Goal: Task Accomplishment & Management: Use online tool/utility

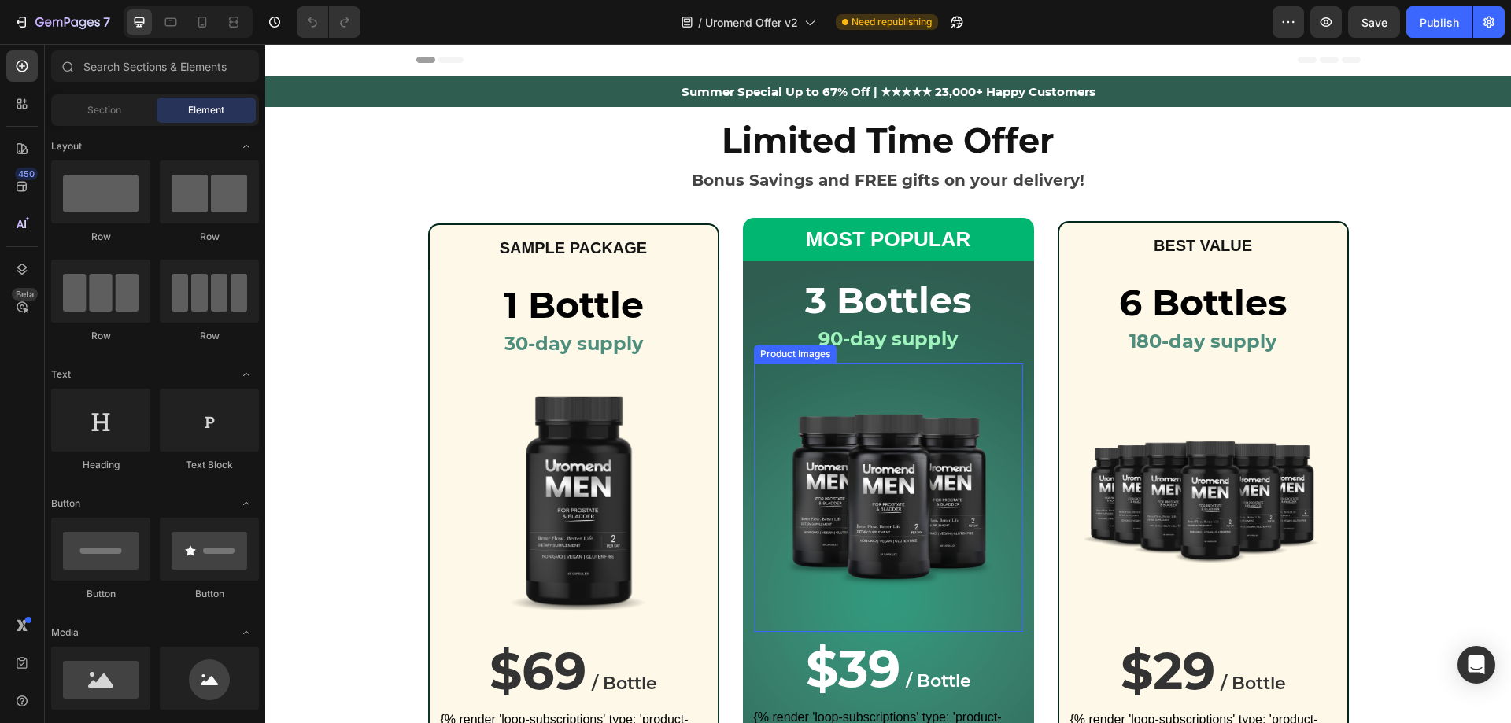
click at [823, 444] on img at bounding box center [888, 497] width 220 height 220
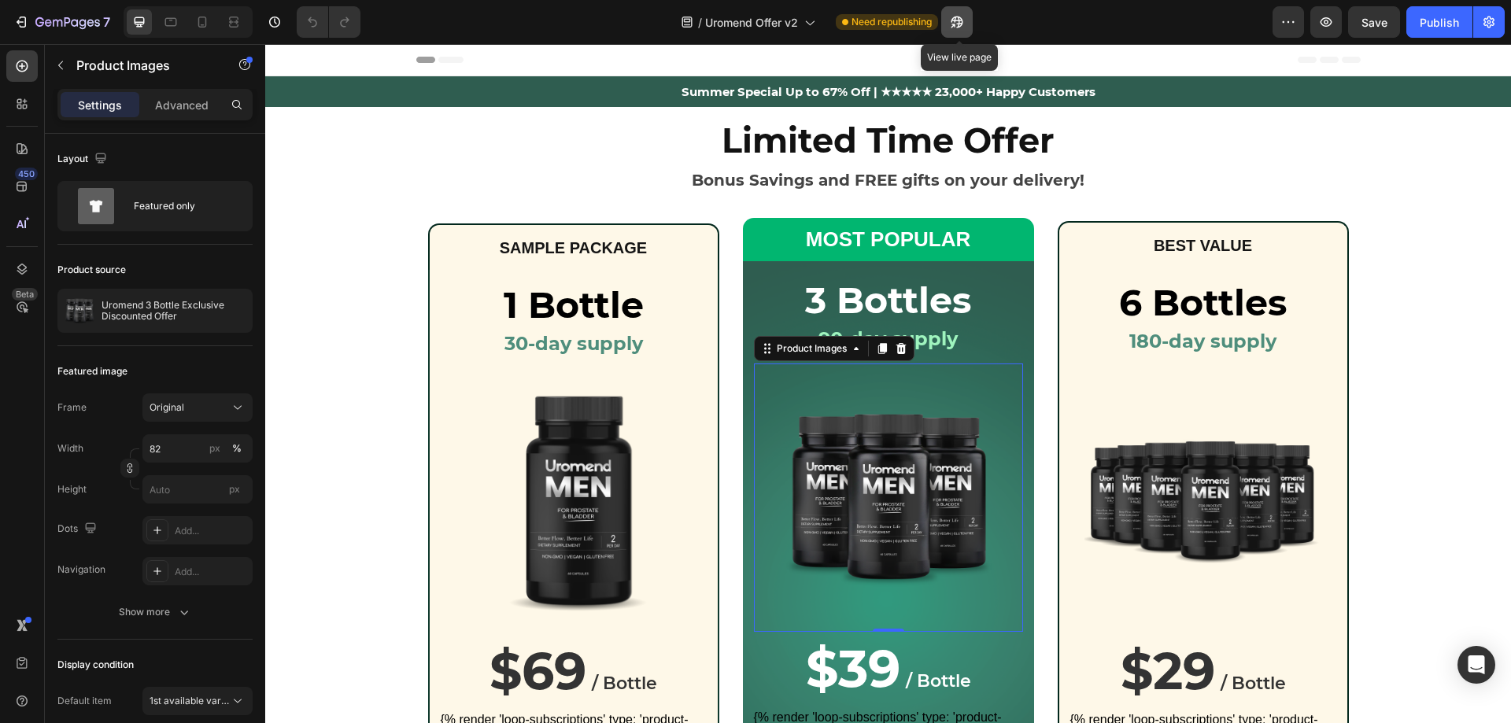
click at [963, 17] on icon "button" at bounding box center [957, 22] width 16 height 16
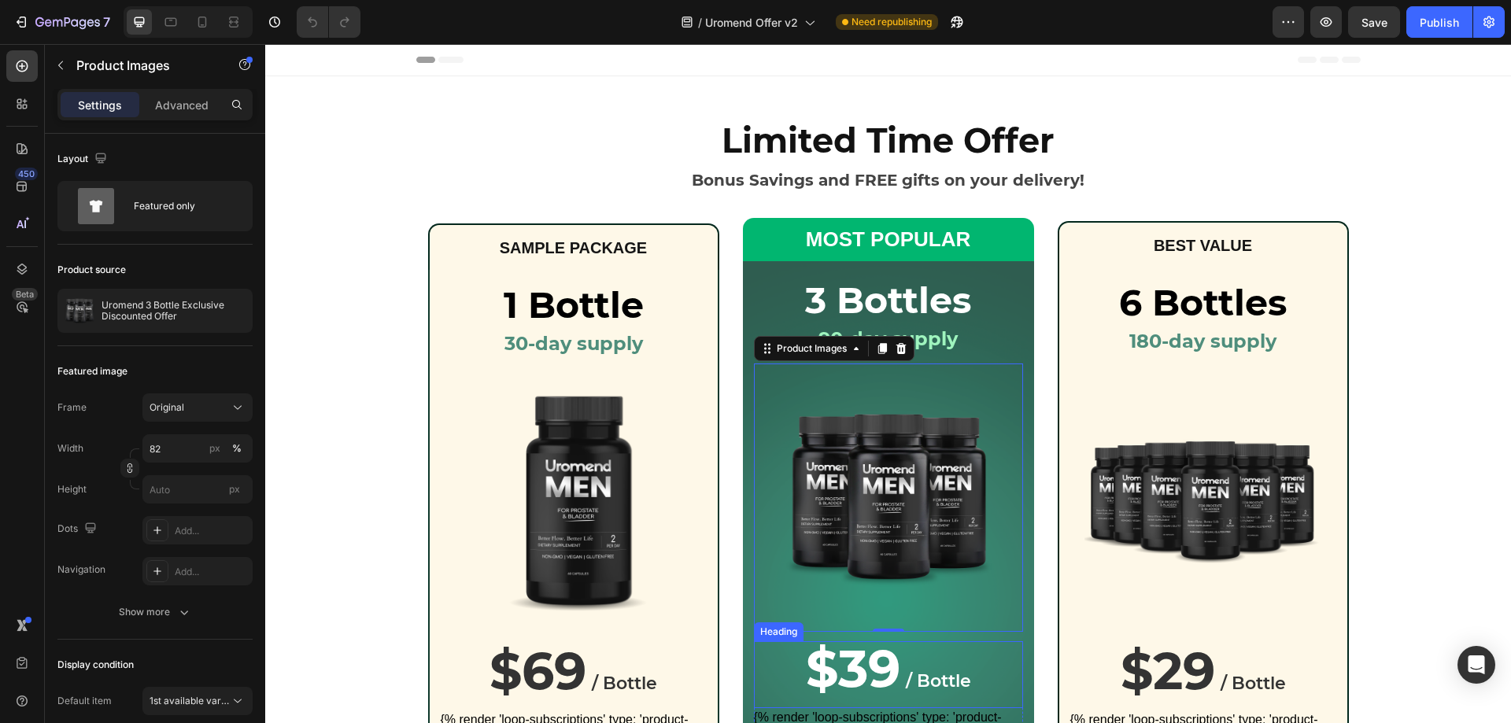
scroll to position [315, 0]
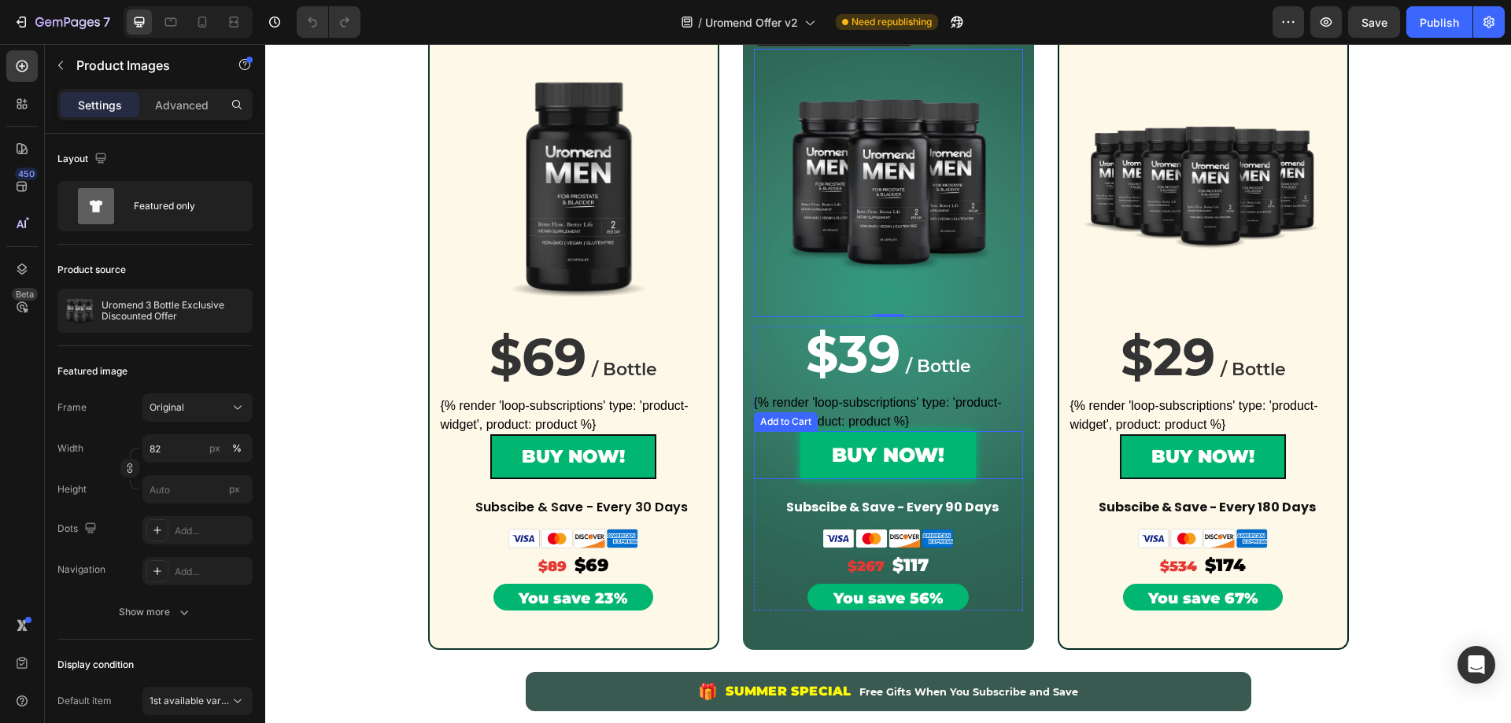
click at [817, 451] on button "BUY NOW!" at bounding box center [889, 455] width 176 height 48
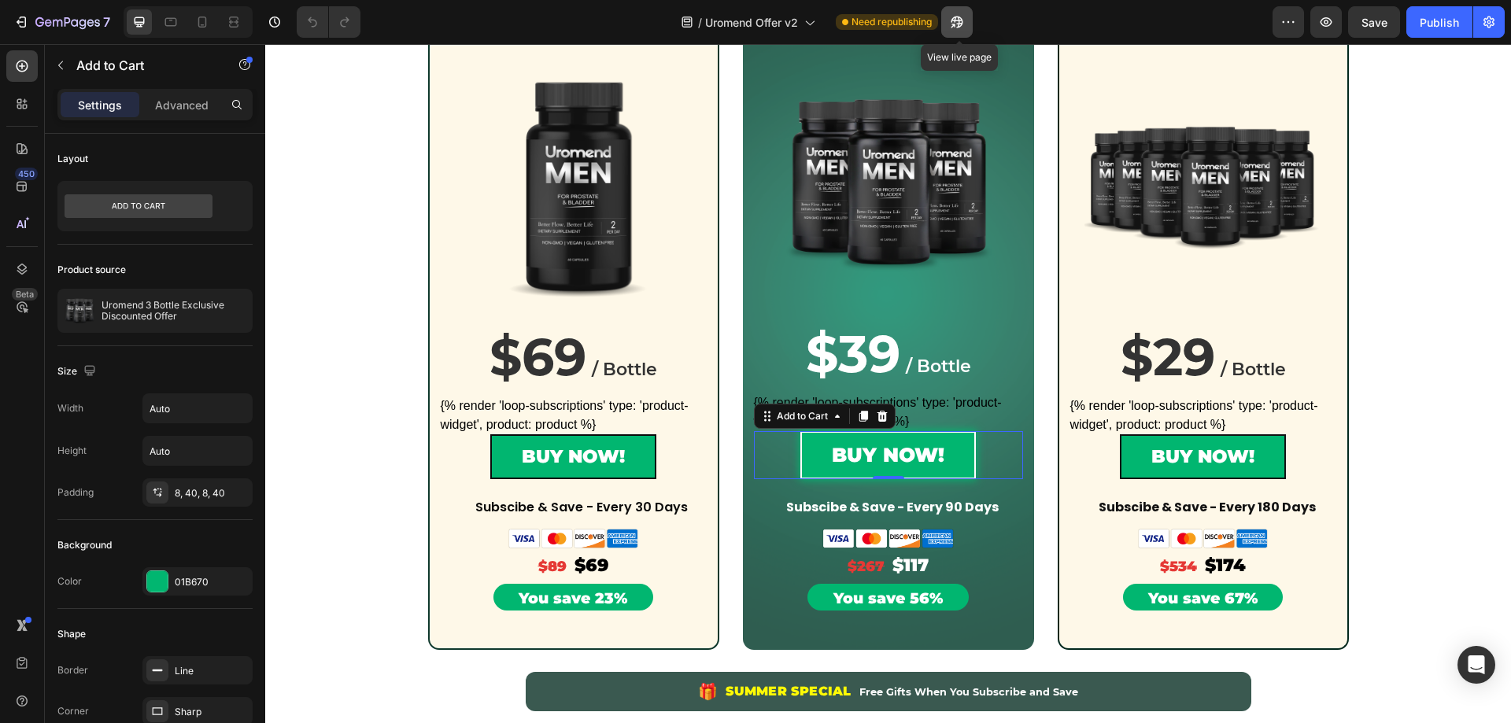
click at [956, 24] on icon "button" at bounding box center [954, 26] width 4 height 4
click at [778, 412] on div "Add to Cart" at bounding box center [802, 416] width 57 height 14
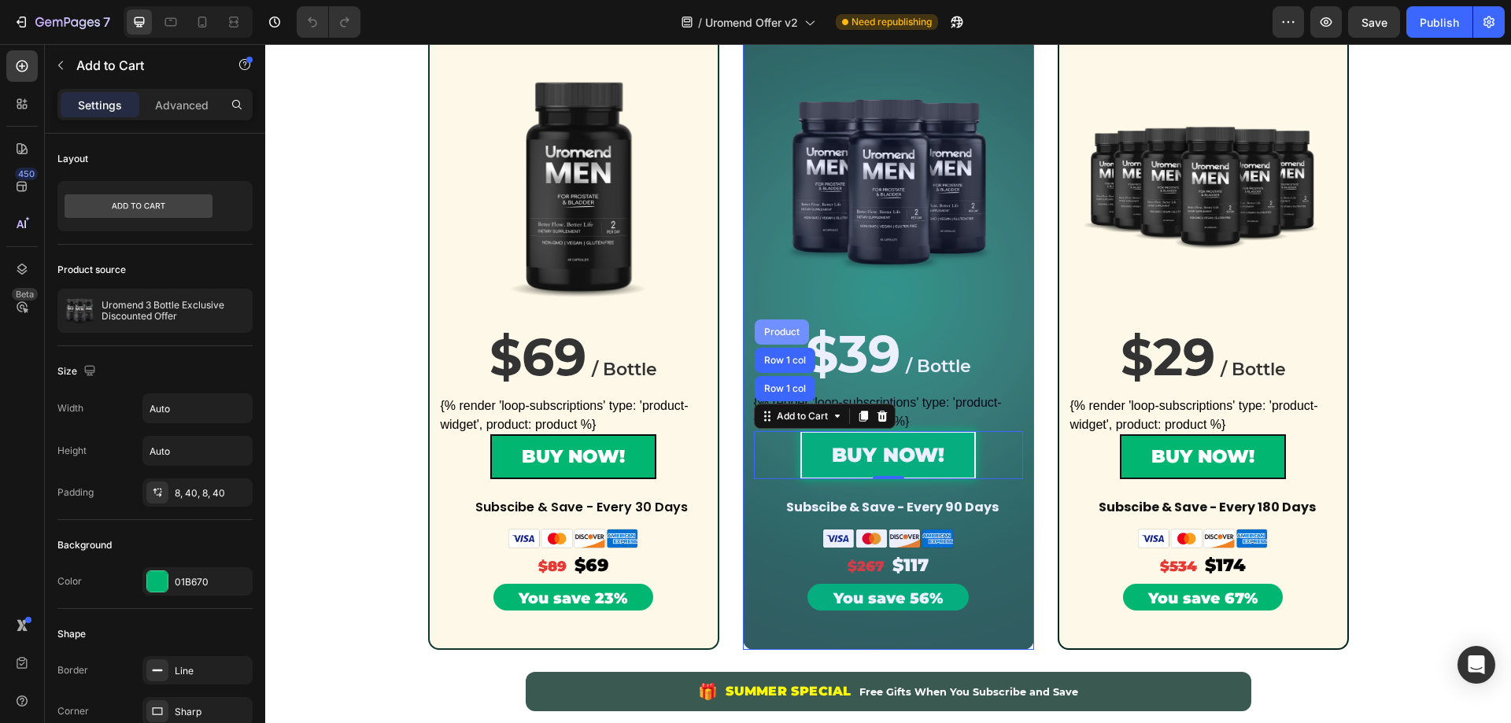
click at [772, 329] on div "Product" at bounding box center [782, 331] width 42 height 9
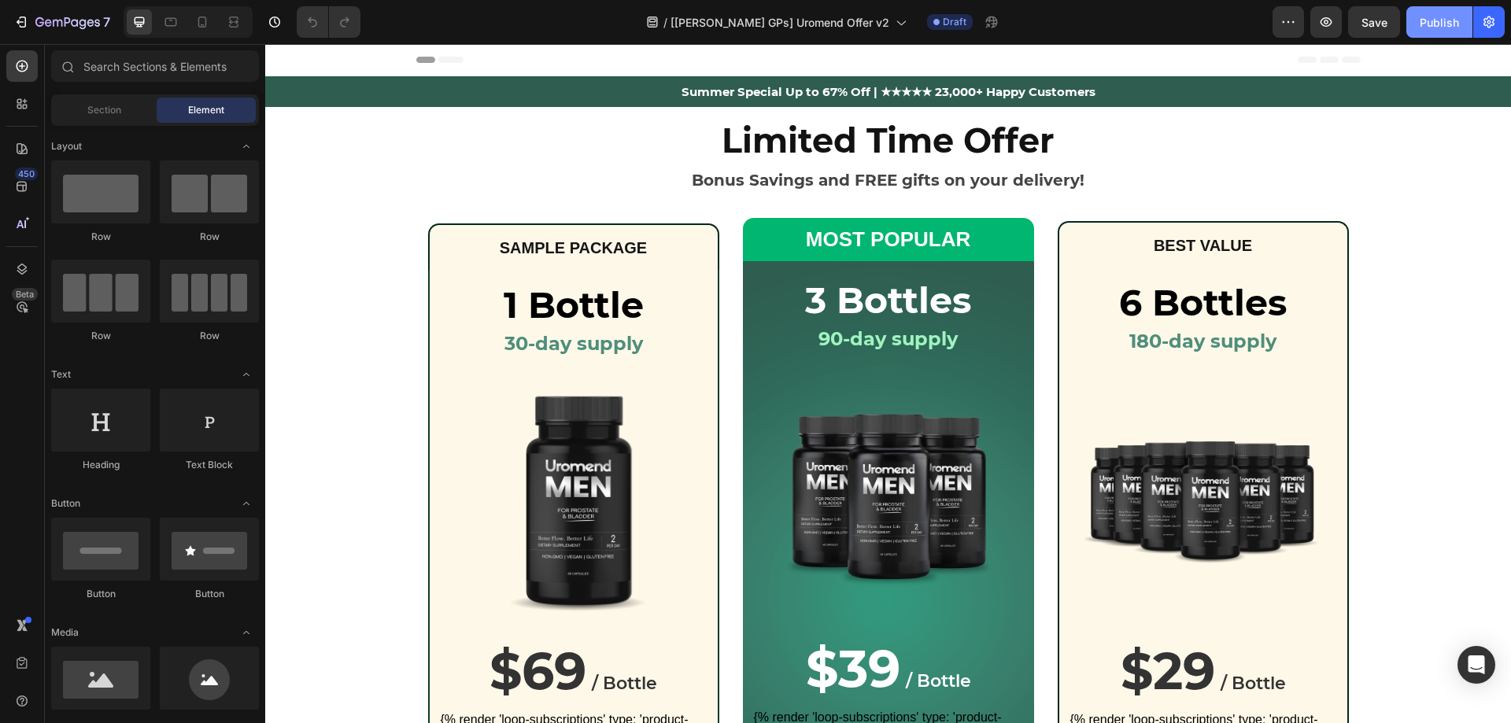
click at [1437, 6] on button "Publish" at bounding box center [1440, 21] width 66 height 31
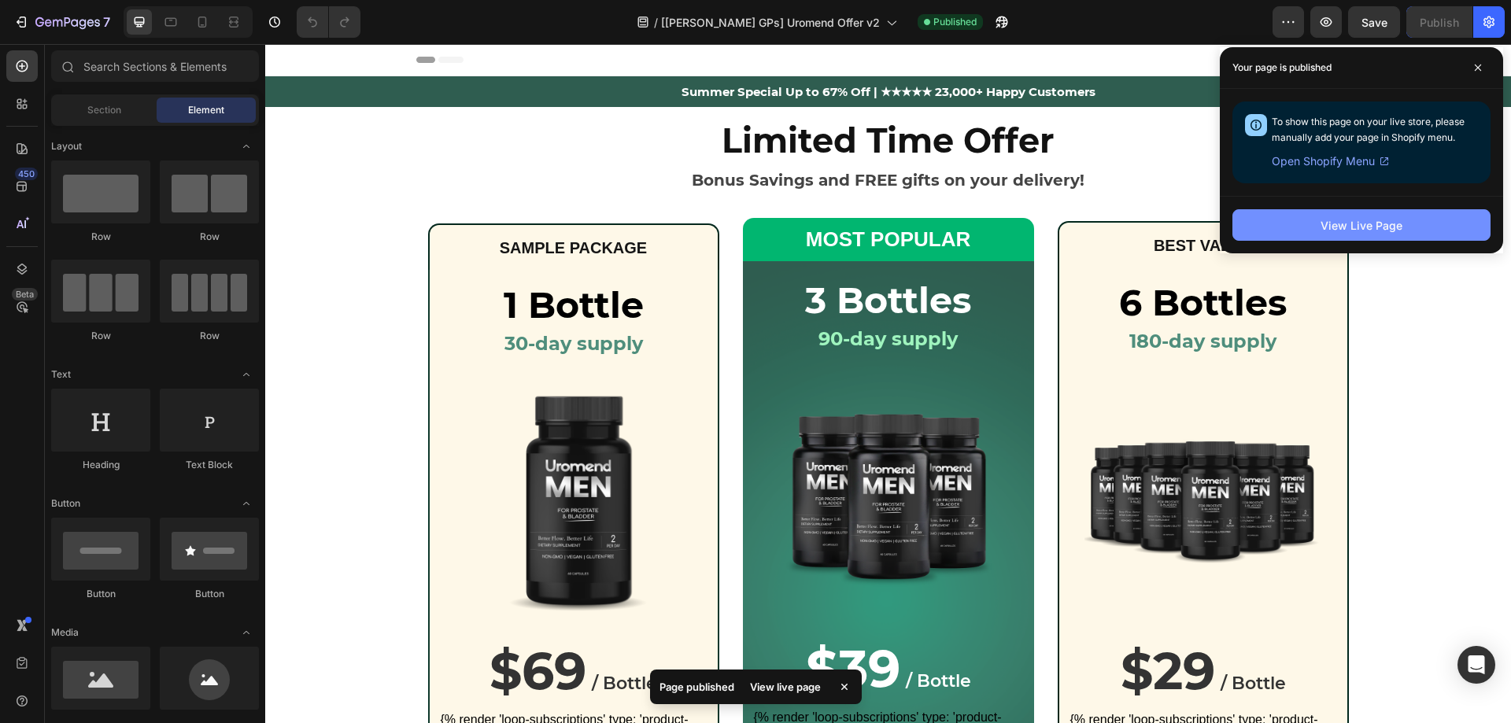
click at [1329, 228] on div "View Live Page" at bounding box center [1362, 225] width 82 height 17
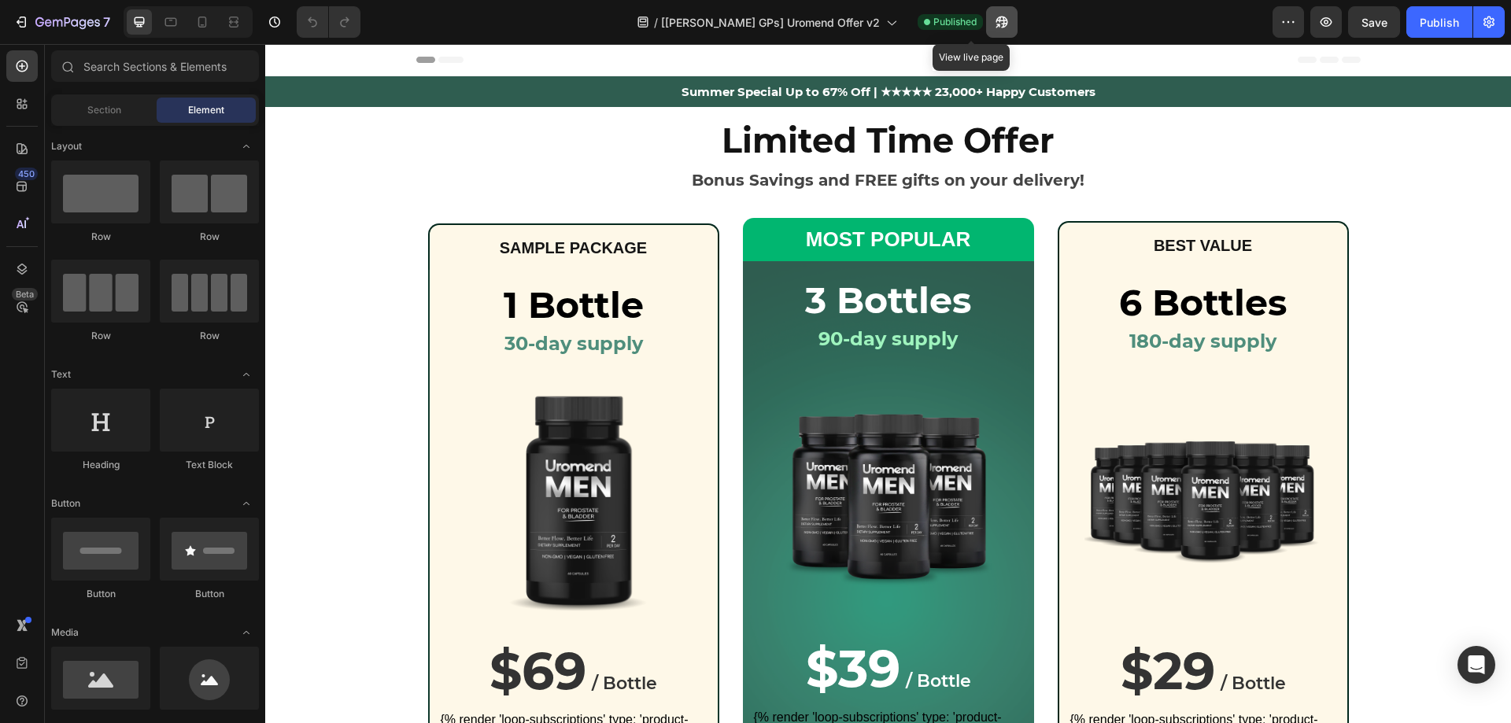
click at [996, 25] on icon "button" at bounding box center [998, 26] width 4 height 4
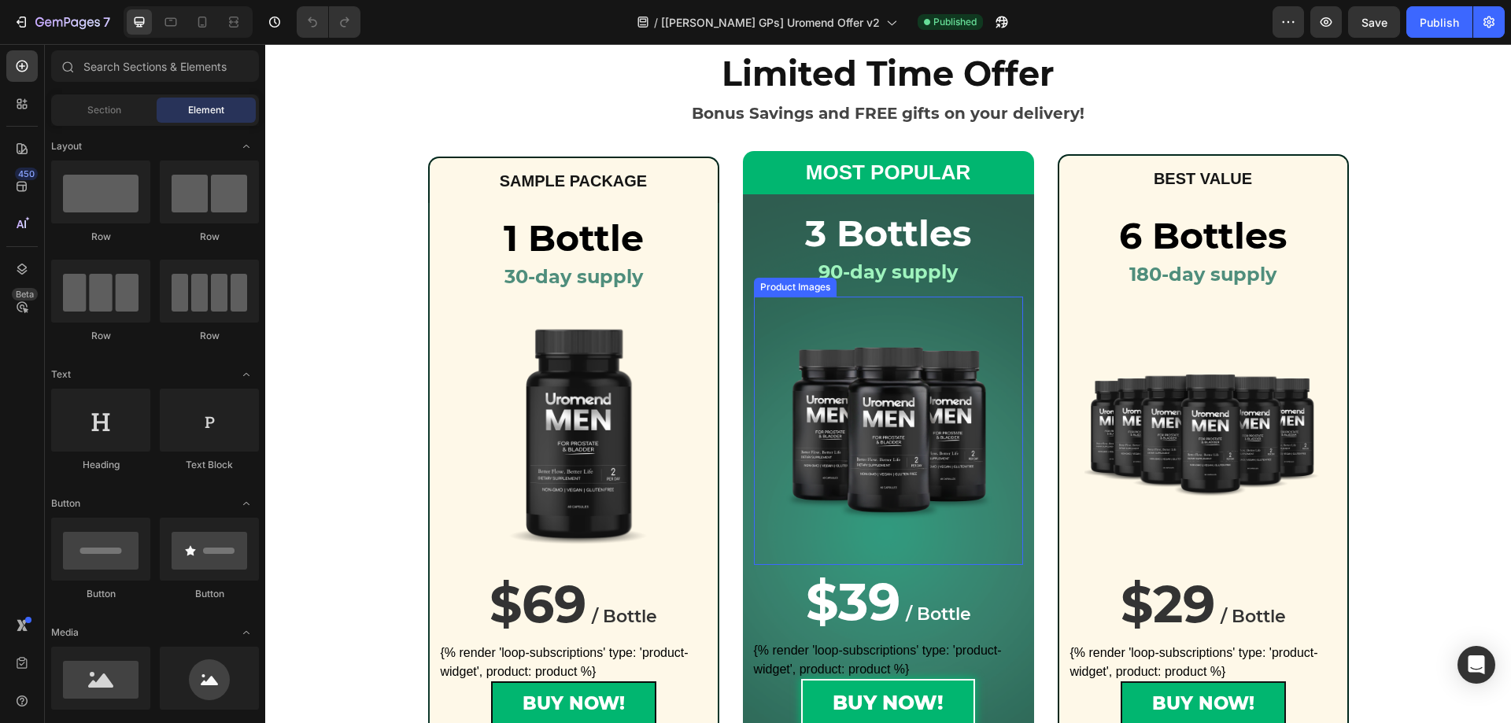
scroll to position [157, 0]
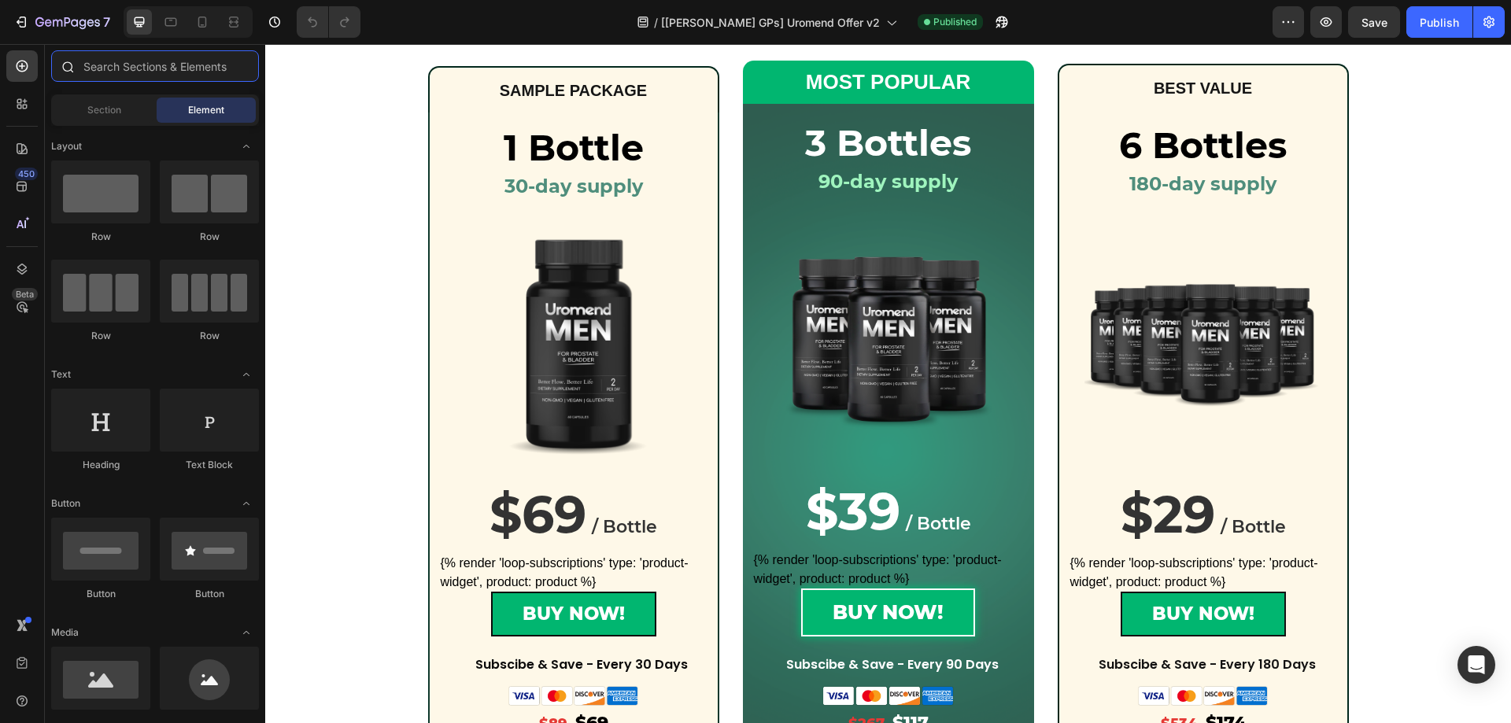
click at [91, 62] on input "text" at bounding box center [155, 65] width 208 height 31
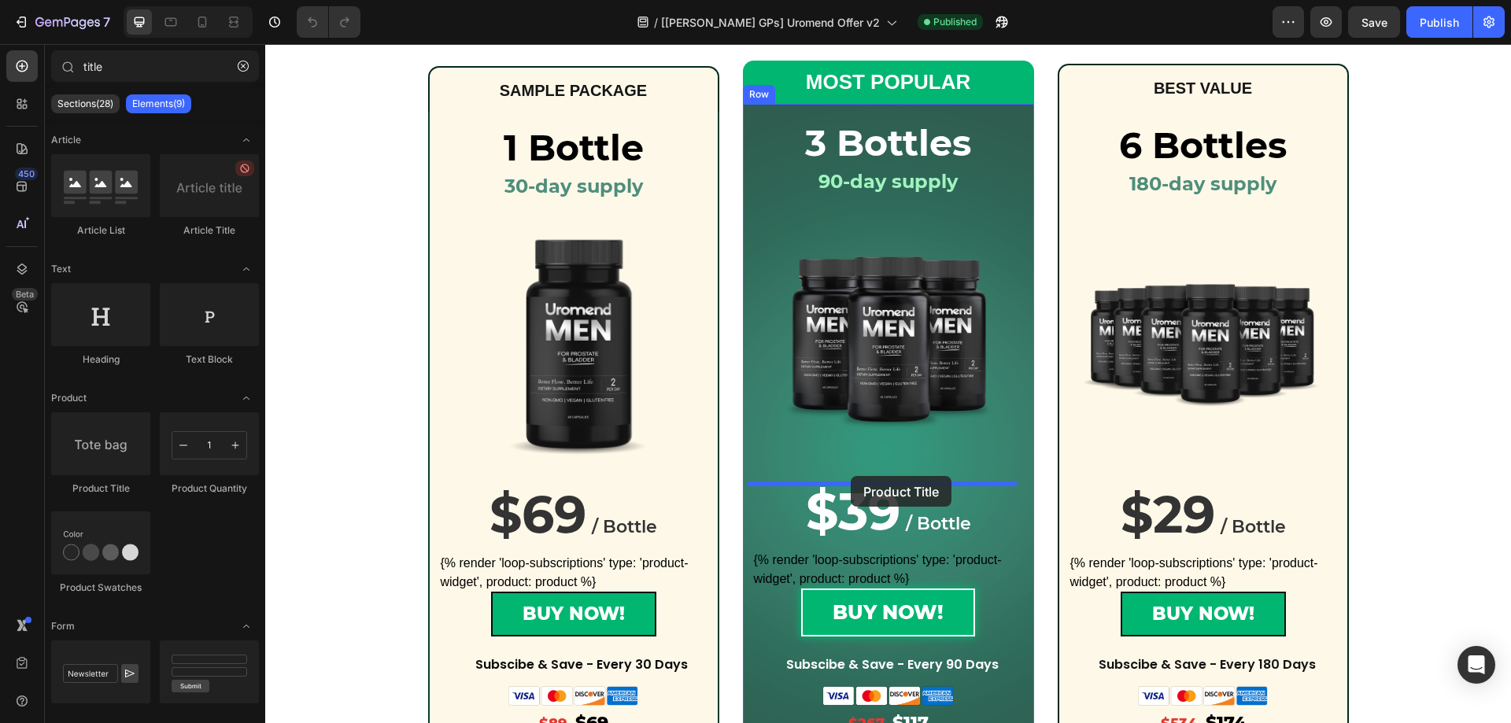
drag, startPoint x: 375, startPoint y: 504, endPoint x: 850, endPoint y: 475, distance: 476.3
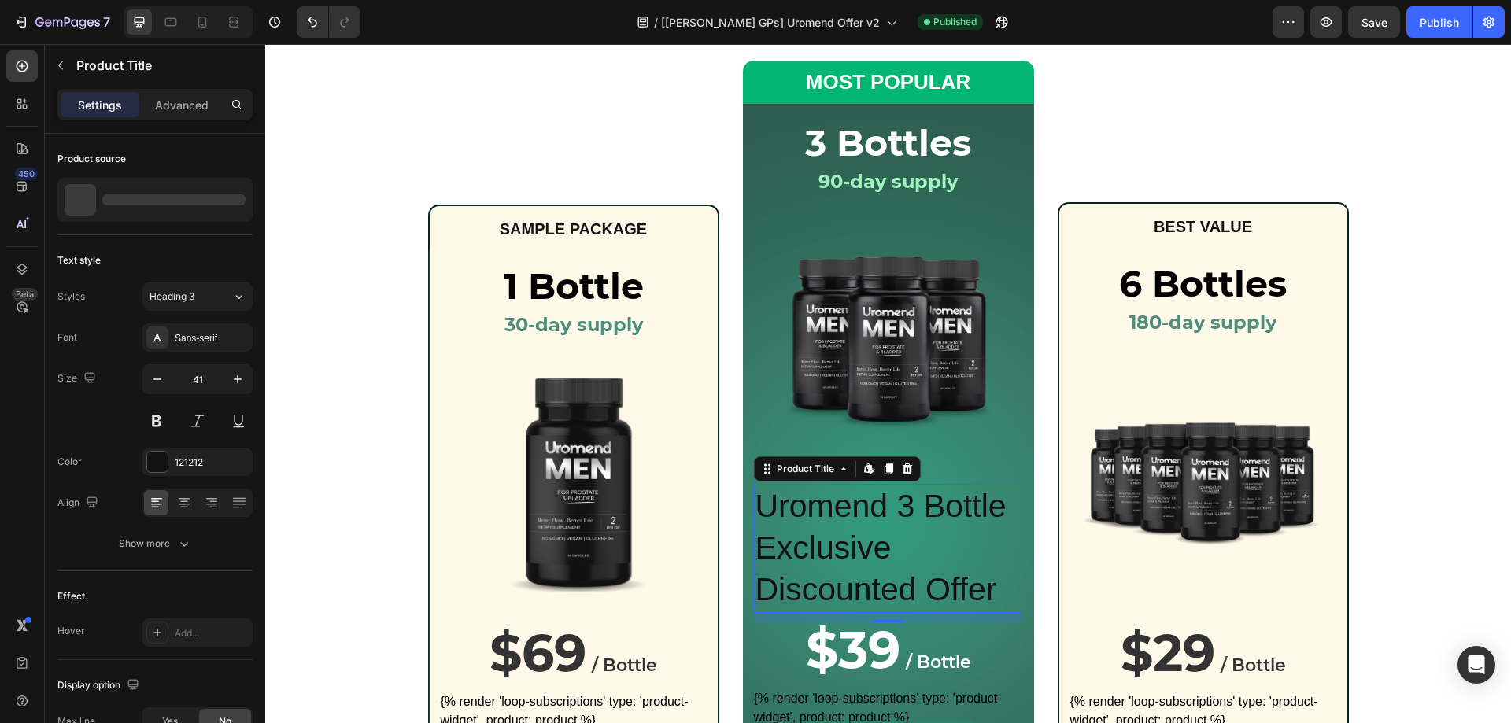
scroll to position [296, 0]
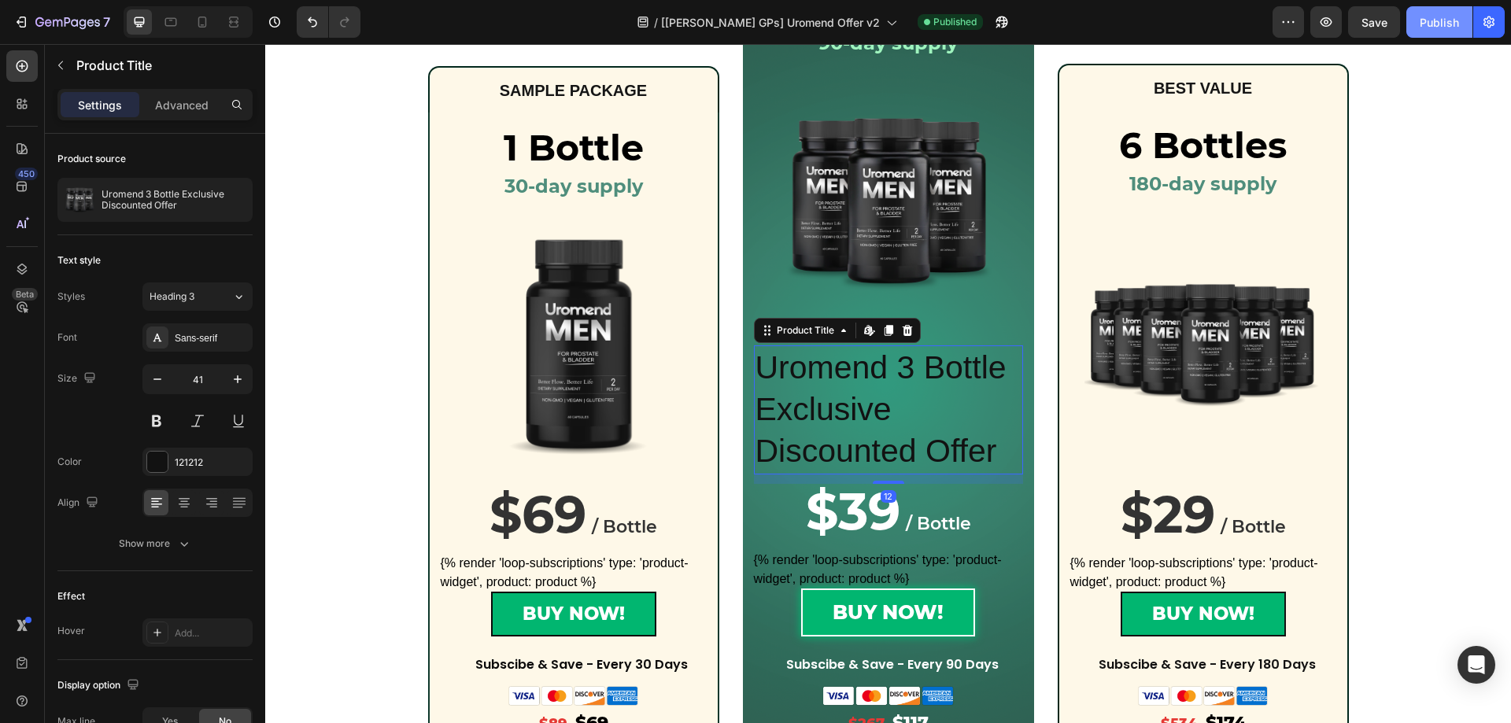
click at [1433, 21] on div "Publish" at bounding box center [1439, 22] width 39 height 17
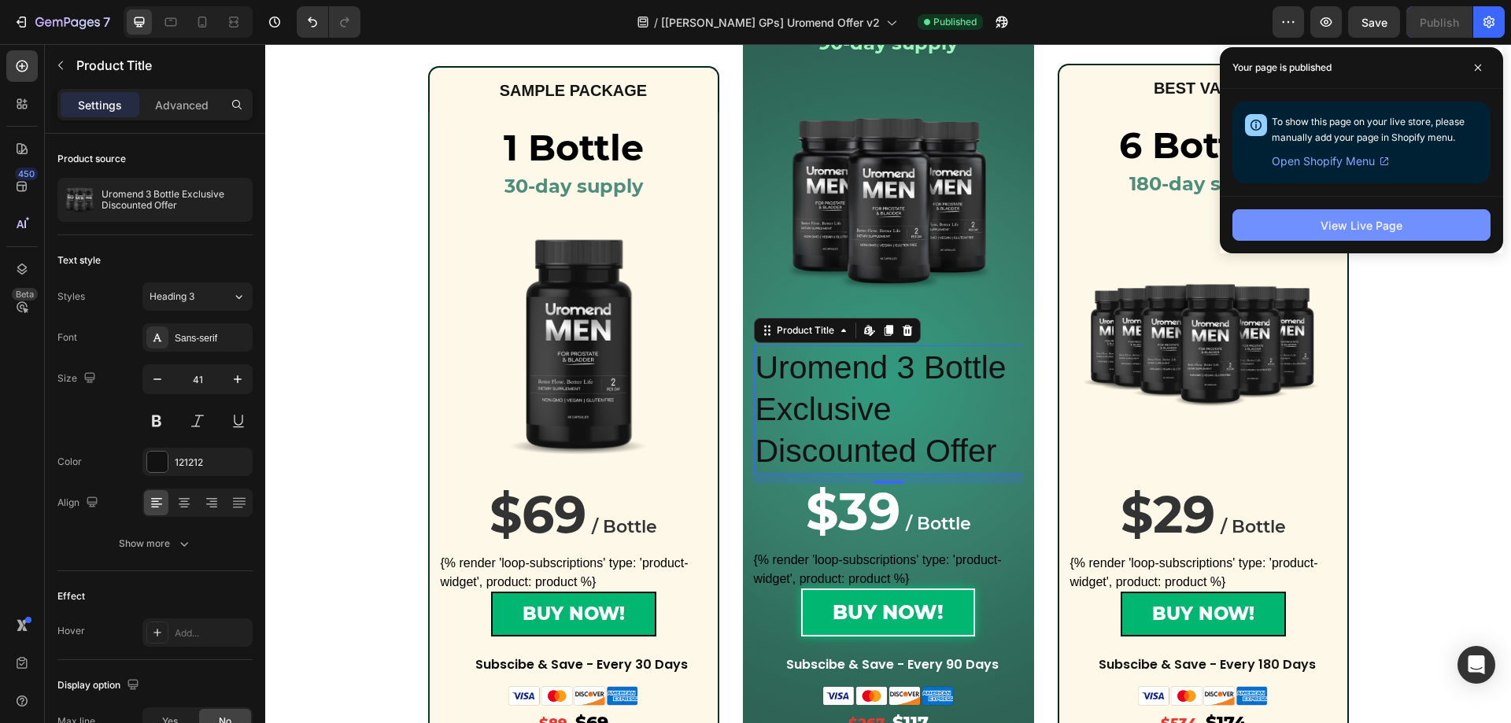
click at [1263, 228] on button "View Live Page" at bounding box center [1362, 224] width 258 height 31
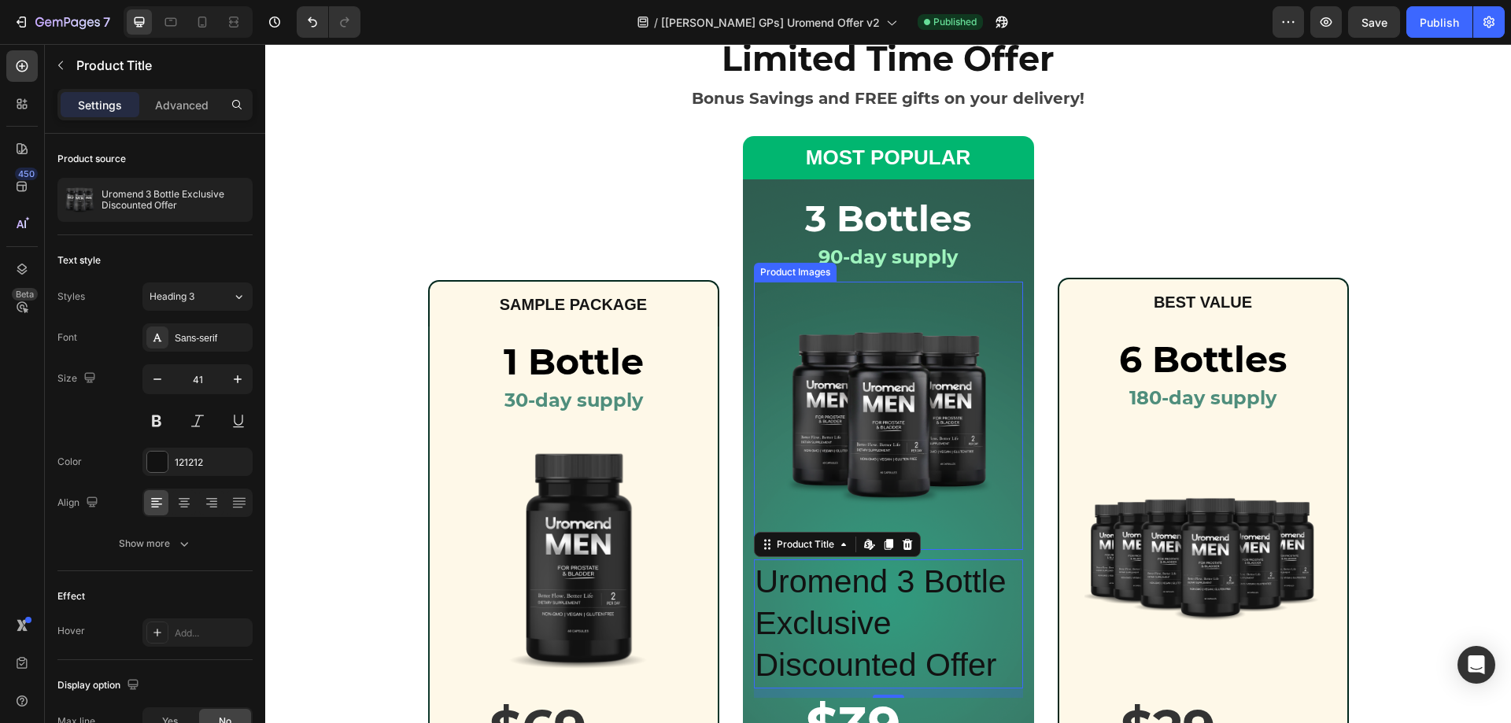
scroll to position [60, 0]
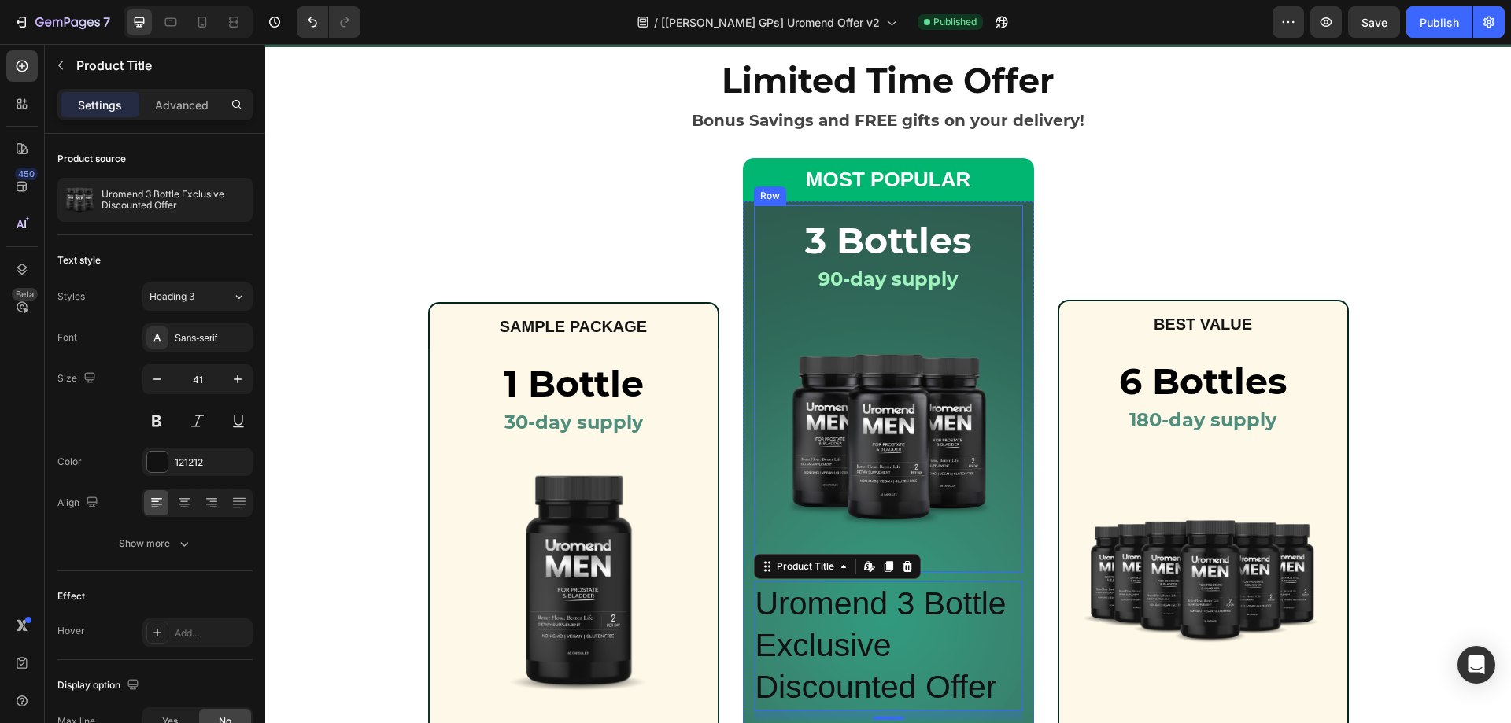
click at [754, 299] on div "3 Bottles Heading 90-day supply Heading Row Product Images Row" at bounding box center [888, 388] width 269 height 367
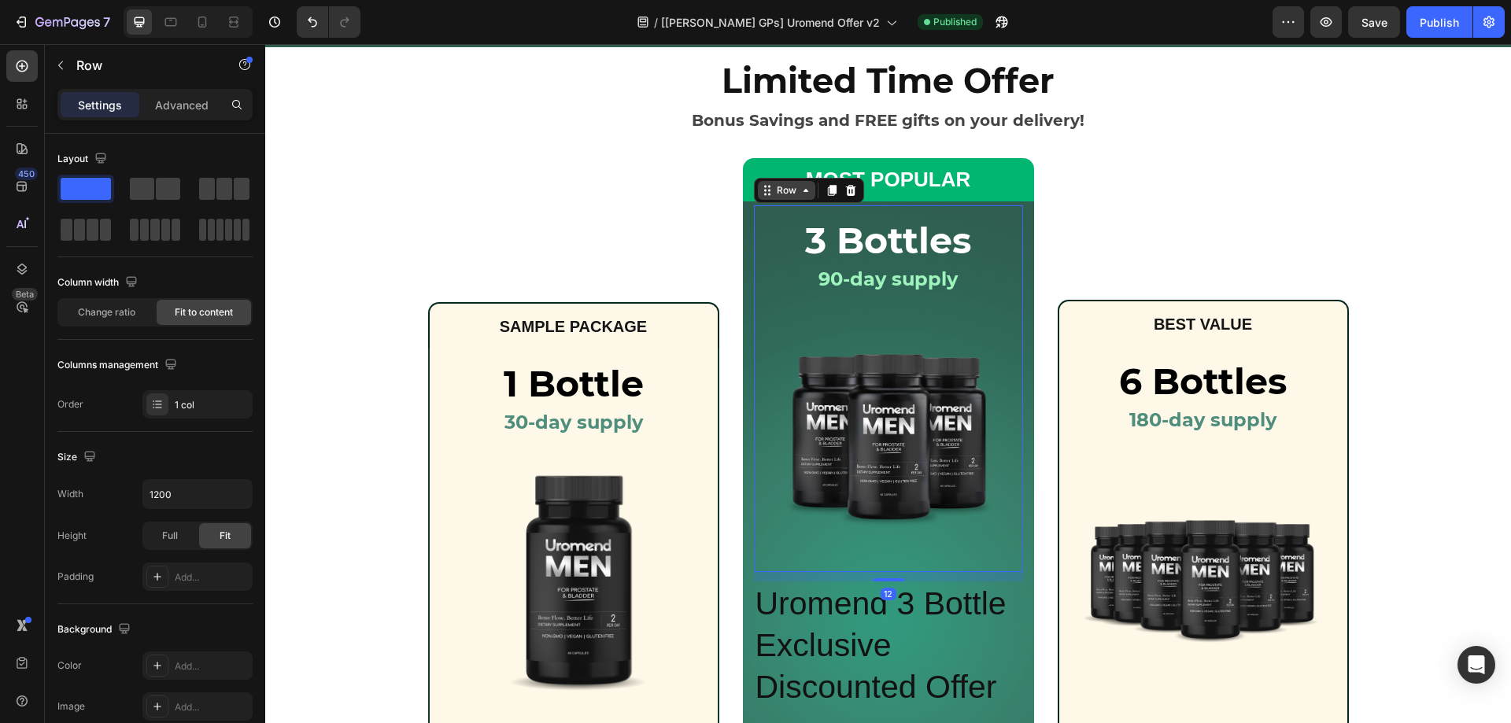
click at [783, 195] on div "Row" at bounding box center [787, 190] width 26 height 14
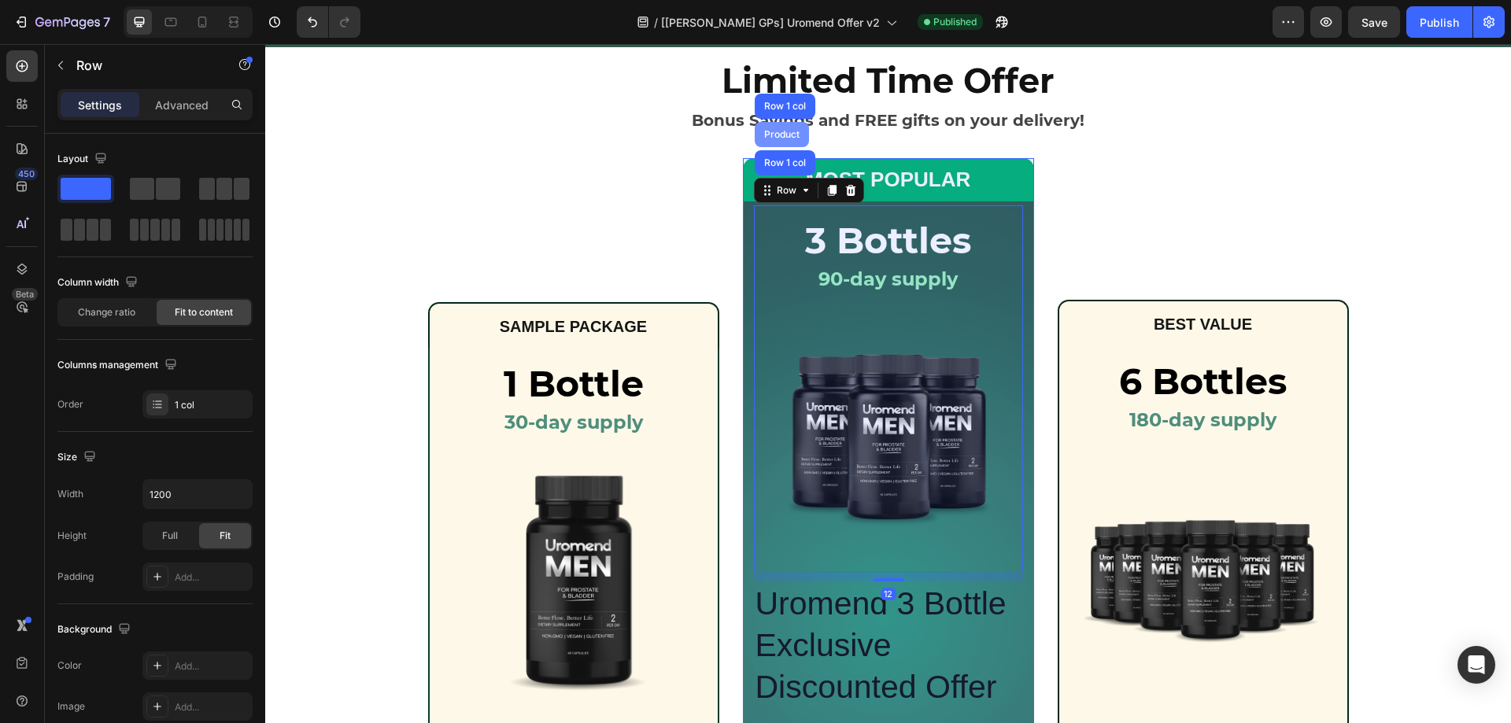
click at [782, 132] on div "Product" at bounding box center [782, 134] width 42 height 9
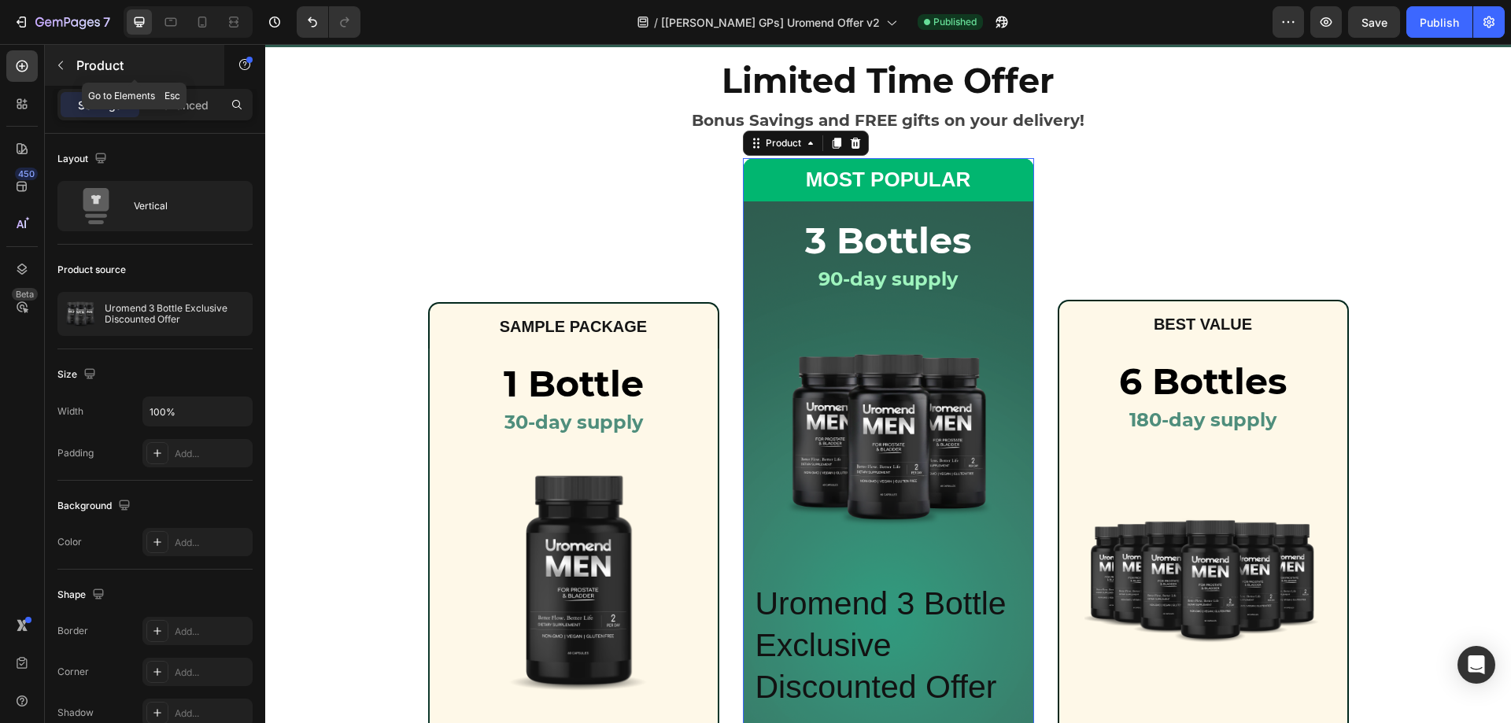
click at [61, 67] on icon "button" at bounding box center [60, 65] width 13 height 13
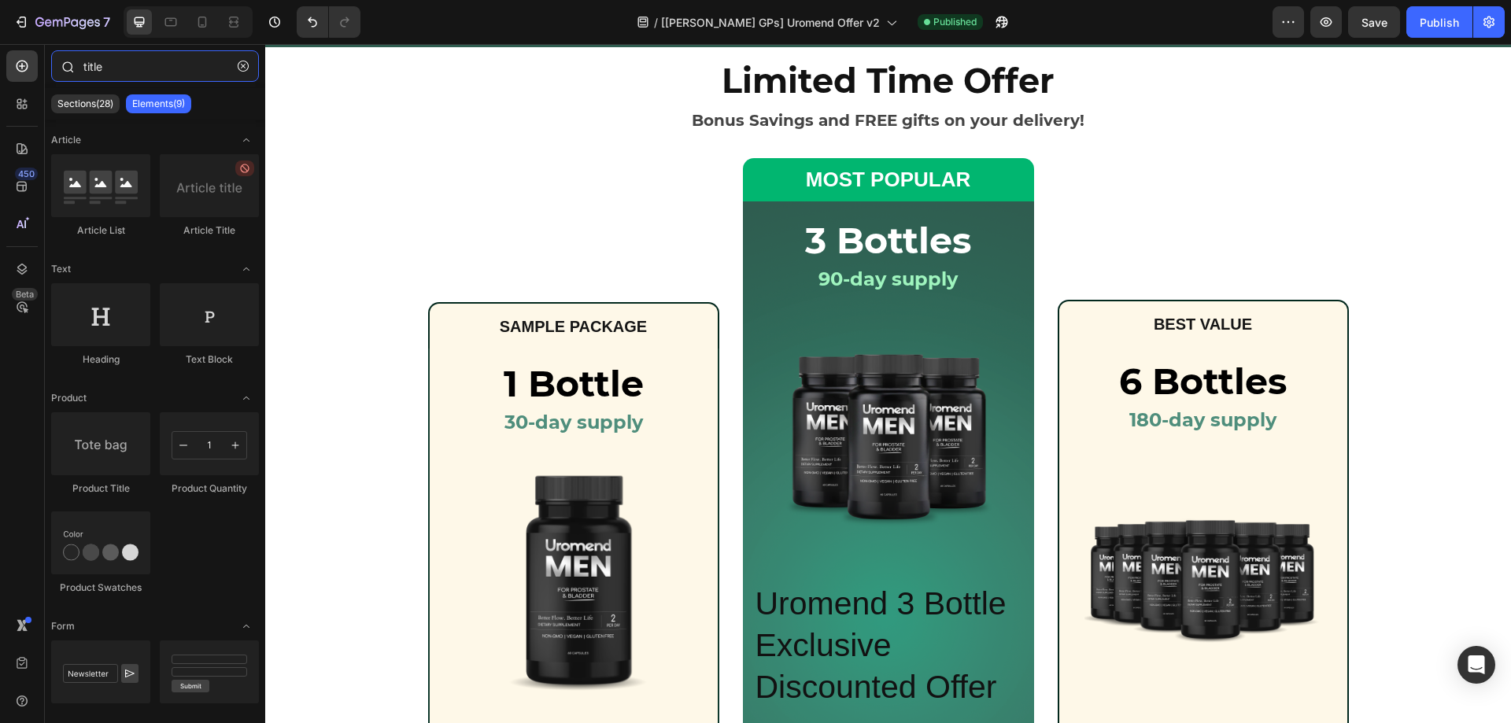
drag, startPoint x: 159, startPoint y: 77, endPoint x: 64, endPoint y: 65, distance: 96.1
click at [64, 65] on div "title" at bounding box center [155, 69] width 220 height 38
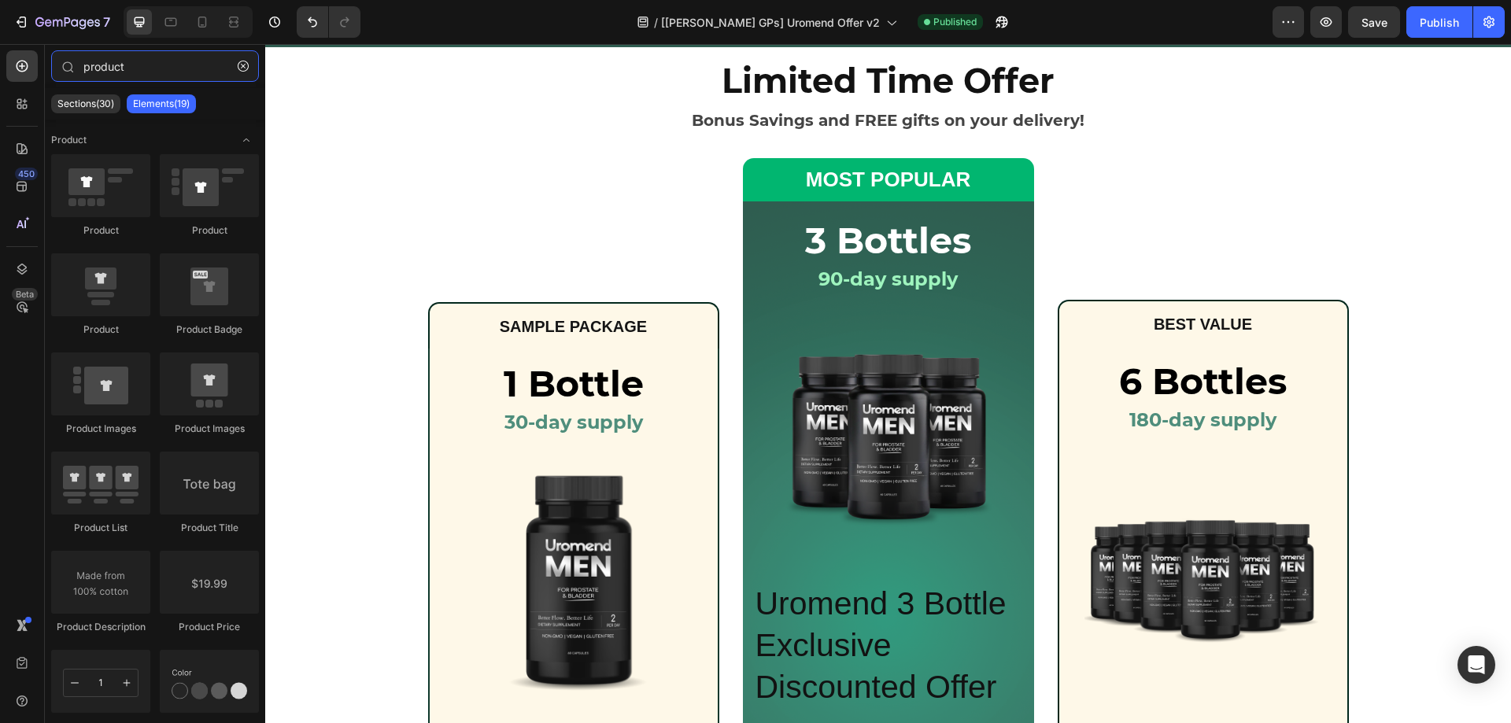
type input "product"
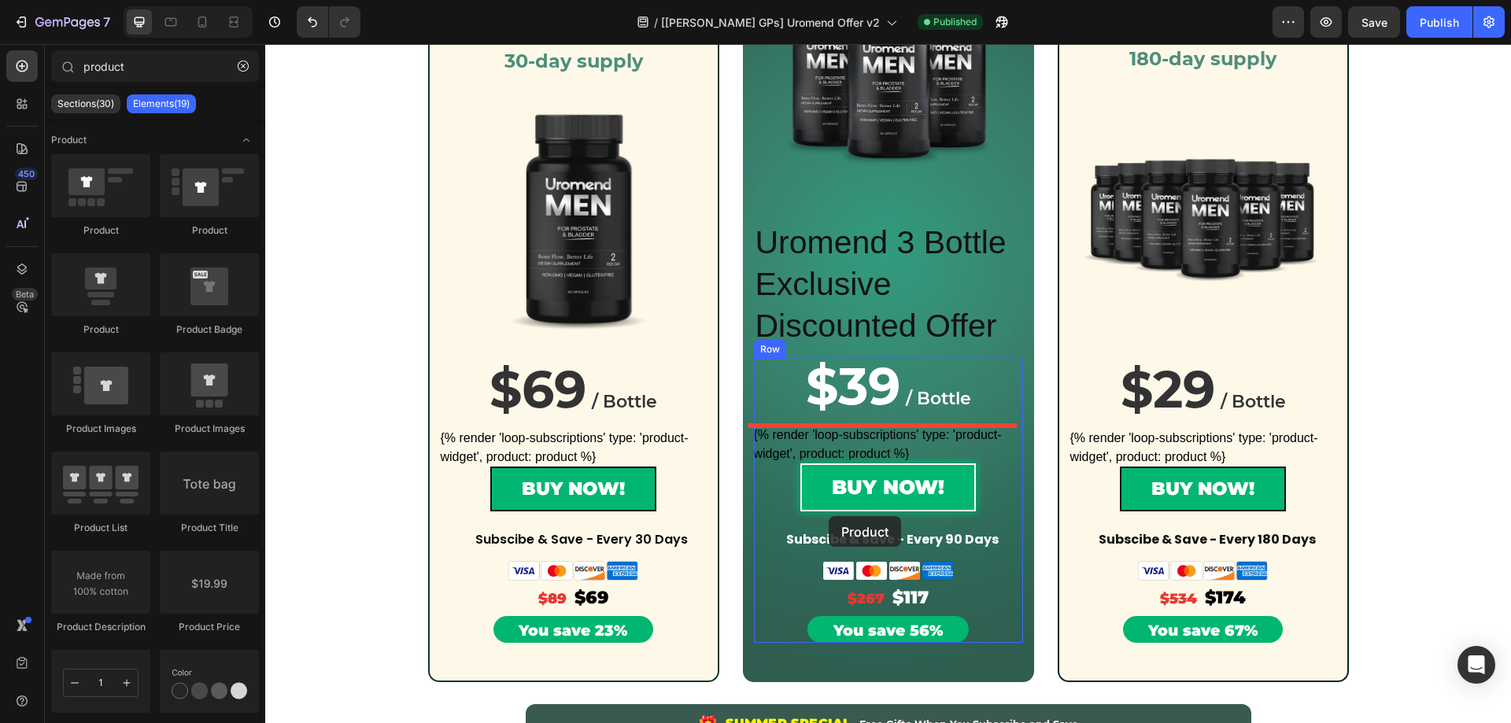
scroll to position [611, 0]
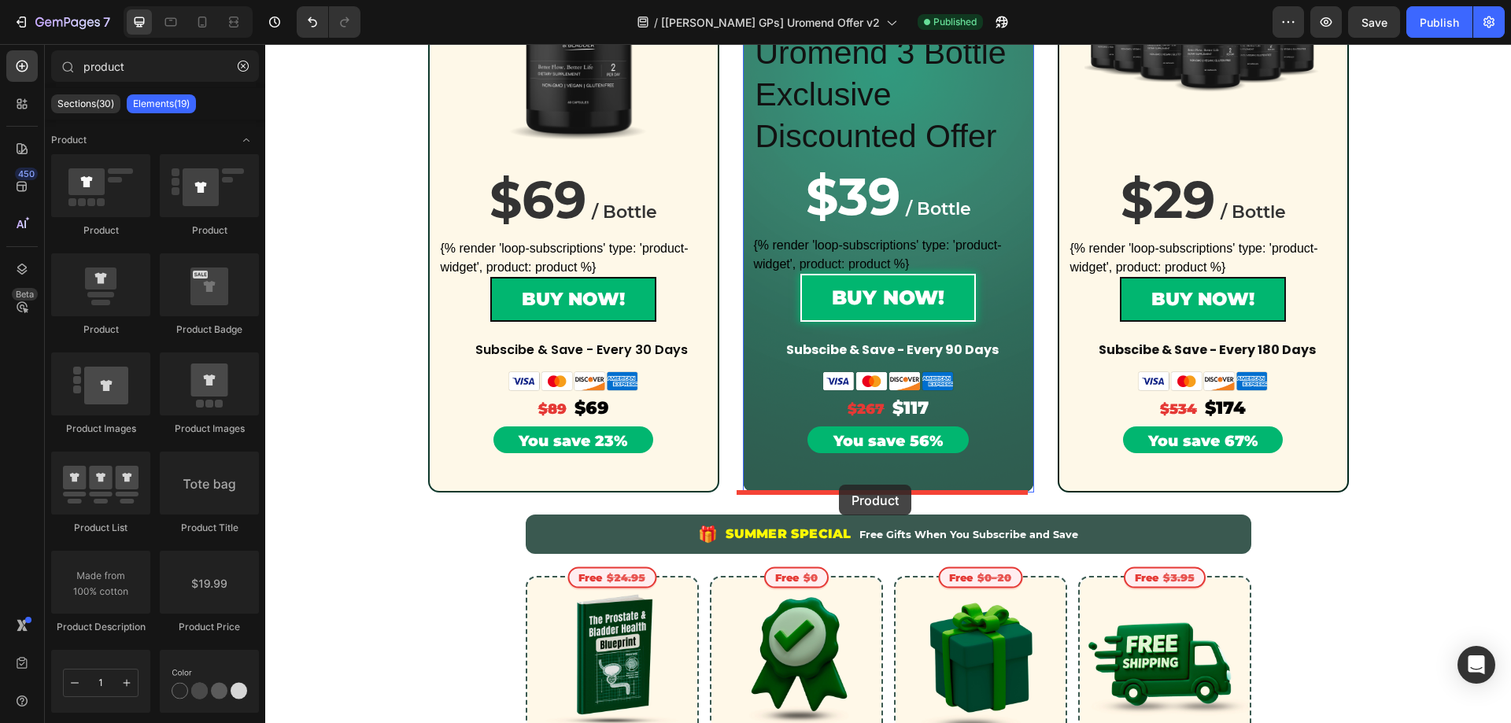
drag, startPoint x: 360, startPoint y: 345, endPoint x: 839, endPoint y: 485, distance: 499.4
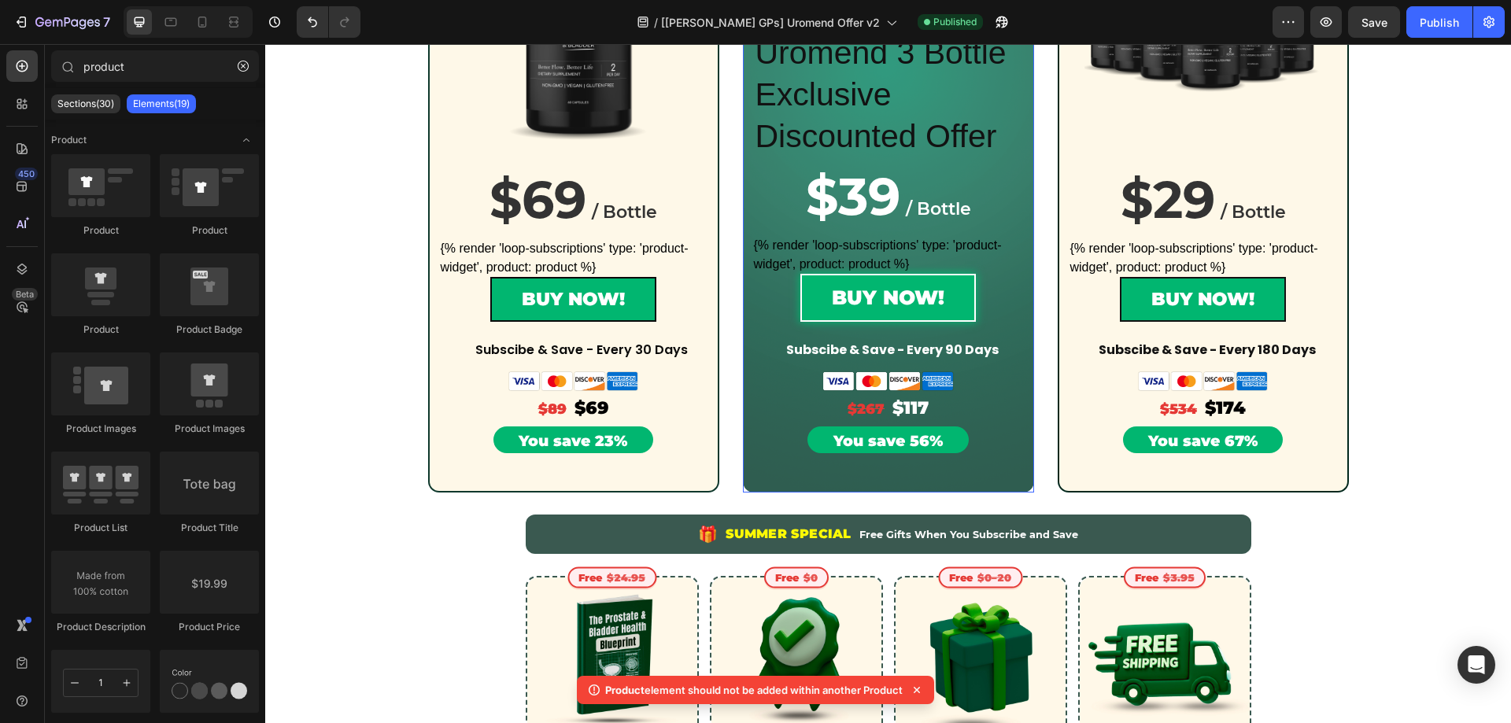
click at [864, 480] on div "3 Bottles Heading 90-day supply Heading Row Product Images Row Row Uromend 3 Bo…" at bounding box center [888, 72] width 291 height 842
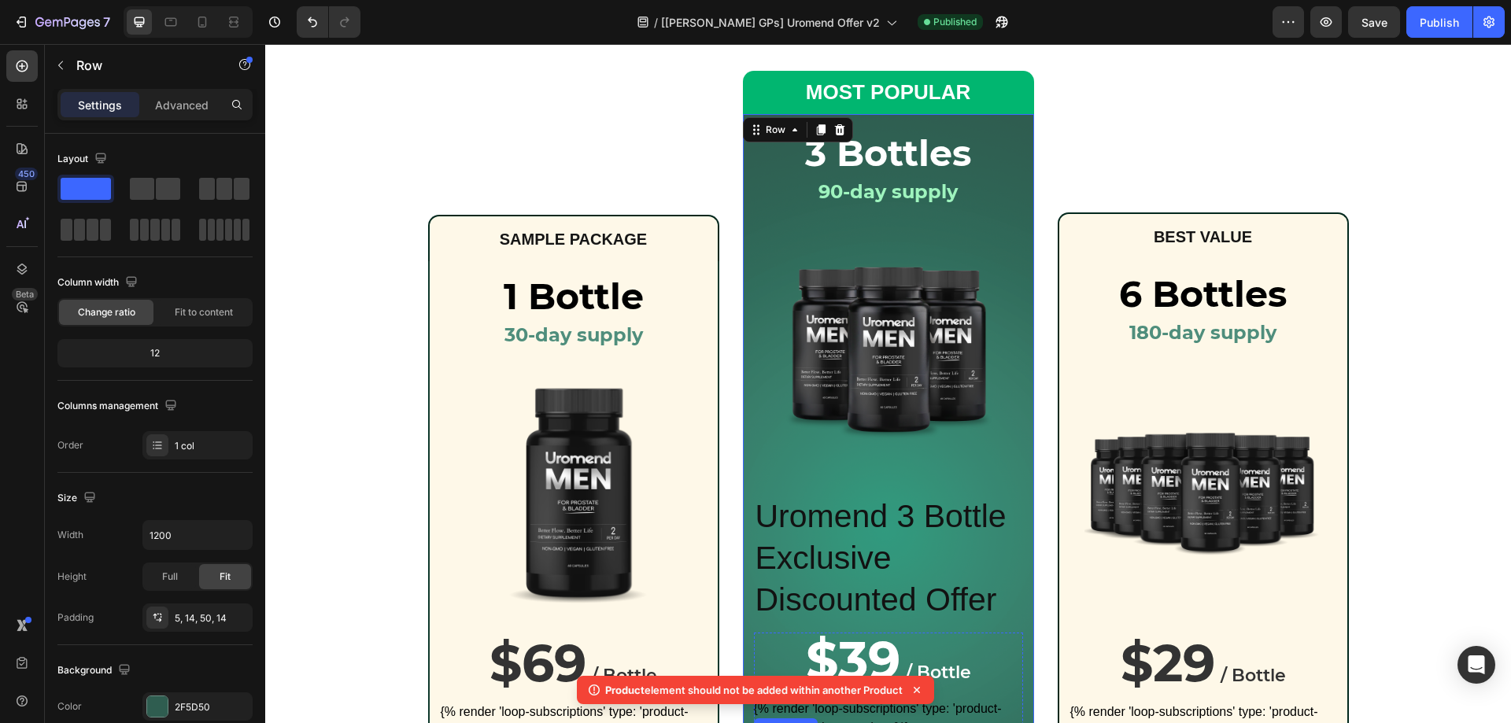
scroll to position [0, 0]
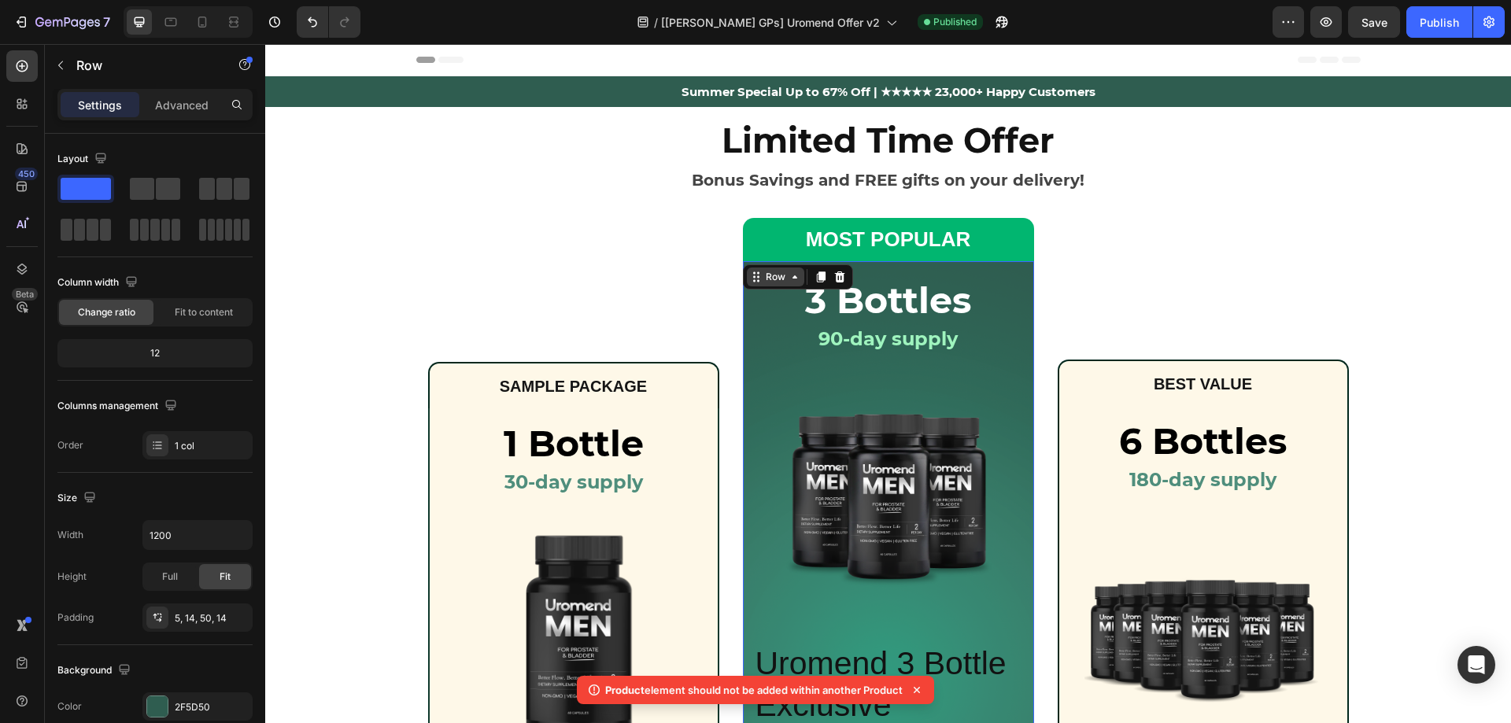
click at [763, 275] on div "Row" at bounding box center [776, 277] width 26 height 14
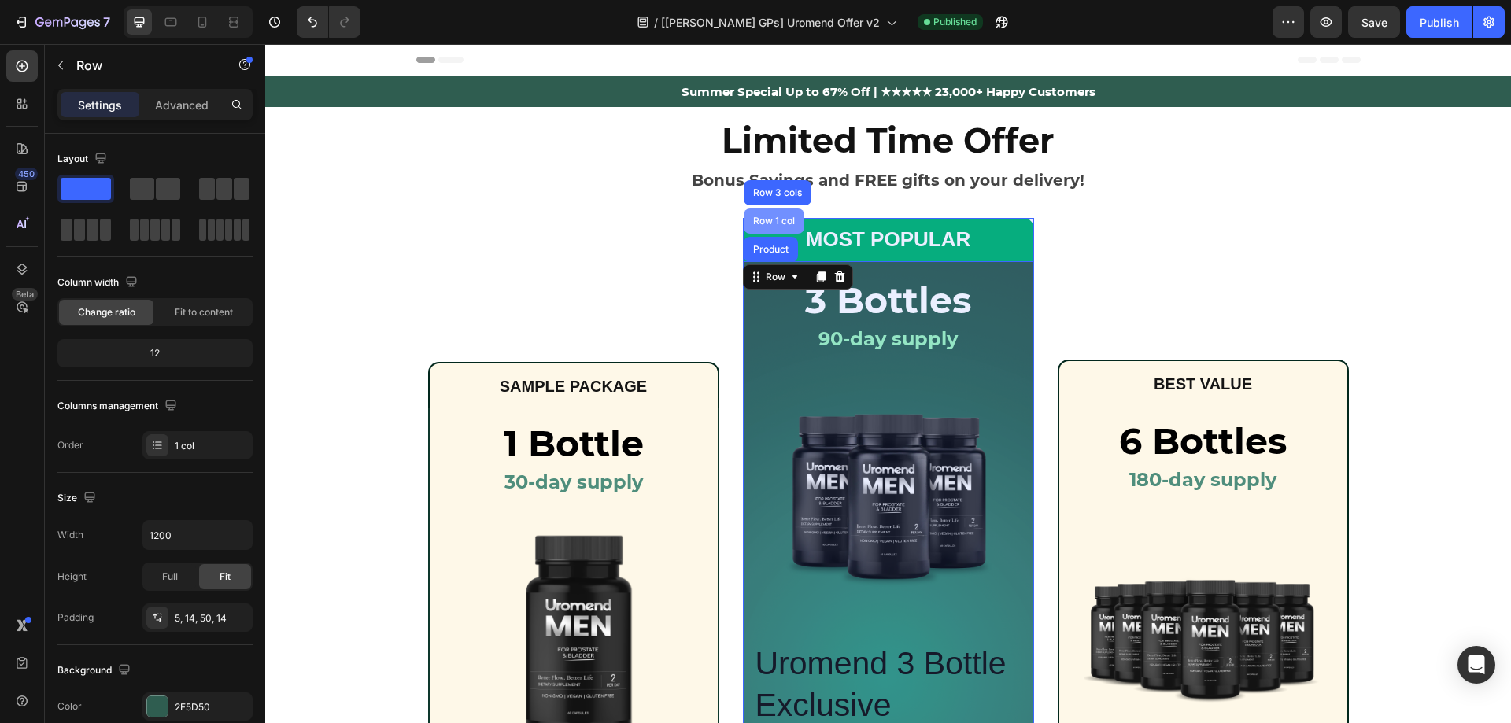
click at [775, 225] on div "Row 1 col" at bounding box center [774, 220] width 48 height 9
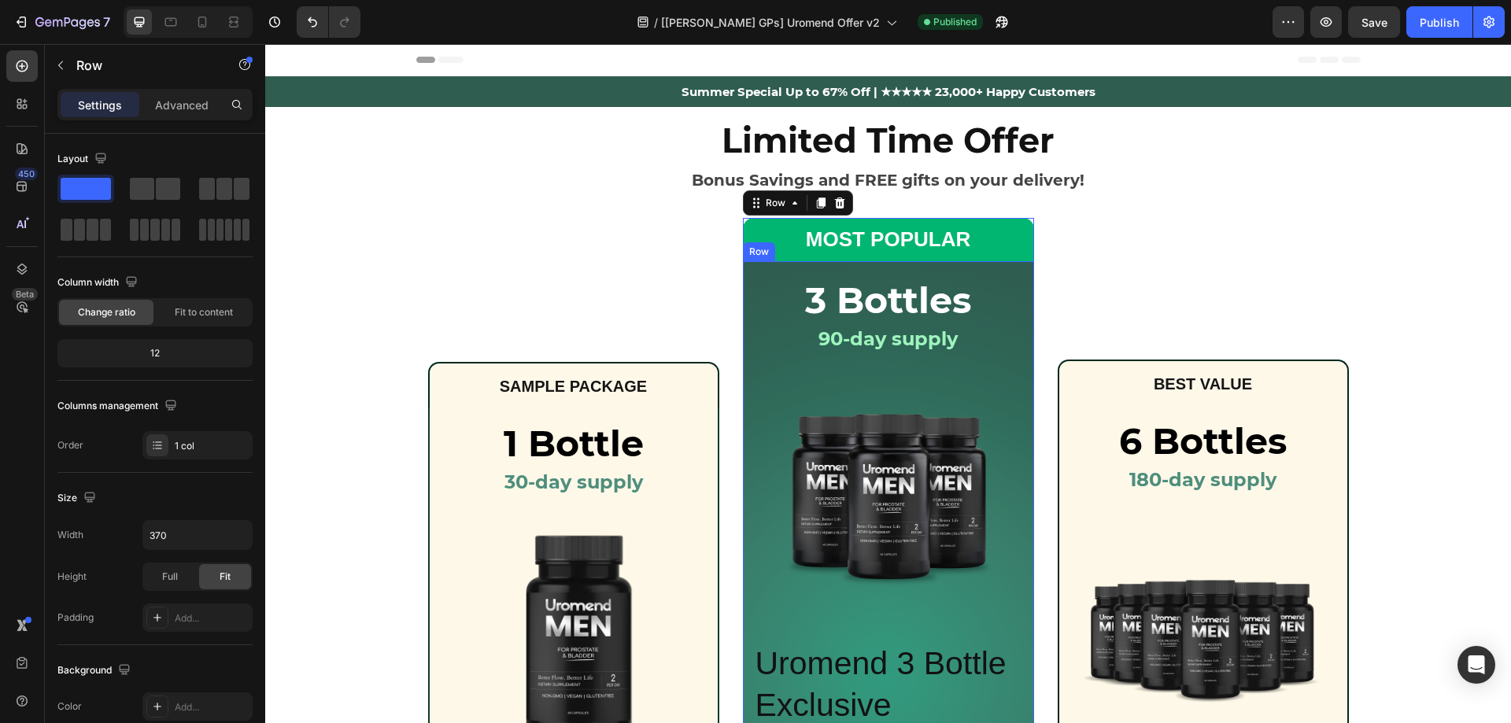
click at [747, 268] on div "3 Bottles Heading 90-day supply Heading Row Product Images Row Row Uromend 3 Bo…" at bounding box center [888, 682] width 291 height 842
click at [770, 251] on div "Row" at bounding box center [776, 246] width 26 height 14
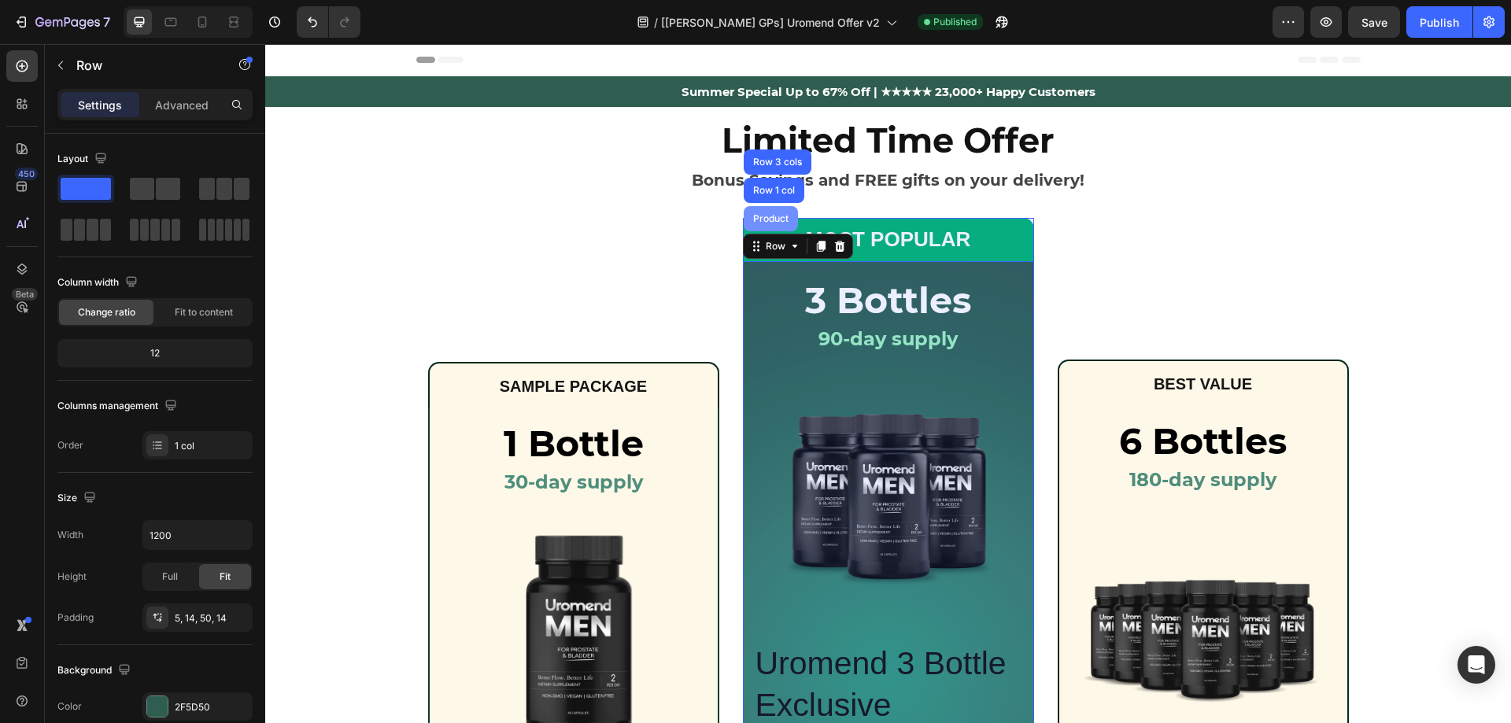
click at [771, 216] on div "Product" at bounding box center [771, 218] width 42 height 9
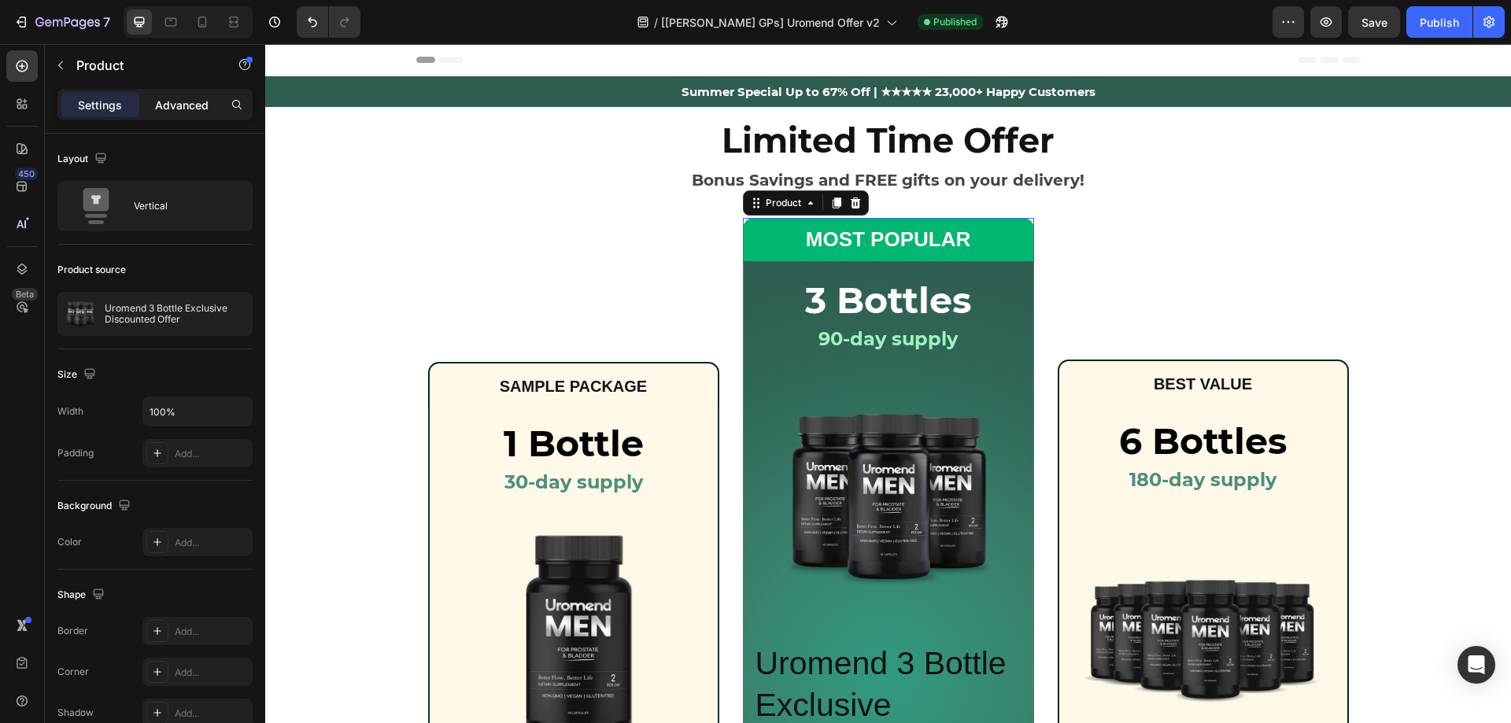
click at [162, 102] on p "Advanced" at bounding box center [182, 105] width 54 height 17
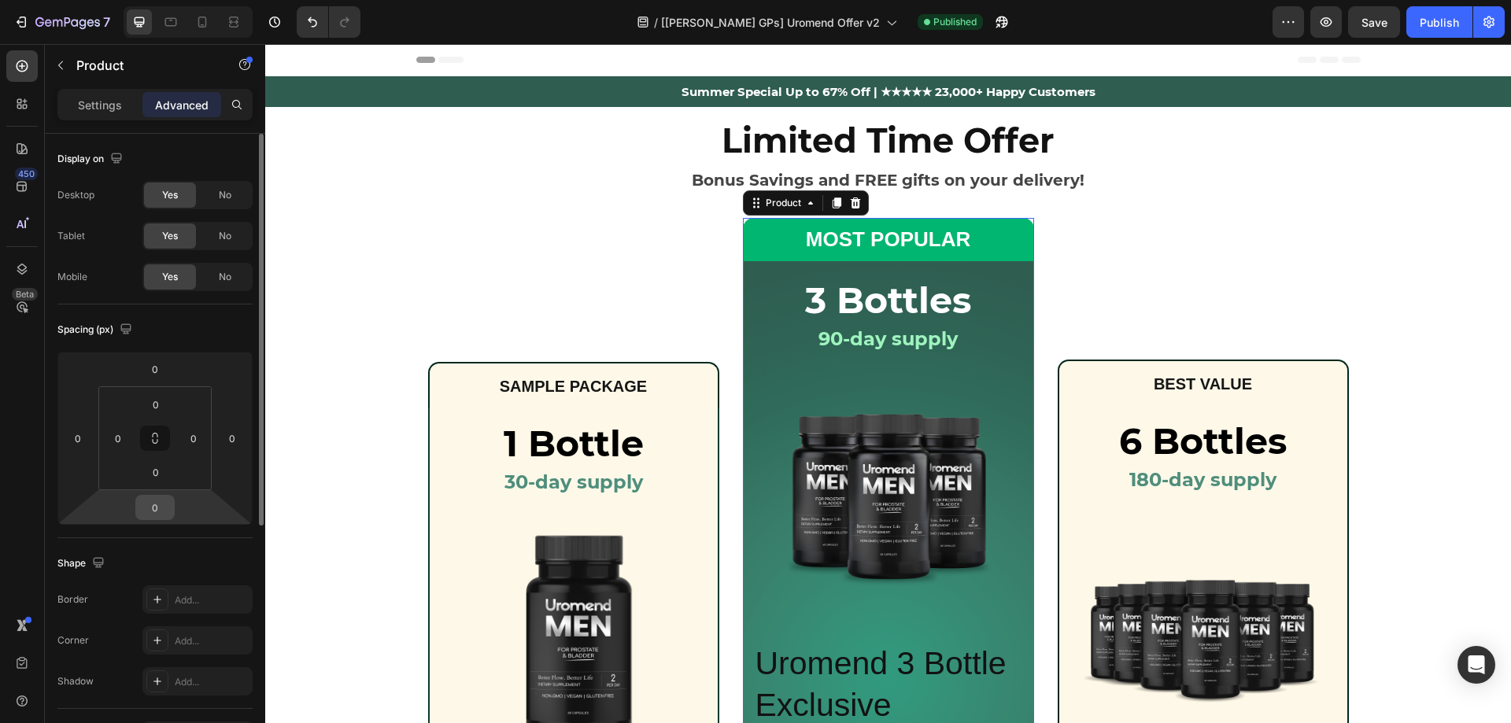
click at [161, 510] on input "0" at bounding box center [154, 508] width 31 height 24
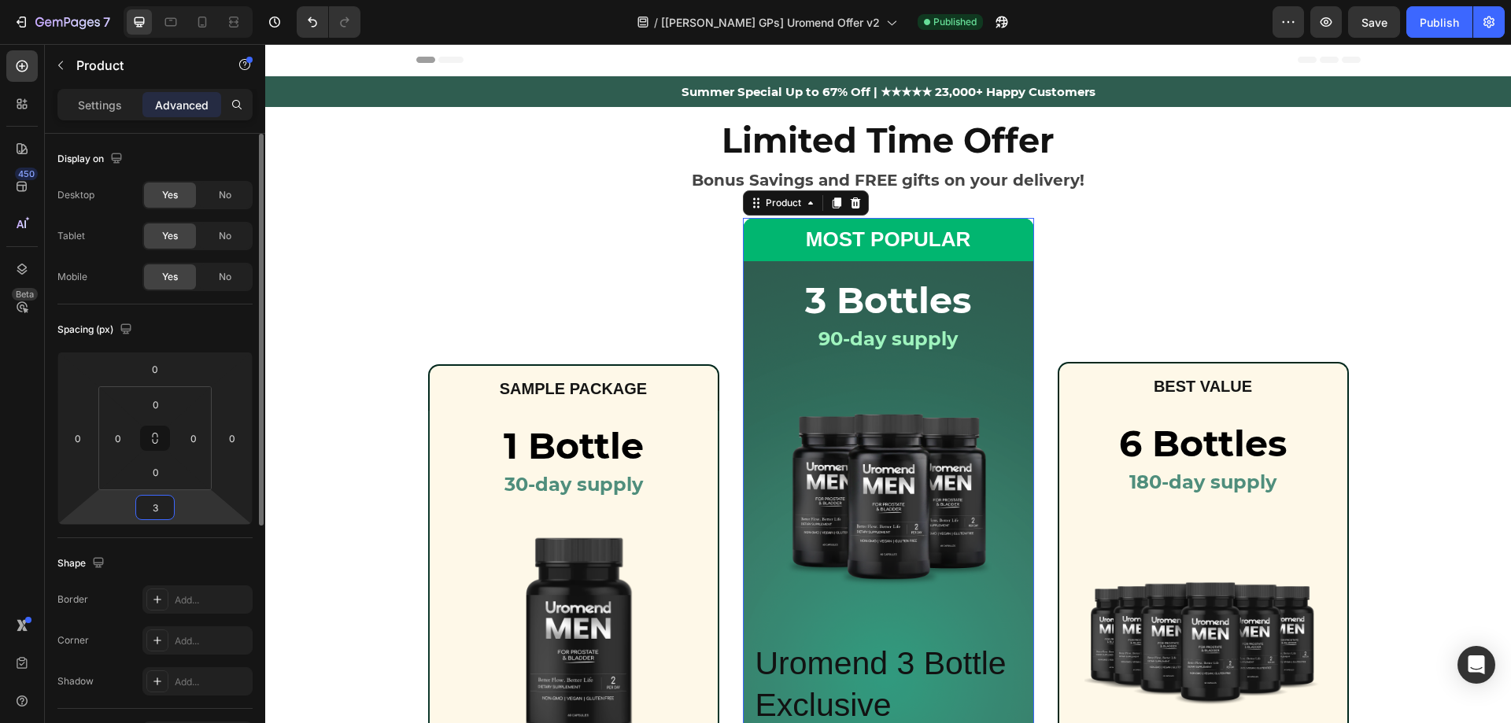
type input "30"
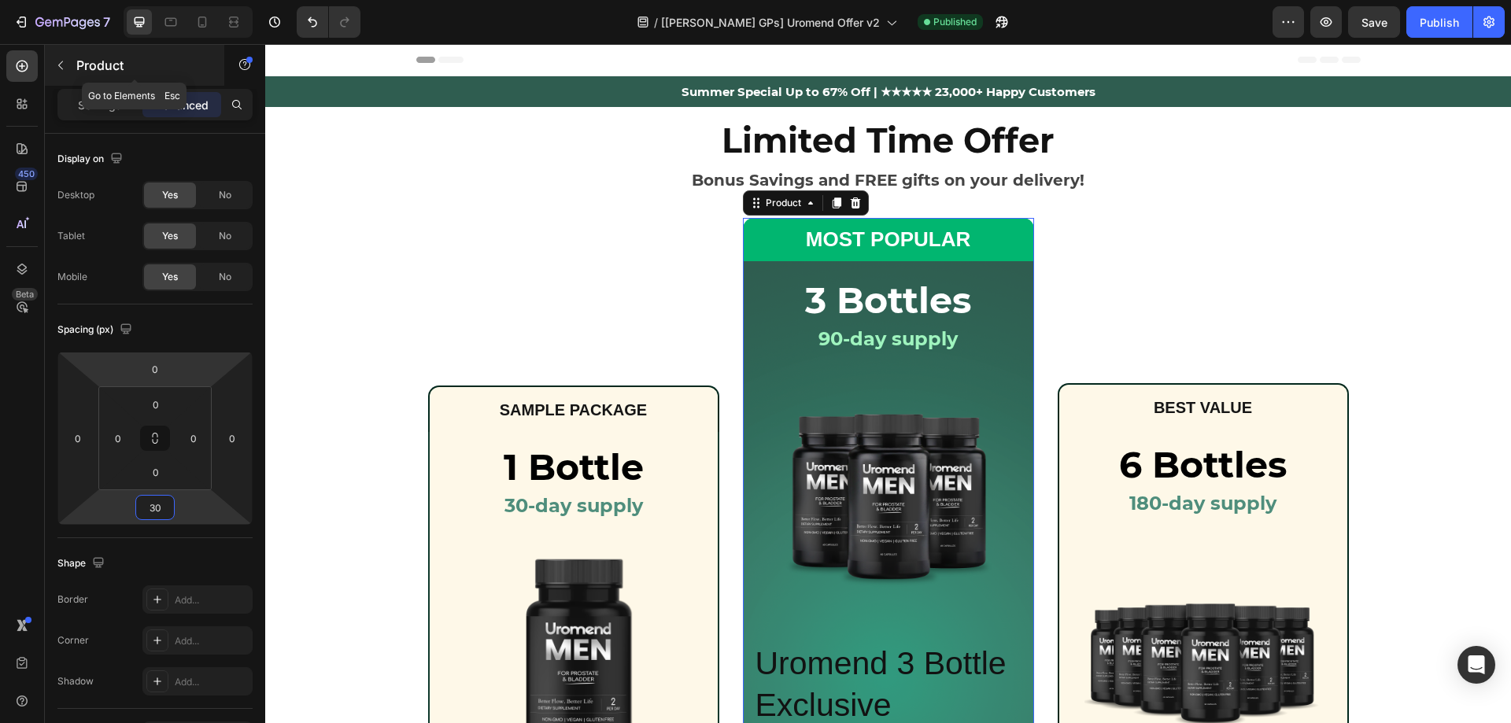
click at [45, 69] on div "Product" at bounding box center [134, 65] width 179 height 41
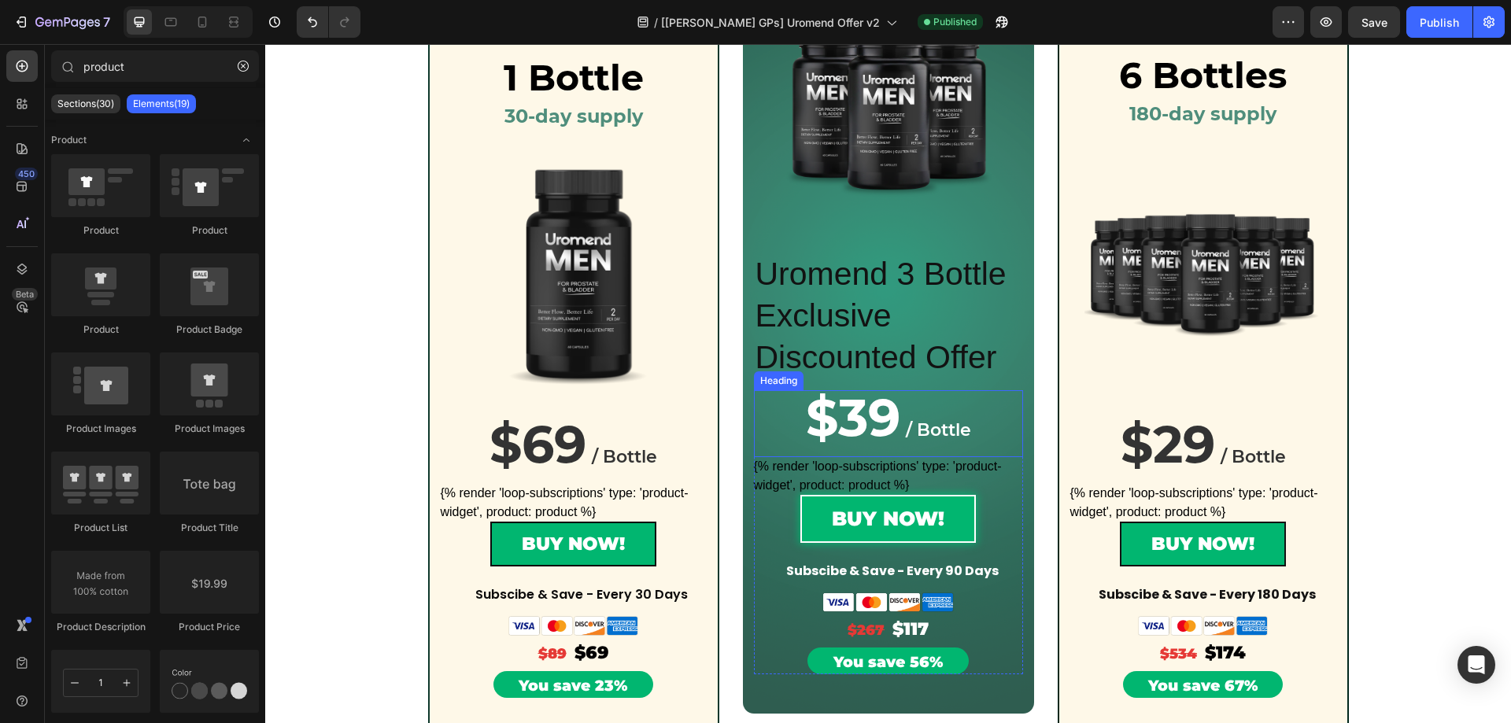
scroll to position [551, 0]
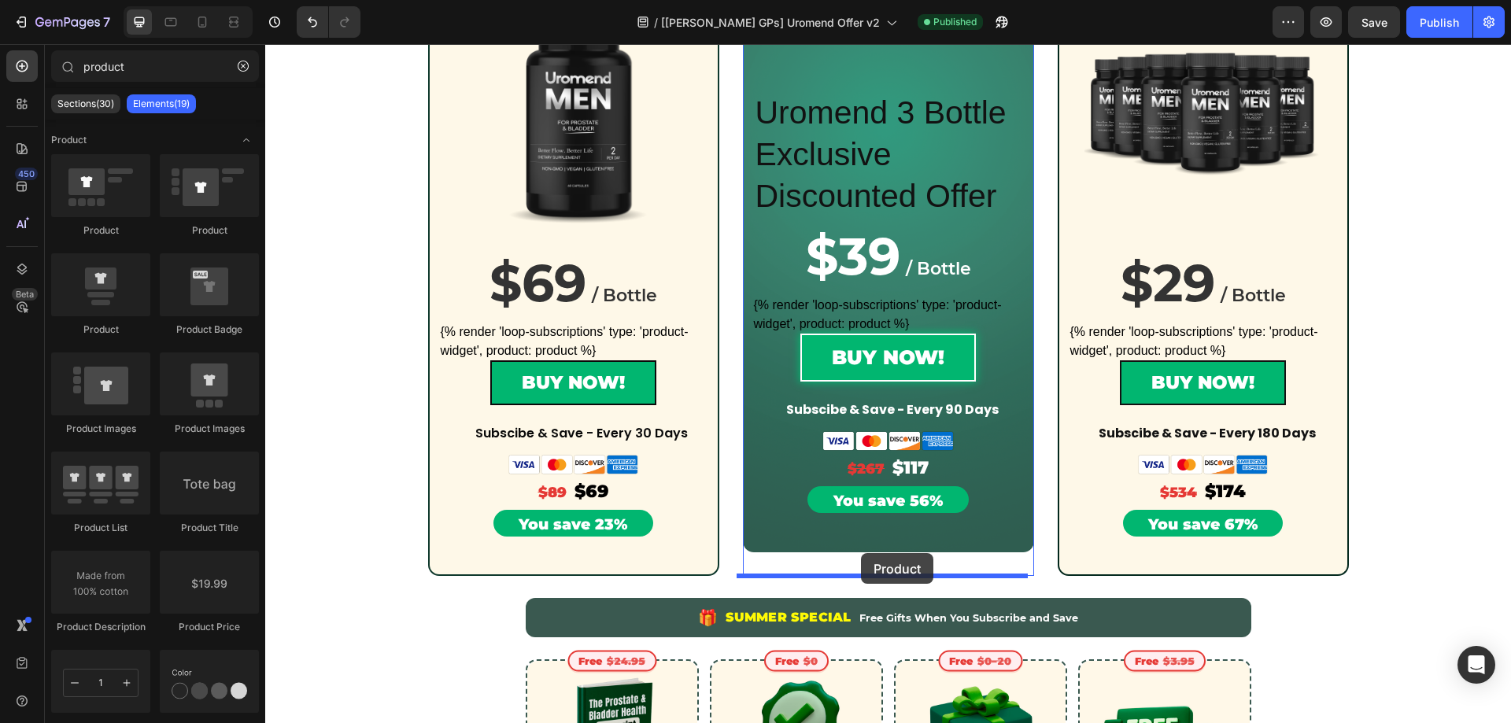
drag, startPoint x: 361, startPoint y: 341, endPoint x: 861, endPoint y: 553, distance: 543.1
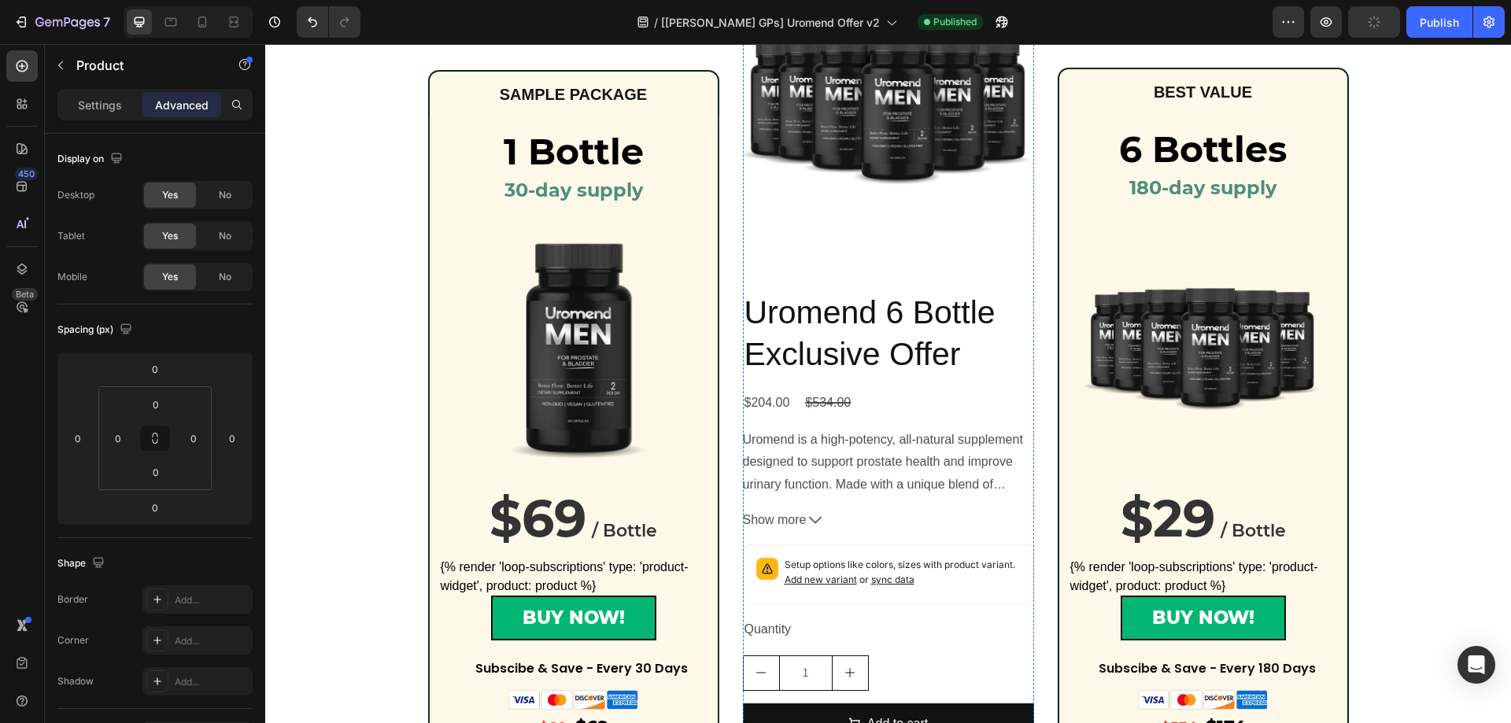
scroll to position [1165, 0]
click at [114, 112] on p "Settings" at bounding box center [100, 105] width 44 height 17
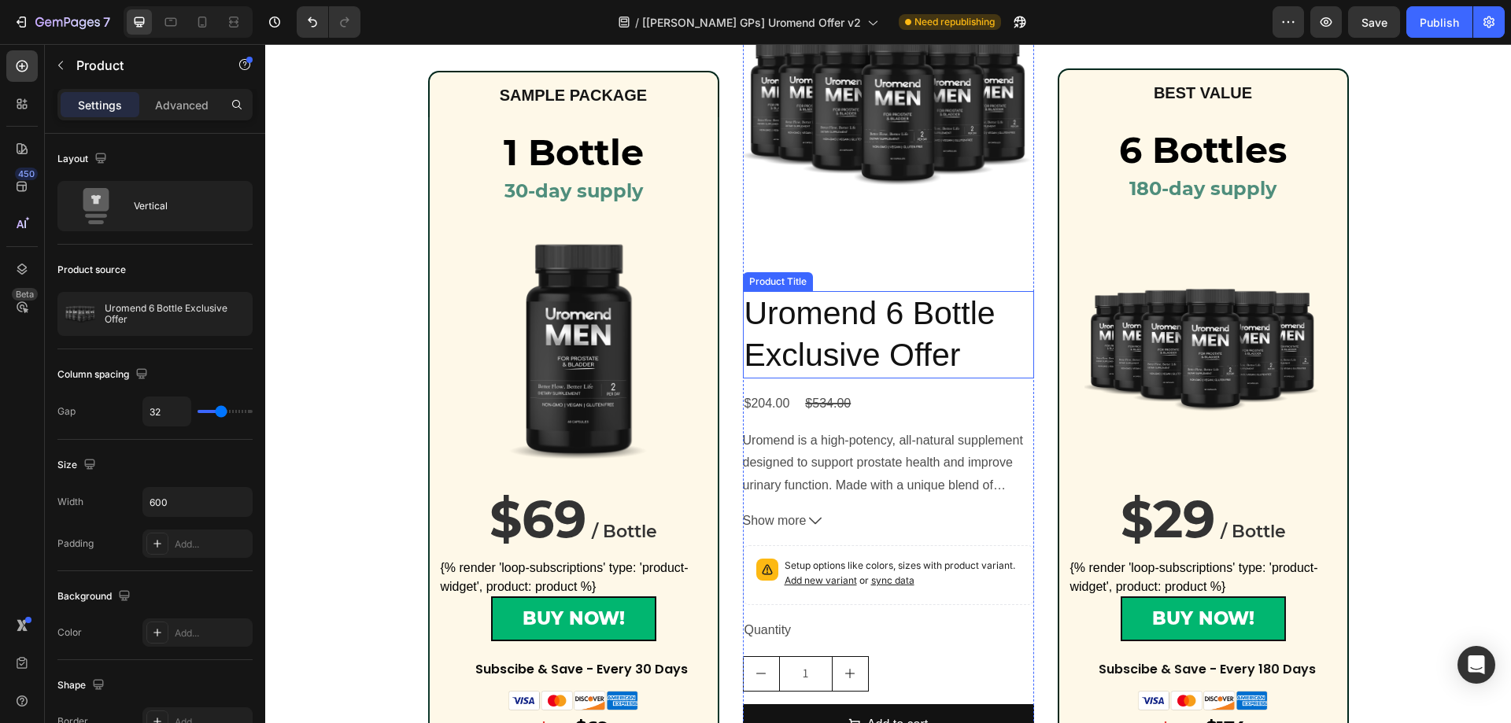
scroll to position [1008, 0]
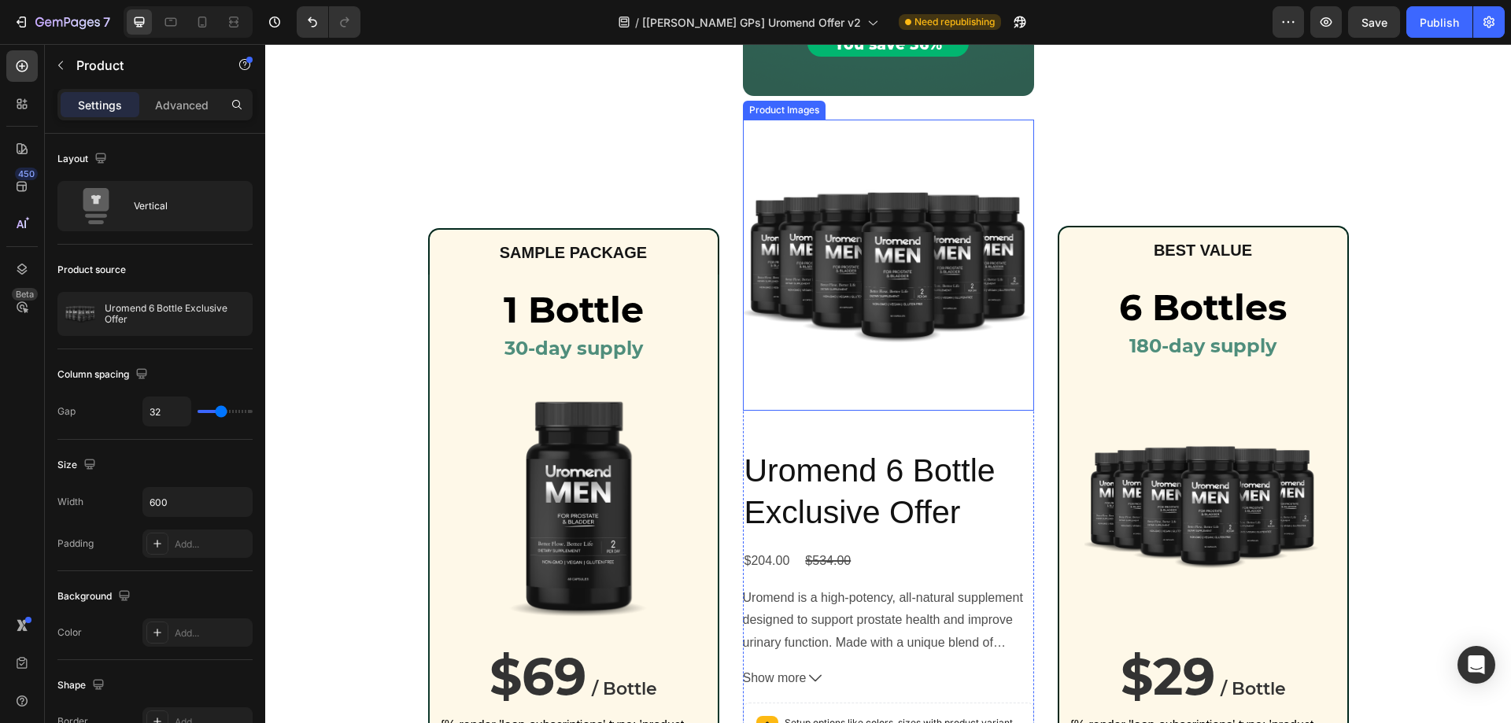
click at [769, 147] on img at bounding box center [888, 265] width 291 height 291
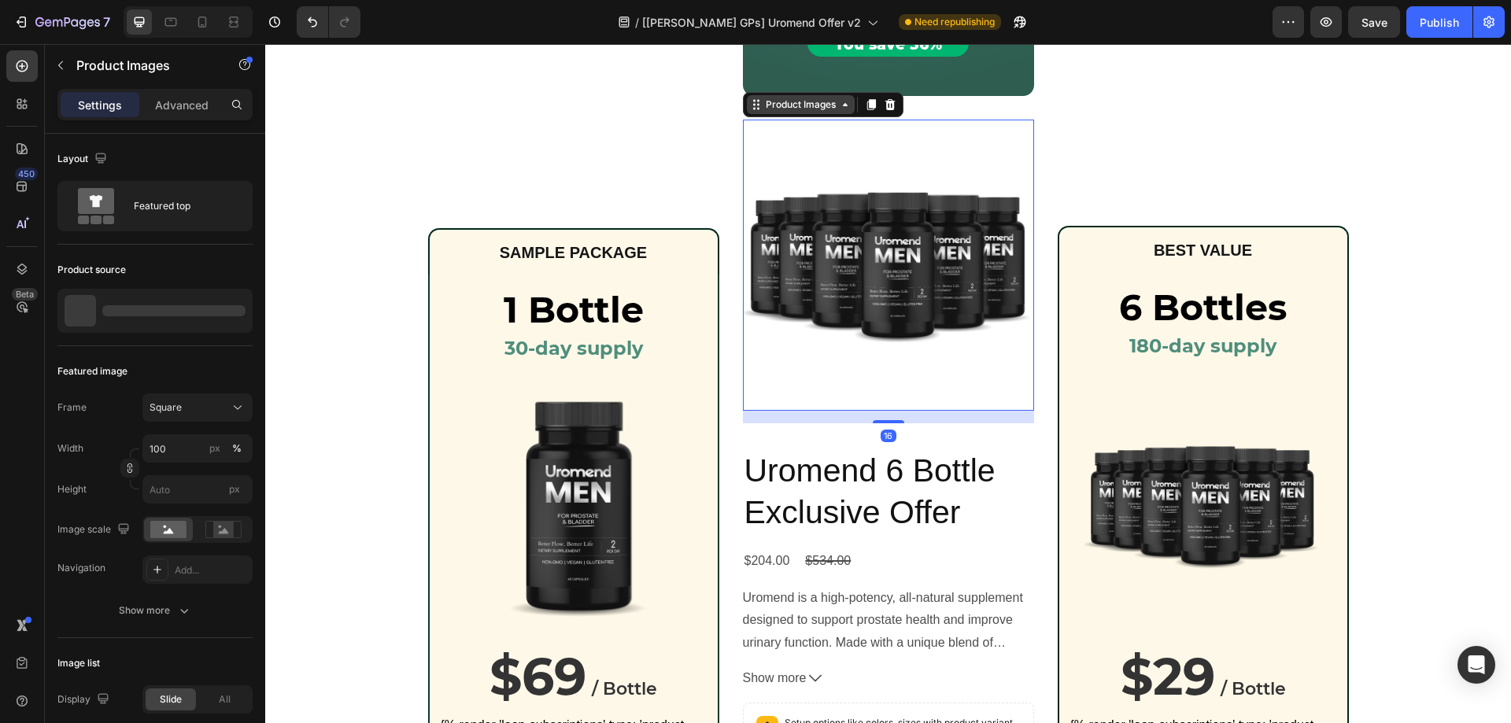
click at [776, 114] on div "Product Images" at bounding box center [801, 104] width 108 height 19
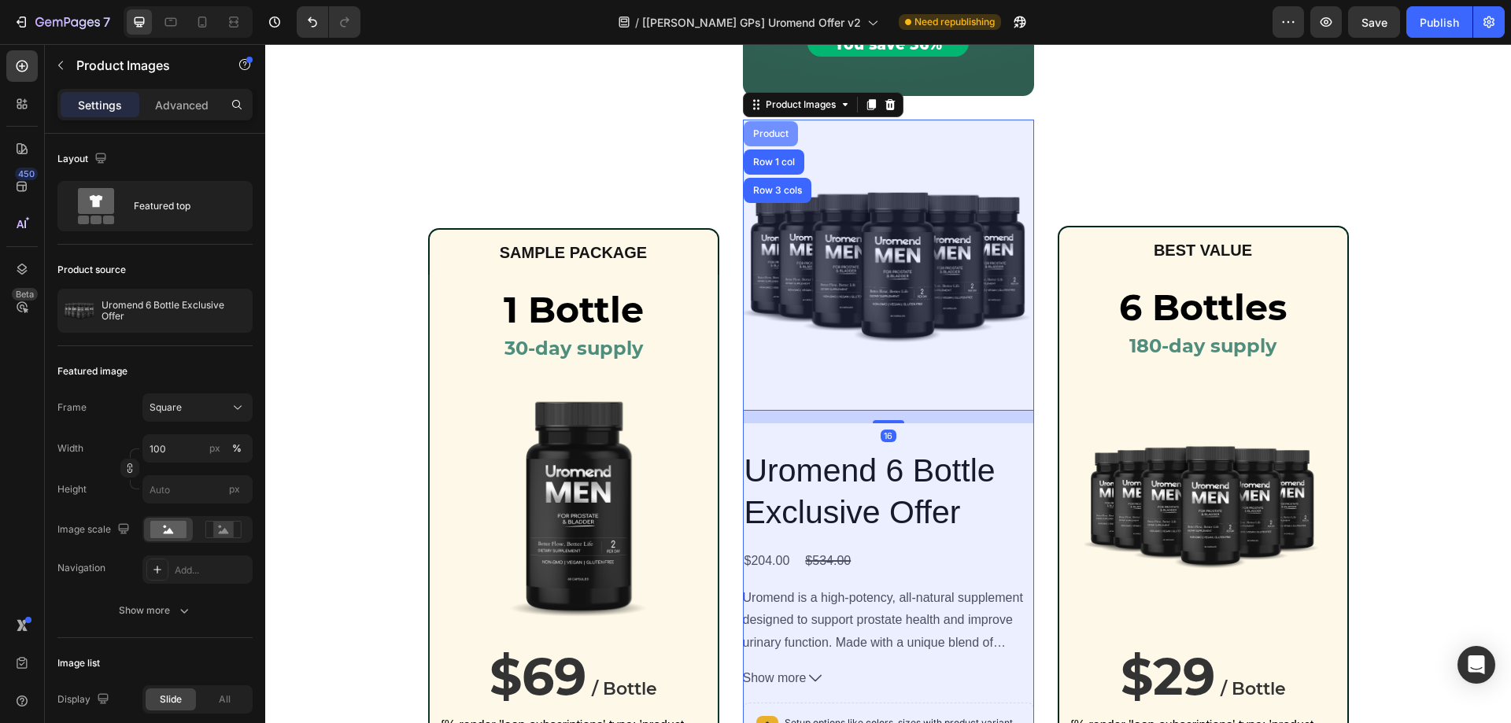
click at [772, 141] on div "Product" at bounding box center [771, 133] width 54 height 25
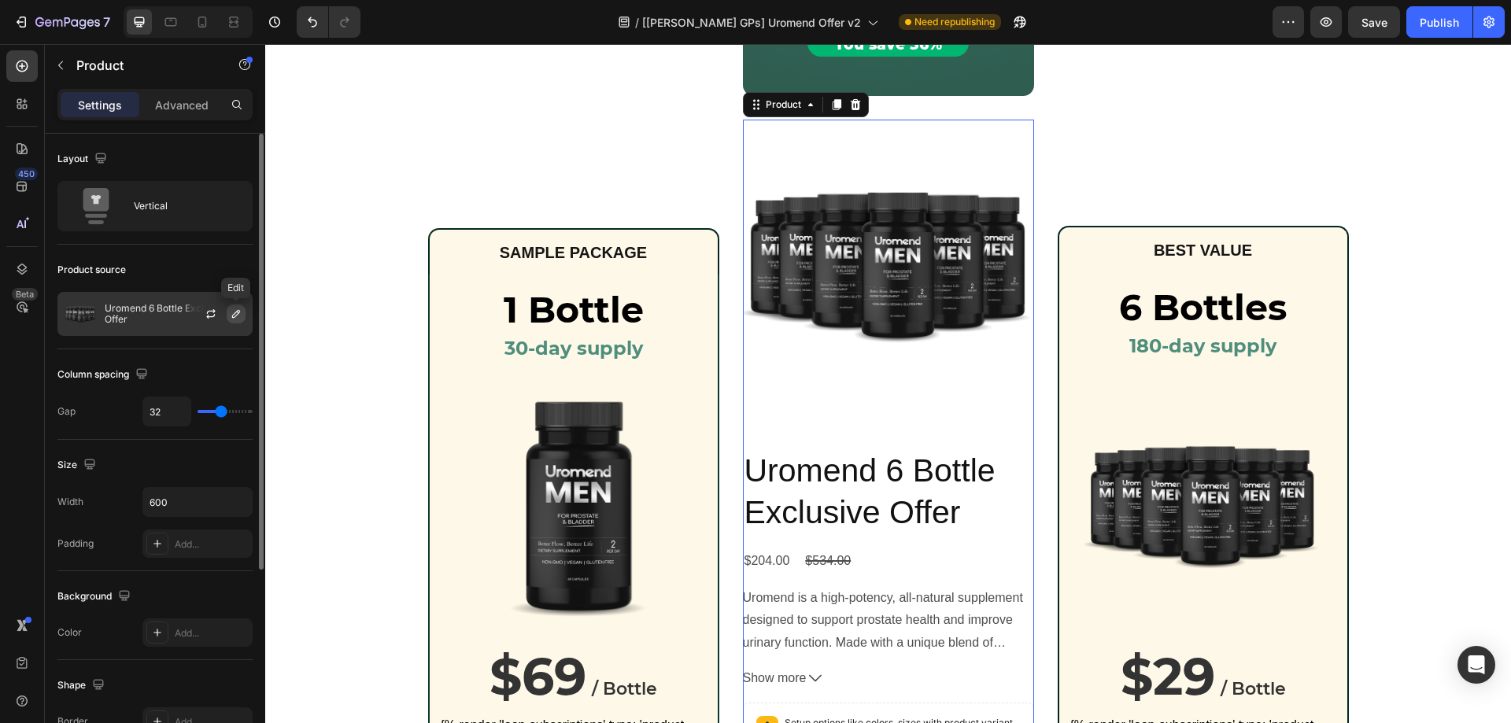
click at [232, 310] on icon "button" at bounding box center [236, 314] width 13 height 13
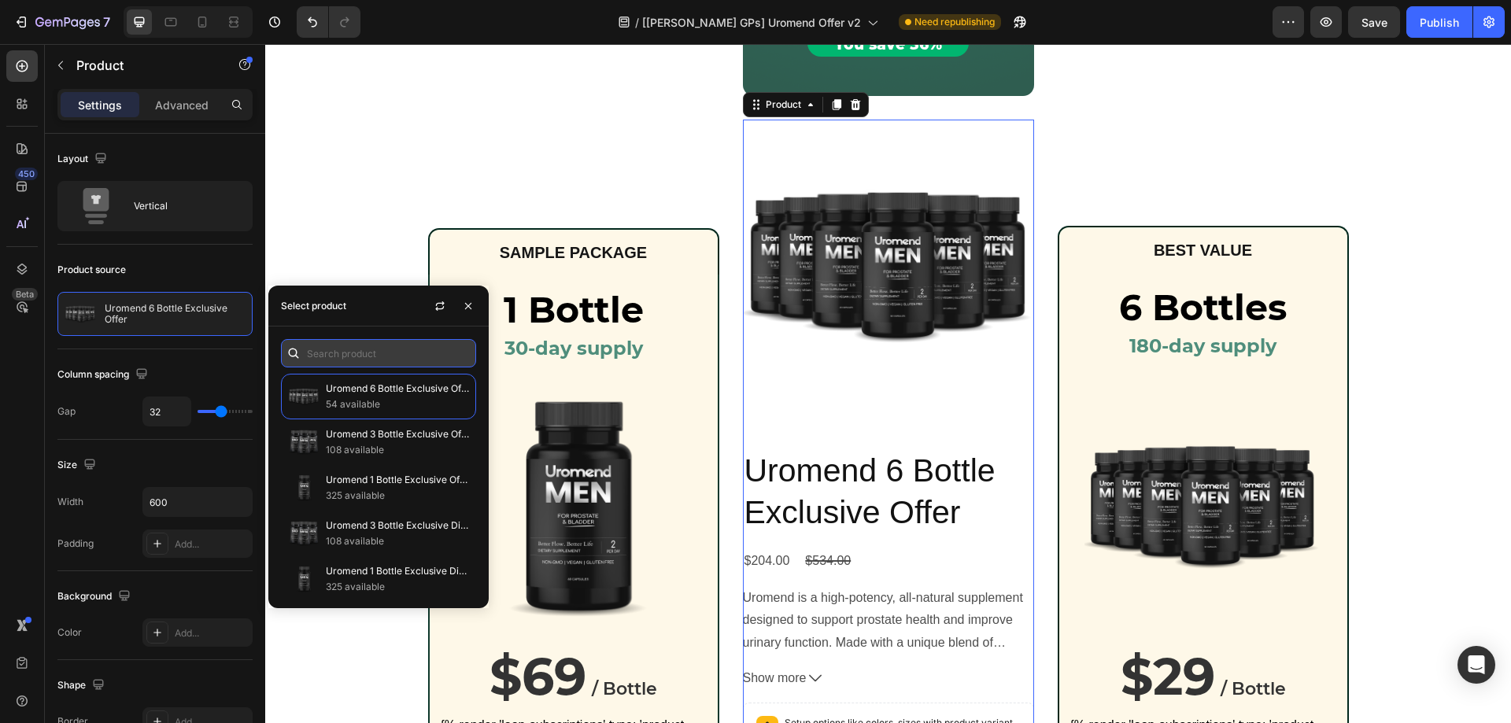
click at [382, 350] on input "text" at bounding box center [378, 353] width 195 height 28
paste input "Uromend 3 Bottle Exclusive Offer"
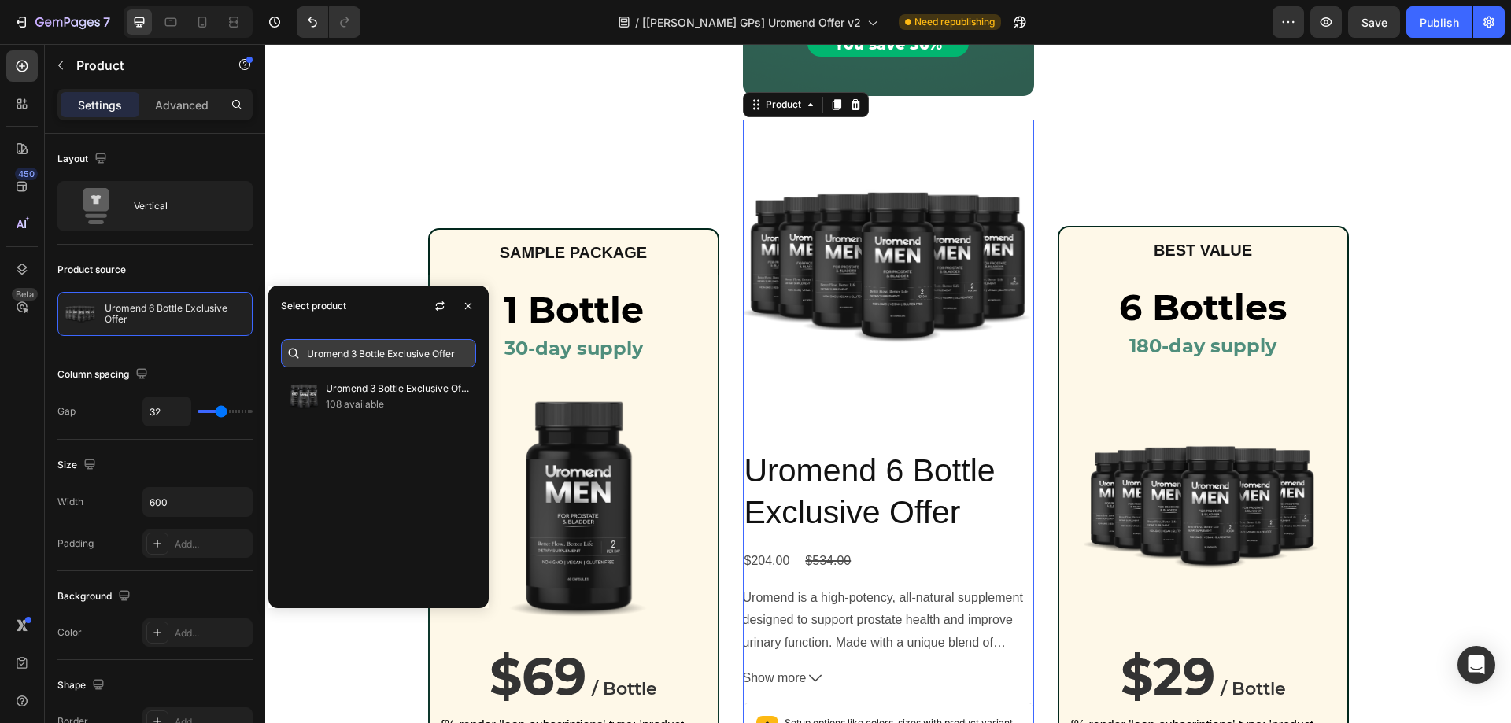
click at [457, 357] on input "Uromend 3 Bottle Exclusive Offer" at bounding box center [378, 353] width 195 height 28
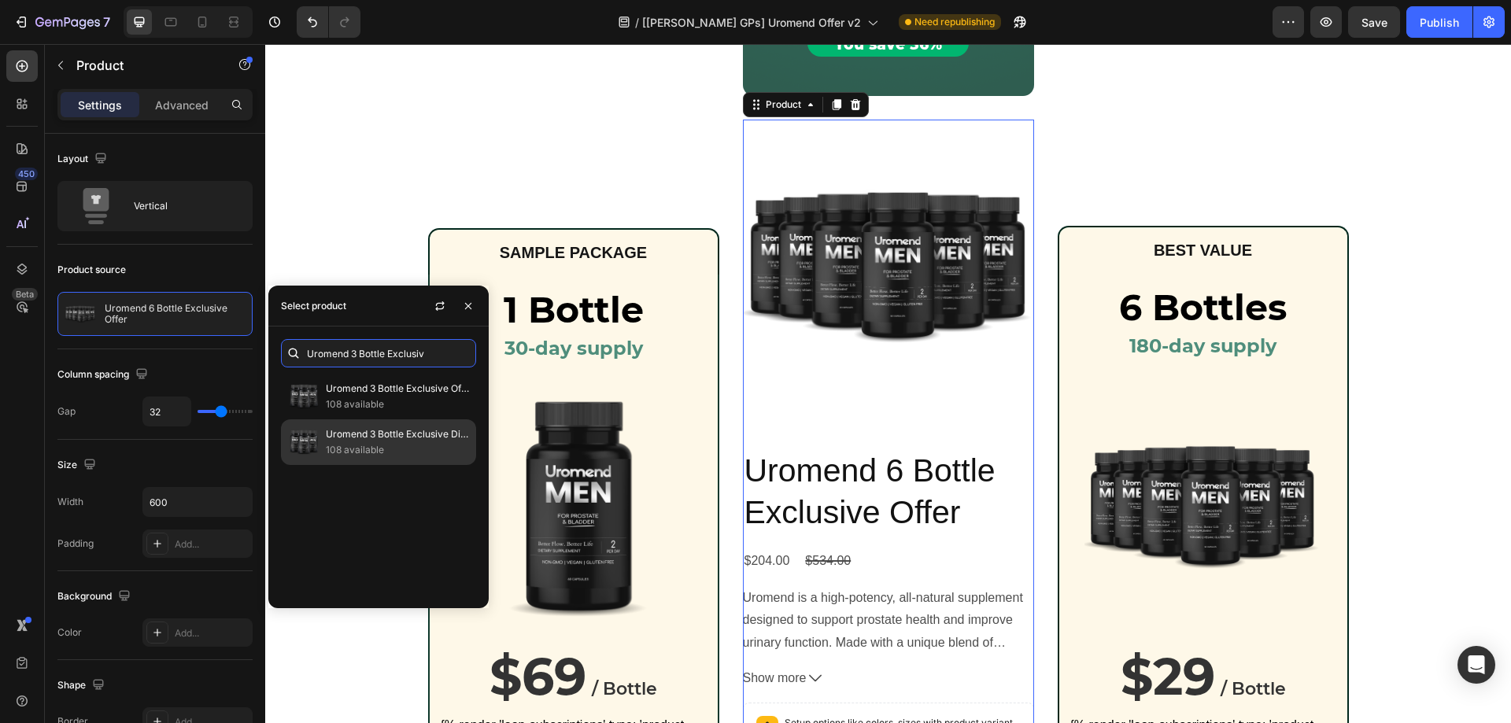
type input "Uromend 3 Bottle Exclusiv"
click at [421, 442] on p "Uromend 3 Bottle Exclusive Discounted Offer" at bounding box center [397, 435] width 143 height 16
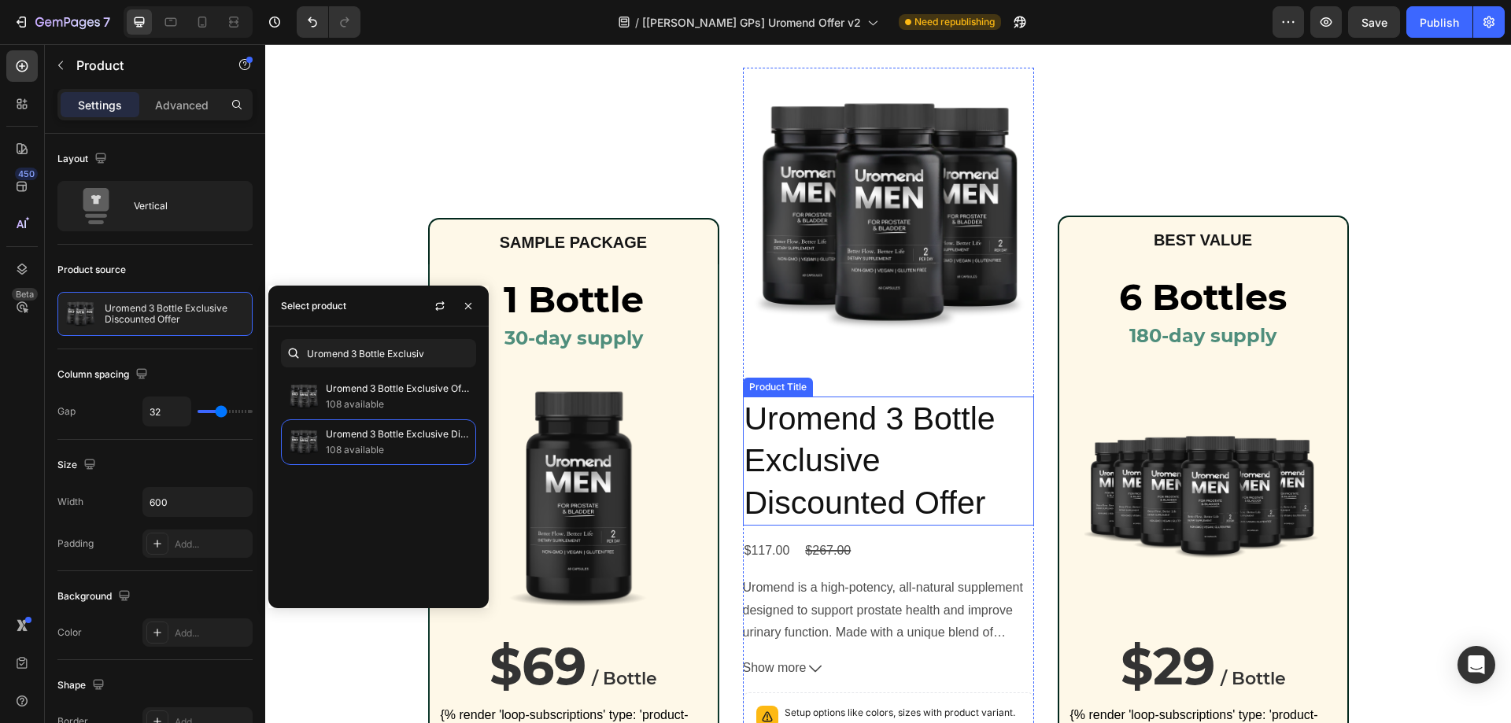
scroll to position [1128, 0]
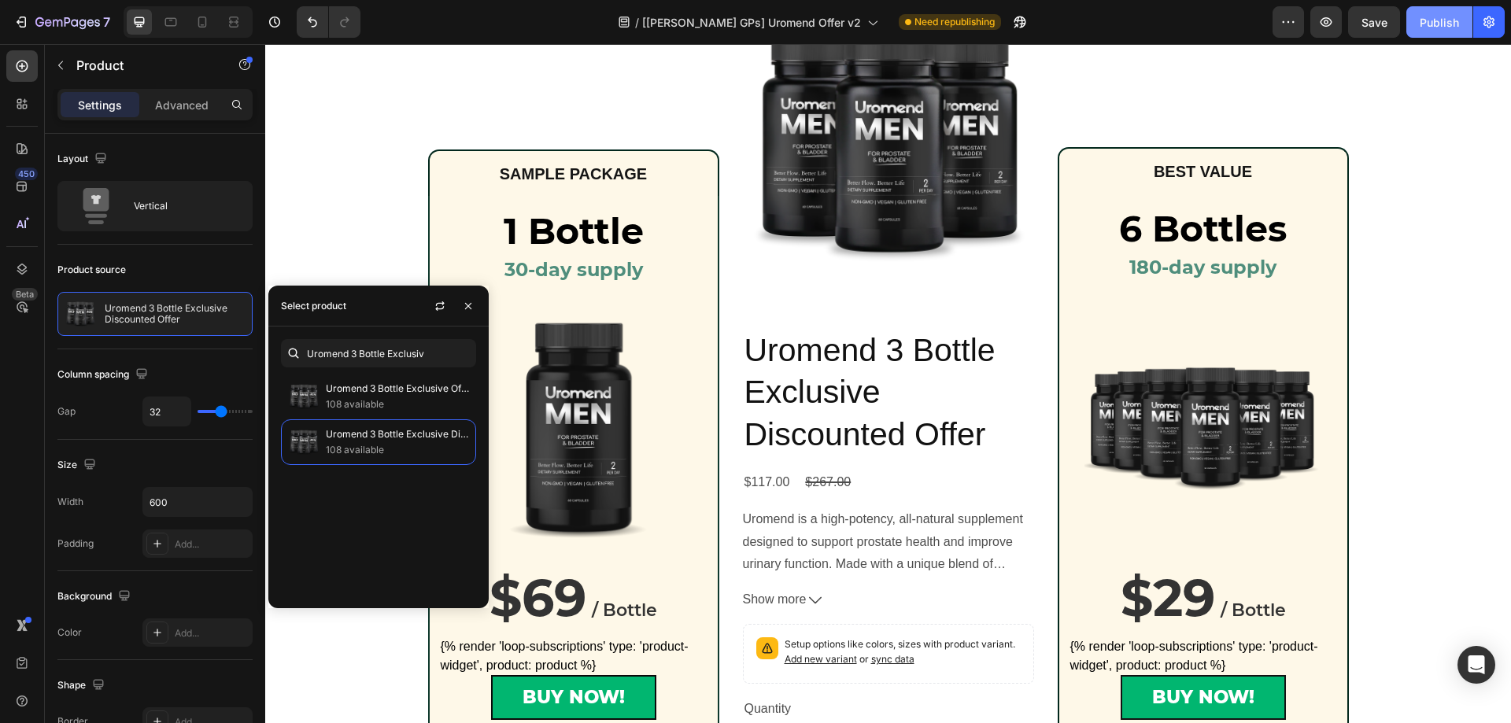
click at [1431, 16] on div "Publish" at bounding box center [1439, 22] width 39 height 17
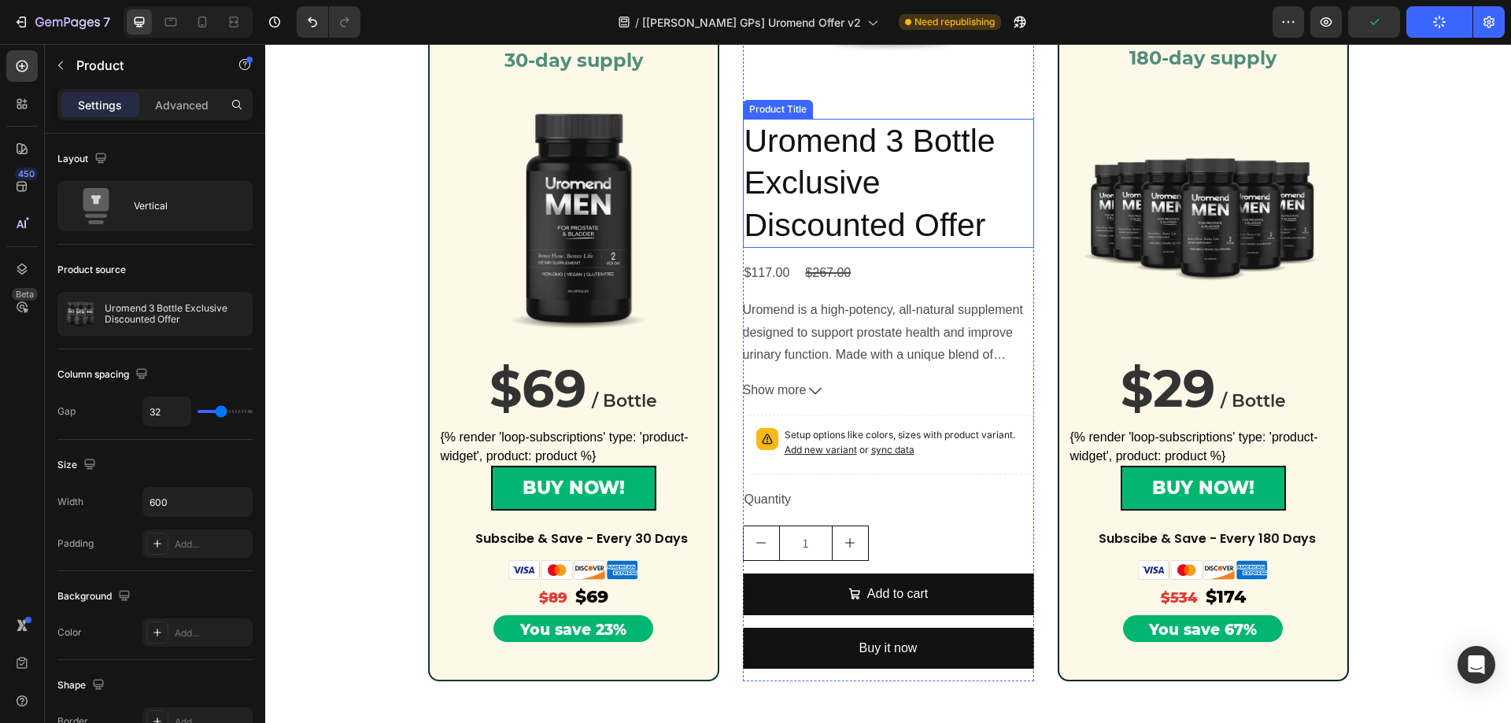
scroll to position [1207, 0]
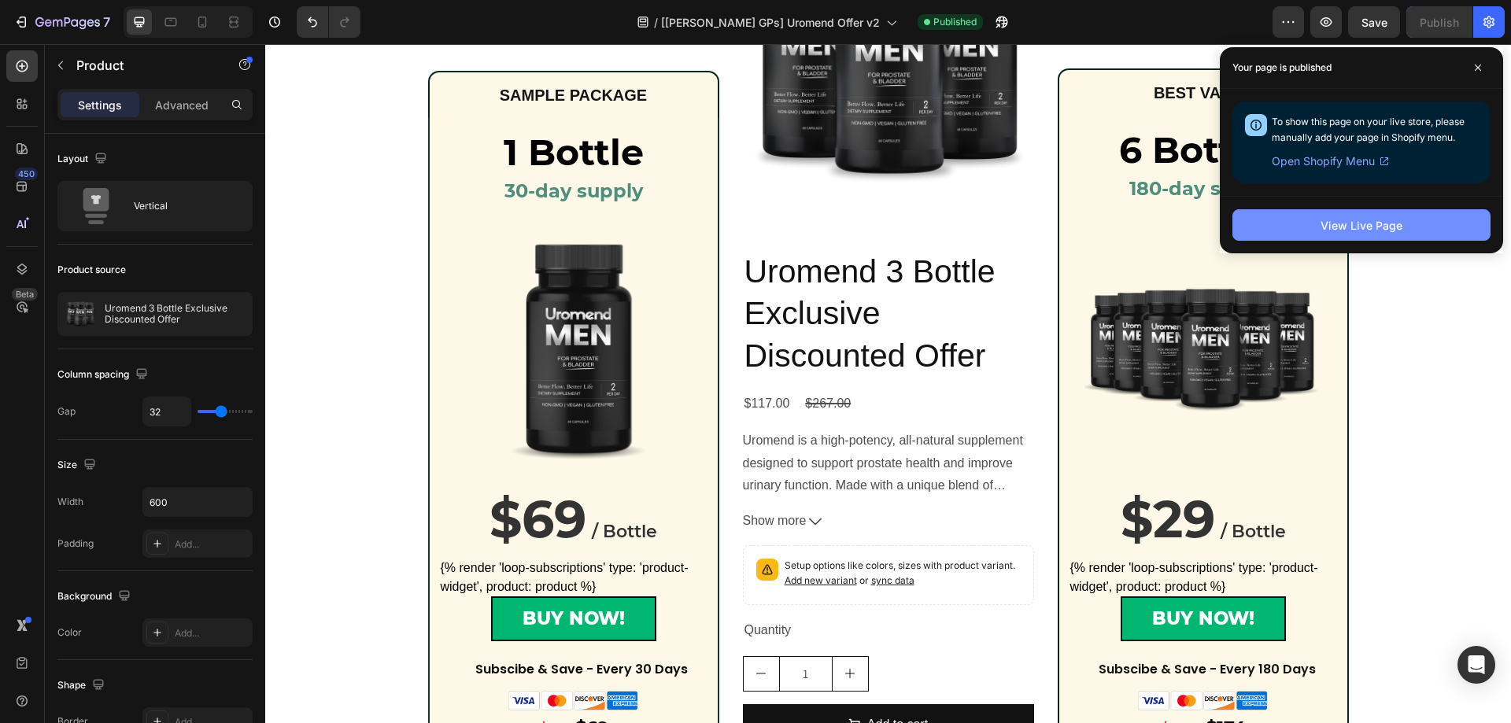
click at [1327, 238] on button "View Live Page" at bounding box center [1362, 224] width 258 height 31
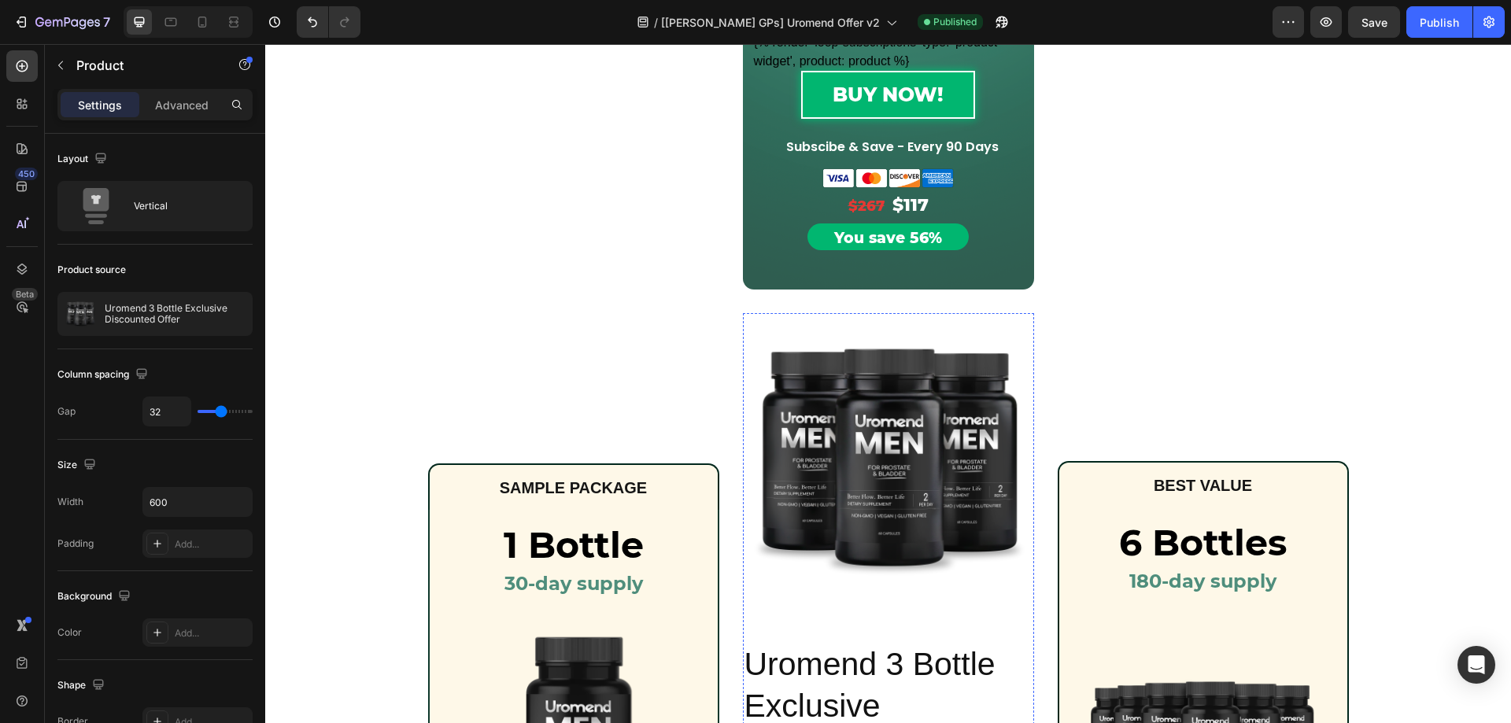
scroll to position [813, 0]
click at [838, 460] on img at bounding box center [888, 459] width 291 height 291
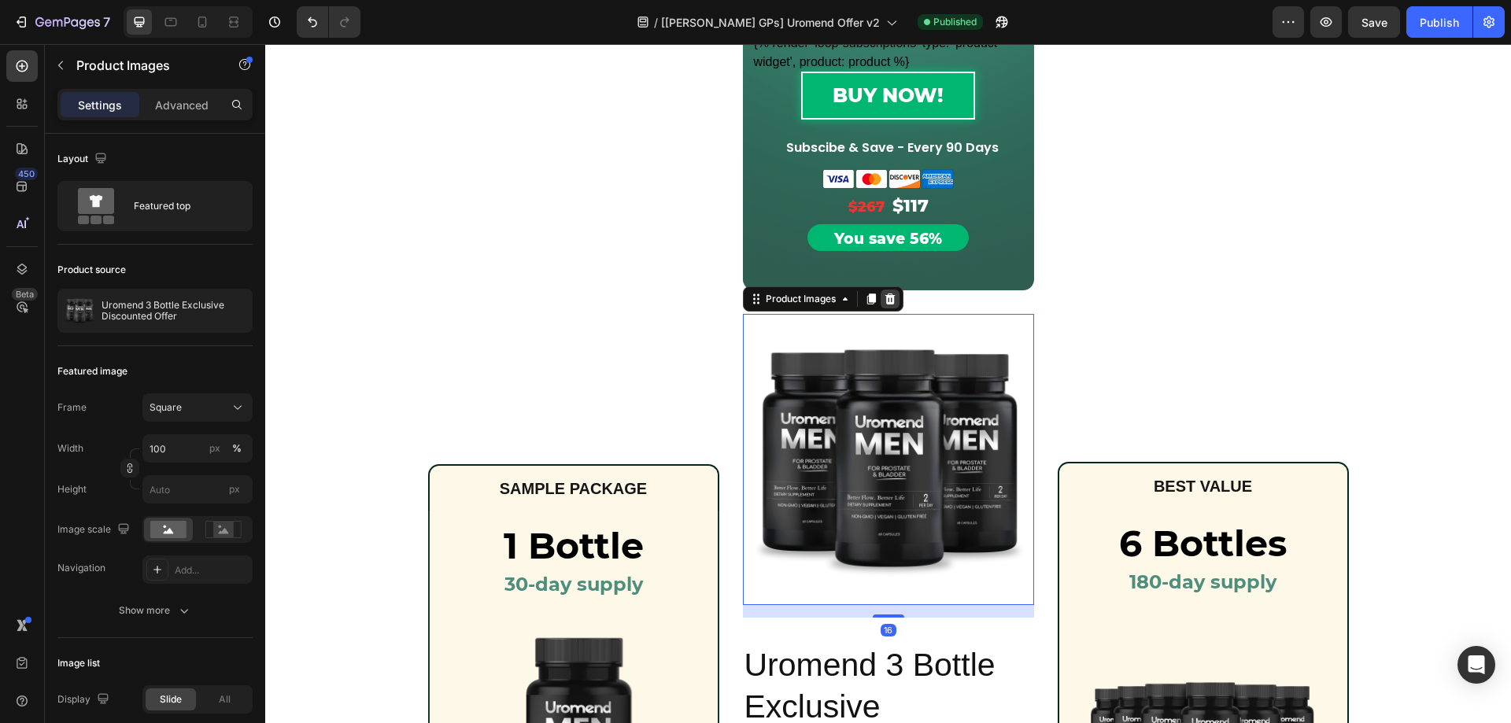
click at [886, 302] on icon at bounding box center [890, 299] width 10 height 11
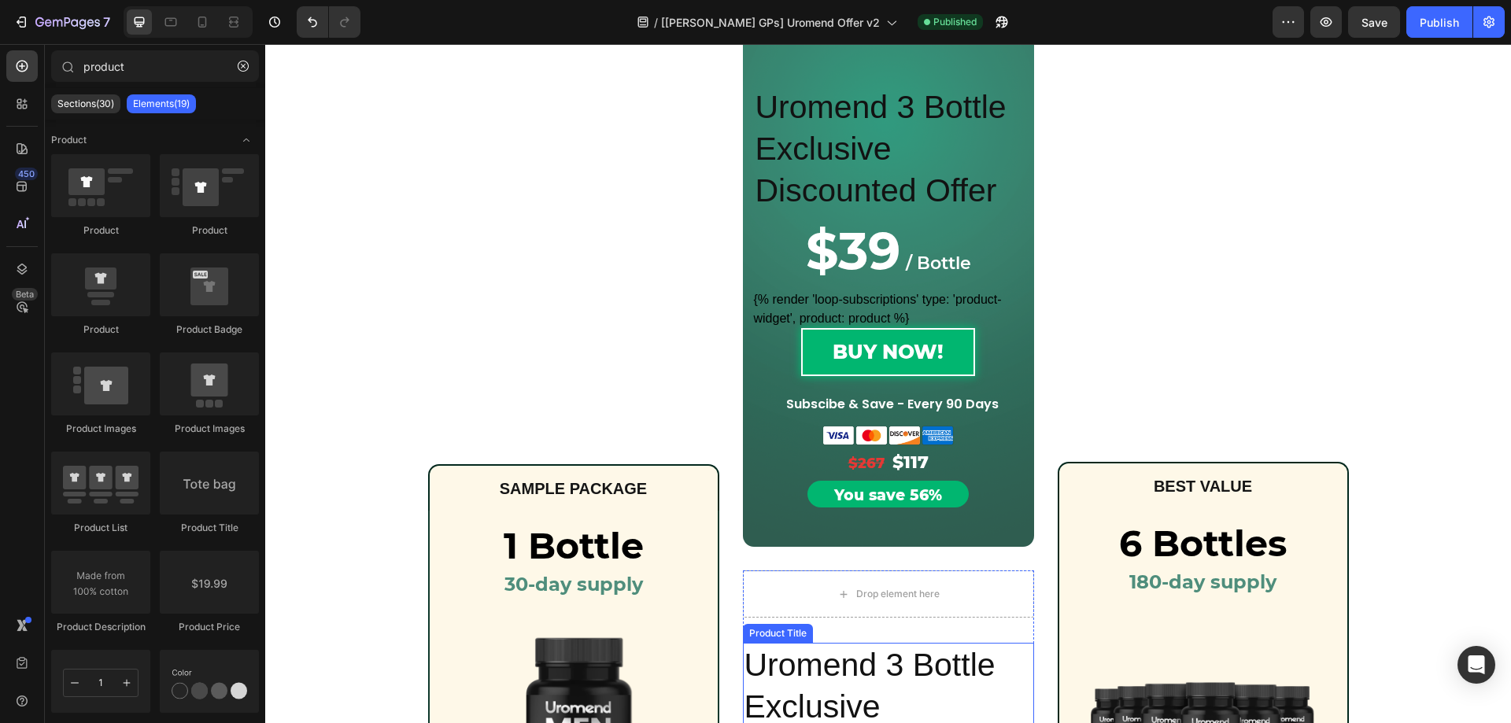
click at [840, 673] on h2 "Uromend 3 Bottle Exclusive Discounted Offer" at bounding box center [888, 707] width 291 height 129
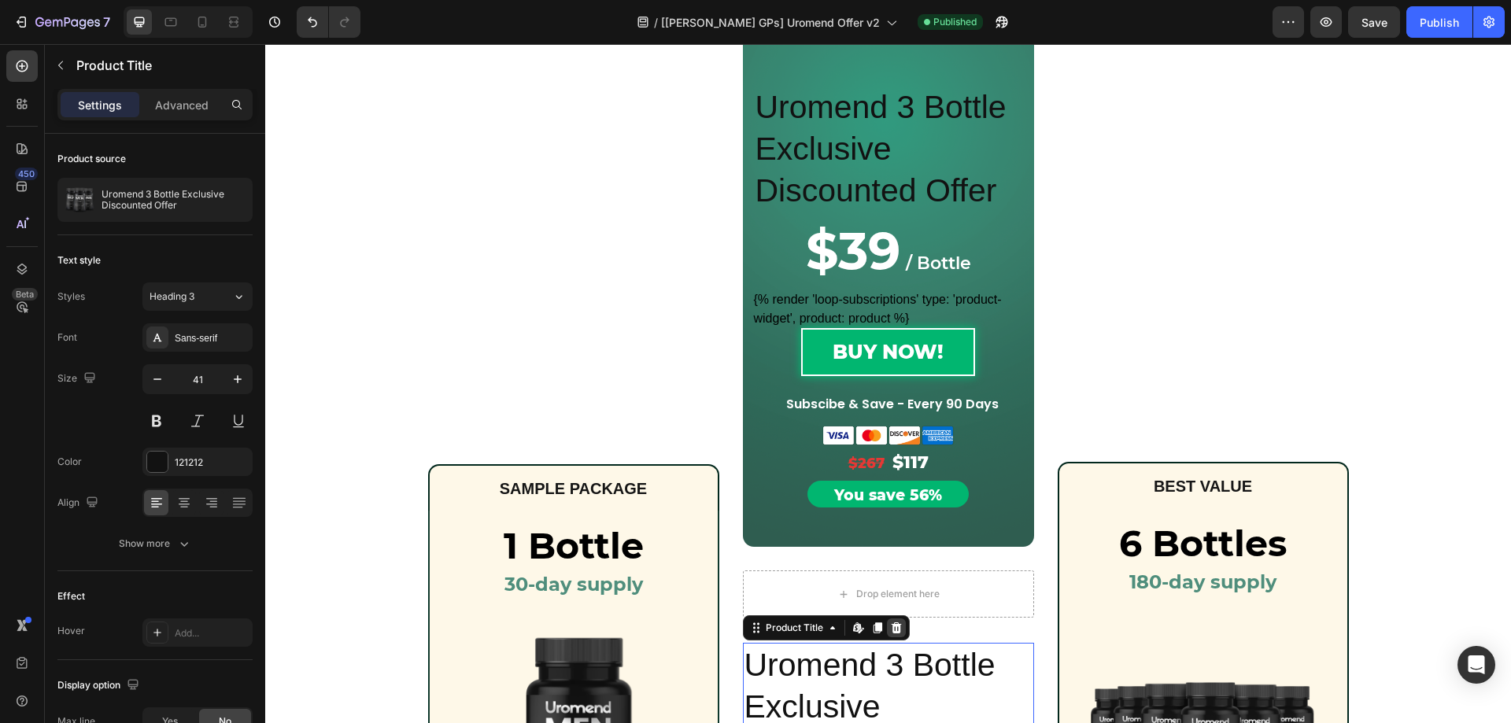
click at [890, 625] on icon at bounding box center [896, 628] width 13 height 13
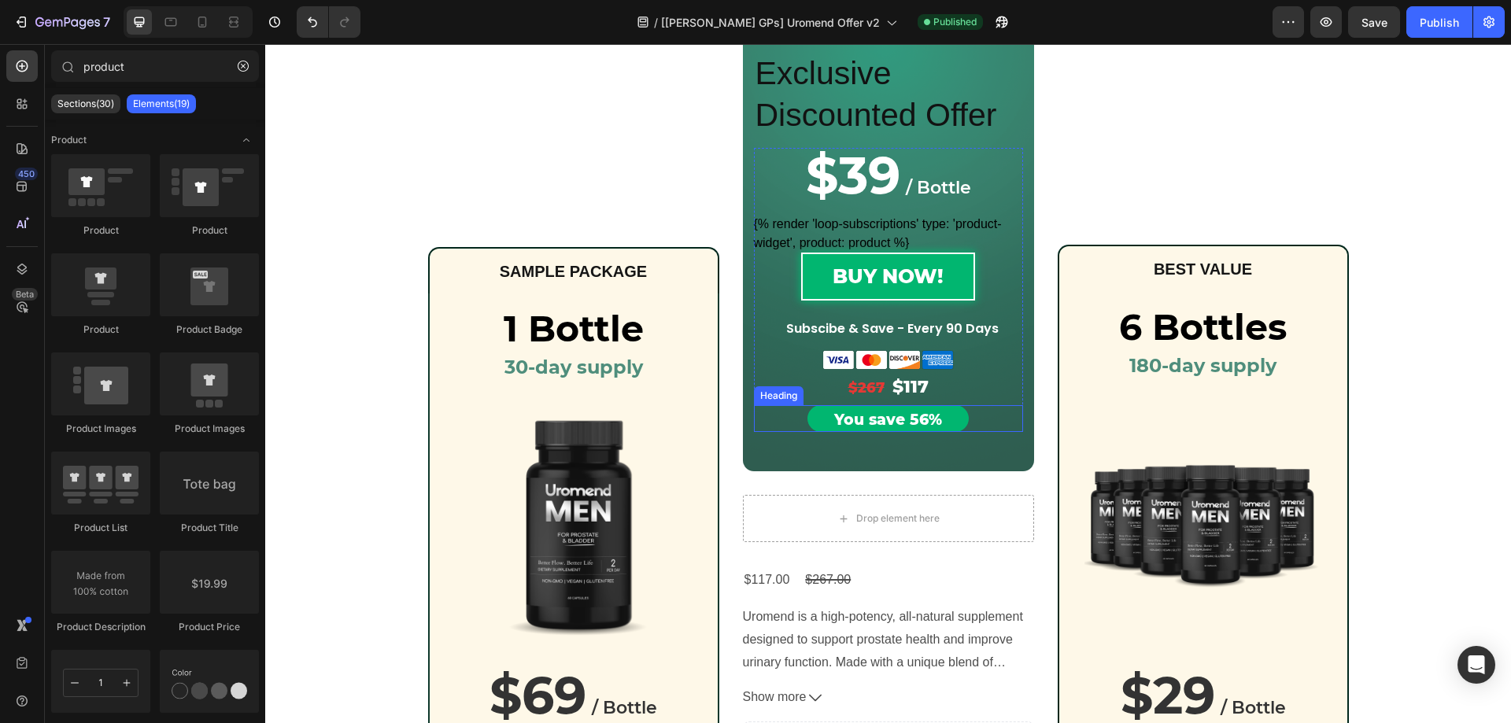
scroll to position [730, 0]
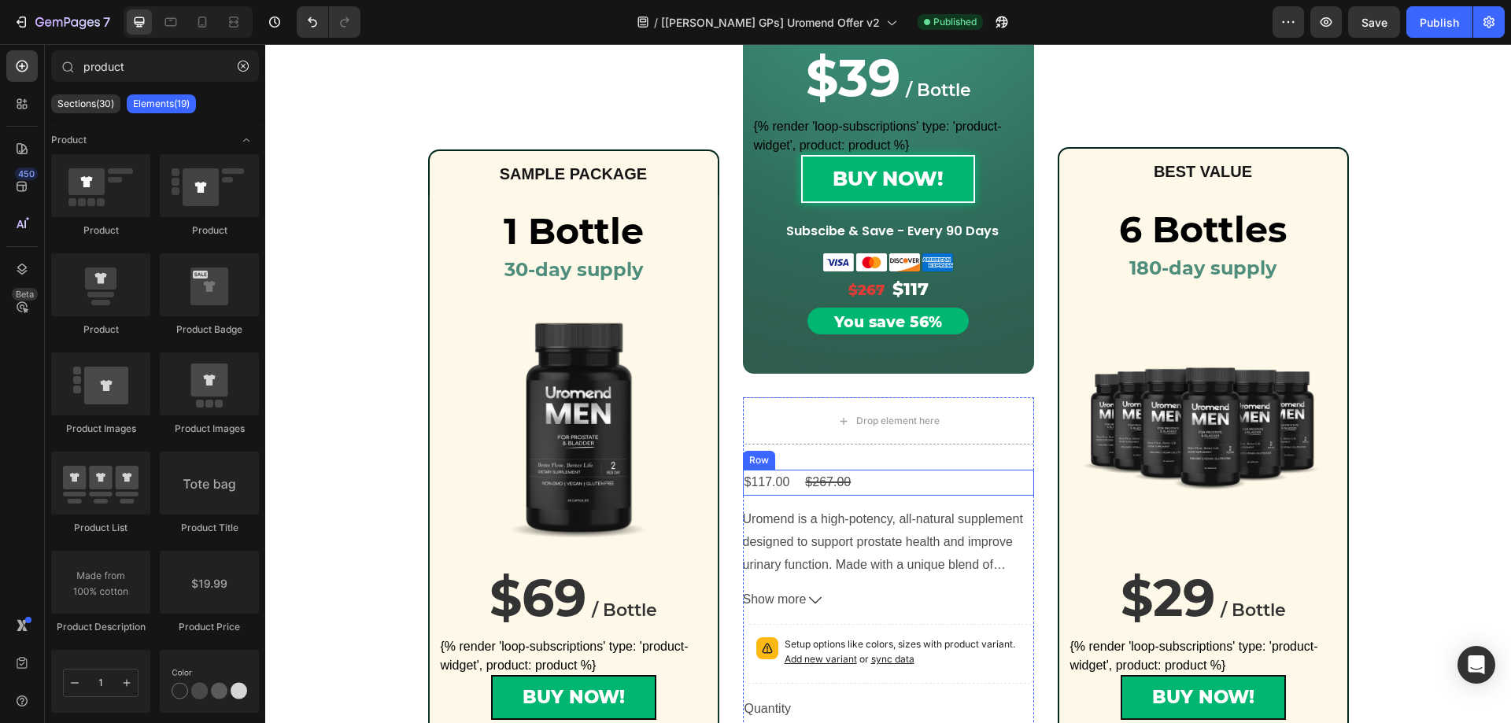
click at [865, 483] on div "$117.00 Product Price Product Price $267.00 Product Price Product Price Row" at bounding box center [888, 483] width 291 height 26
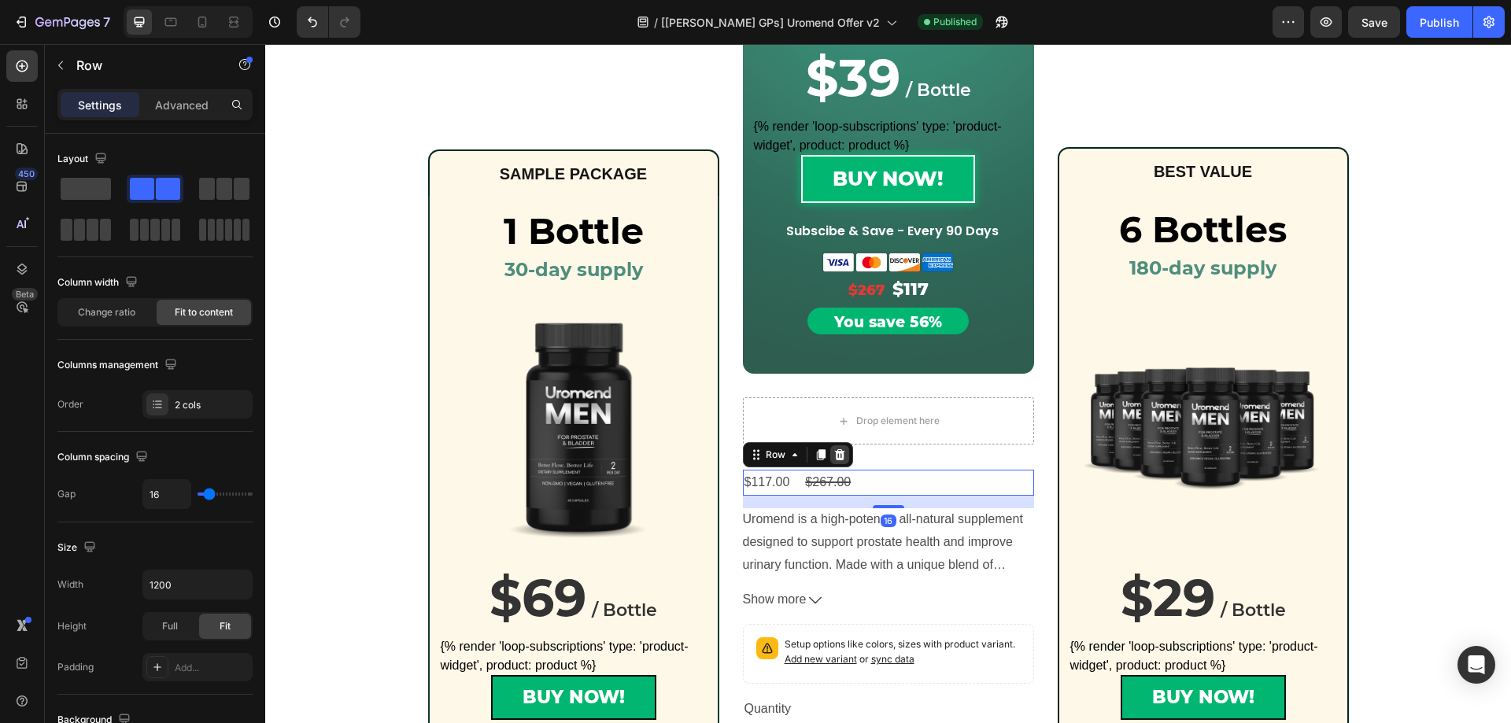
click at [834, 455] on icon at bounding box center [839, 454] width 10 height 11
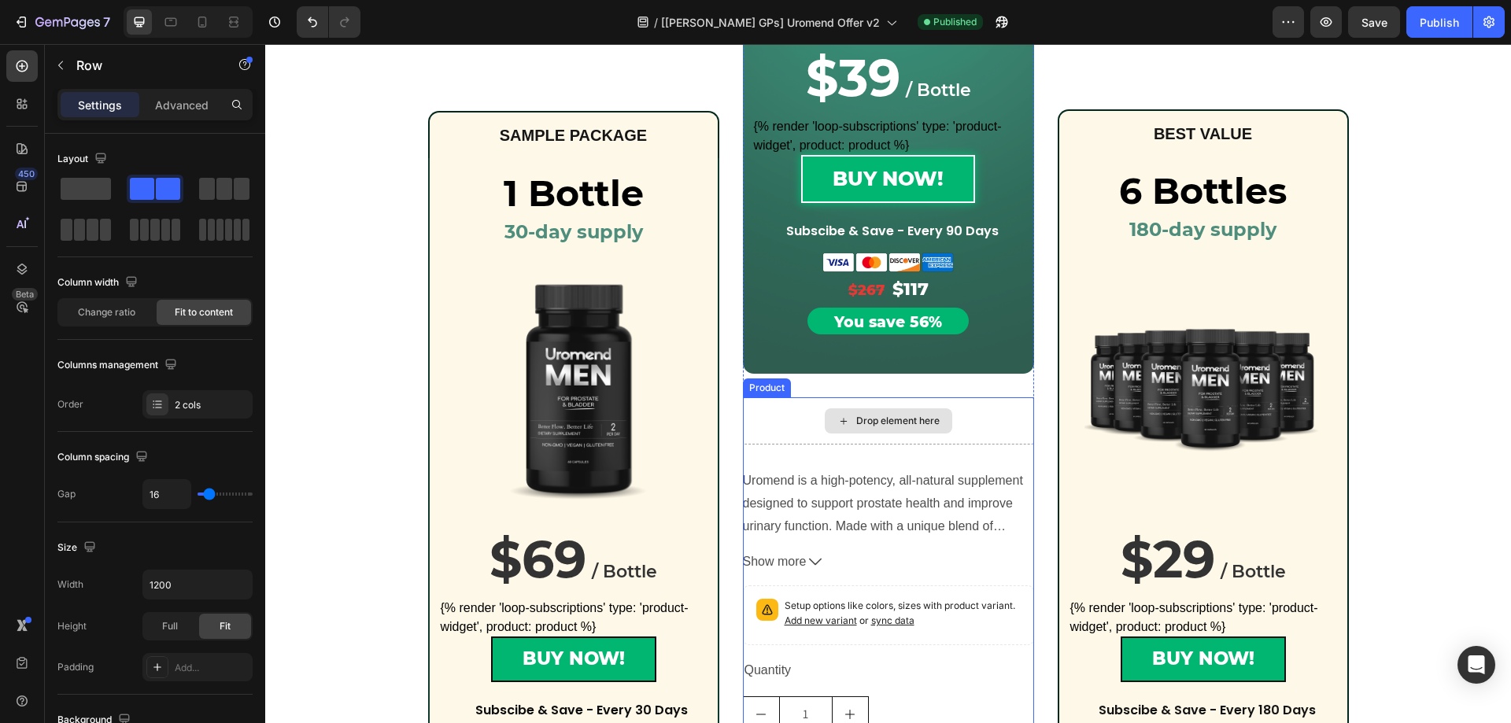
scroll to position [691, 0]
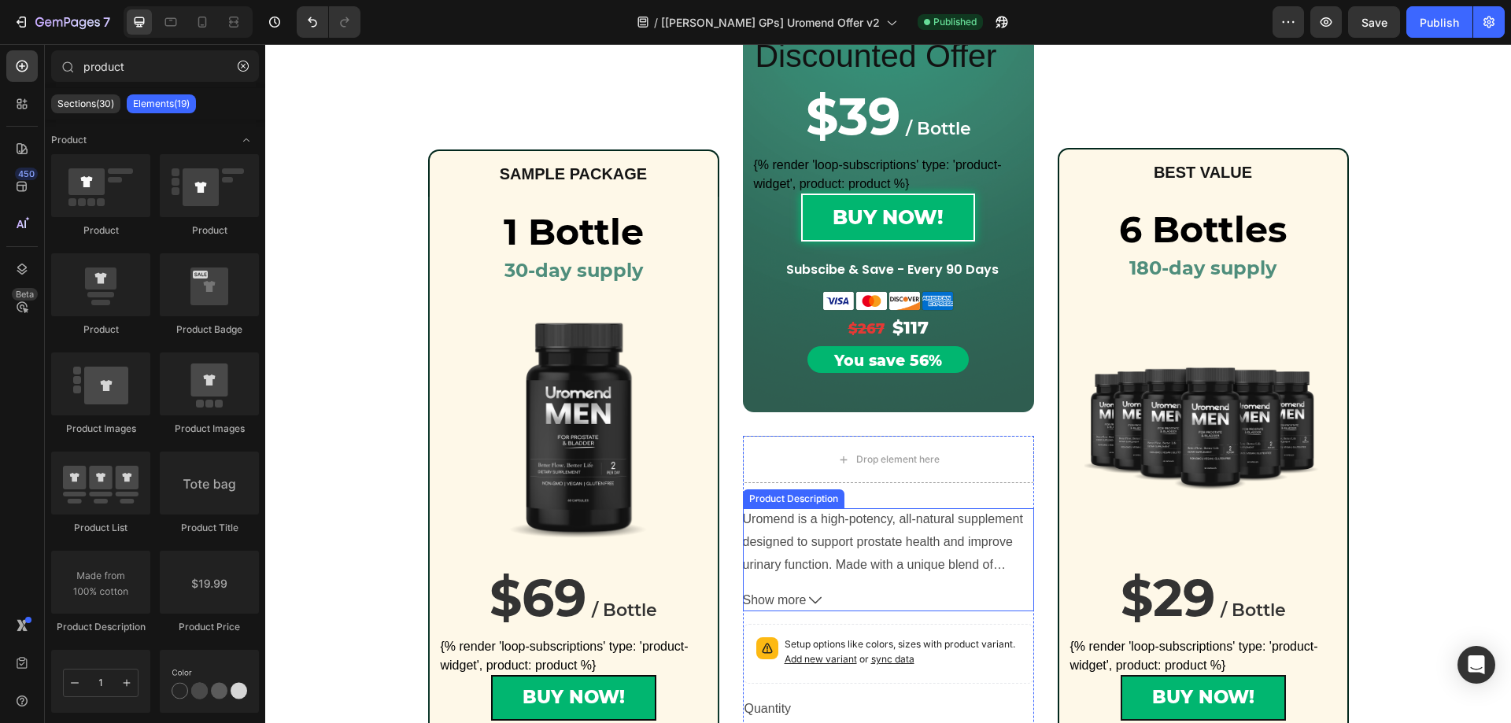
click at [835, 530] on div "Uromend is a high-potency, all-natural supplement designed to support prostate …" at bounding box center [888, 542] width 291 height 68
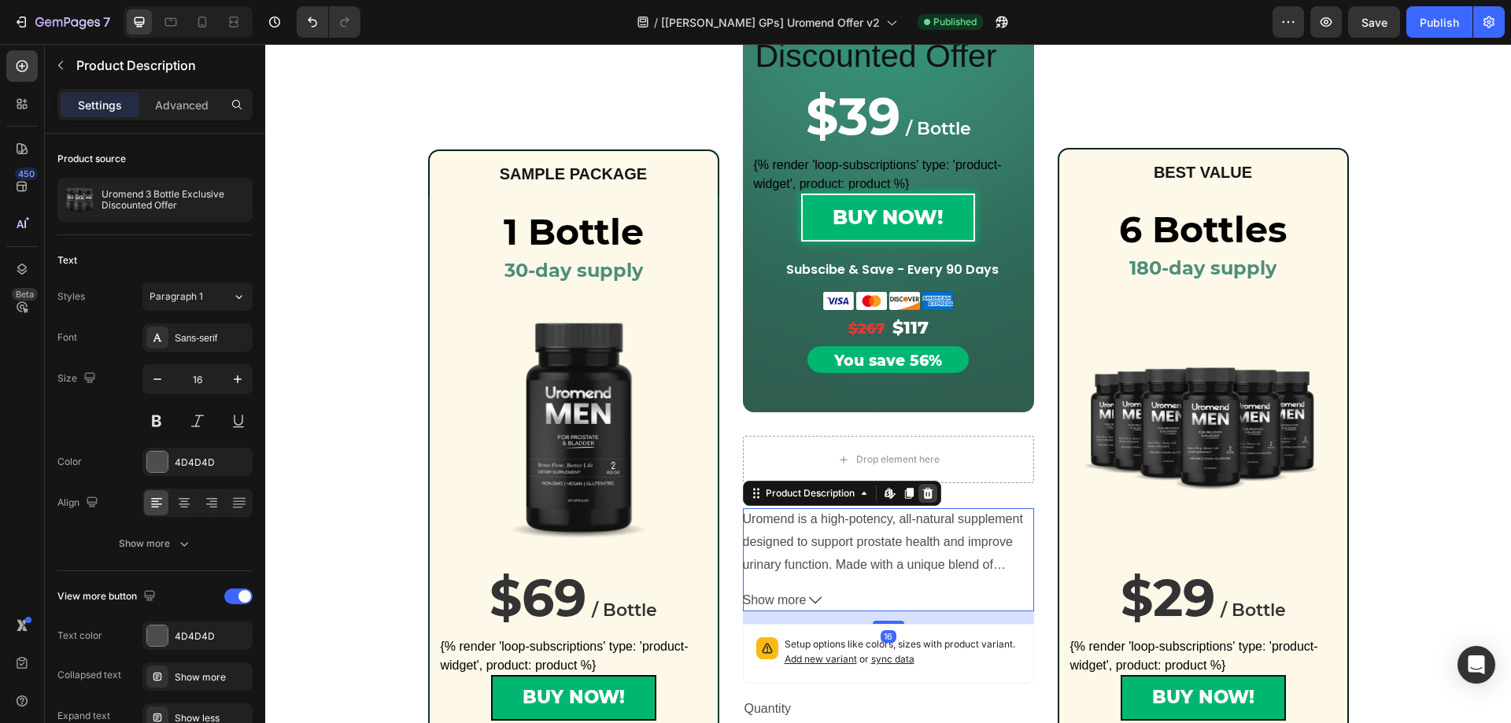
click at [929, 493] on icon at bounding box center [928, 493] width 13 height 13
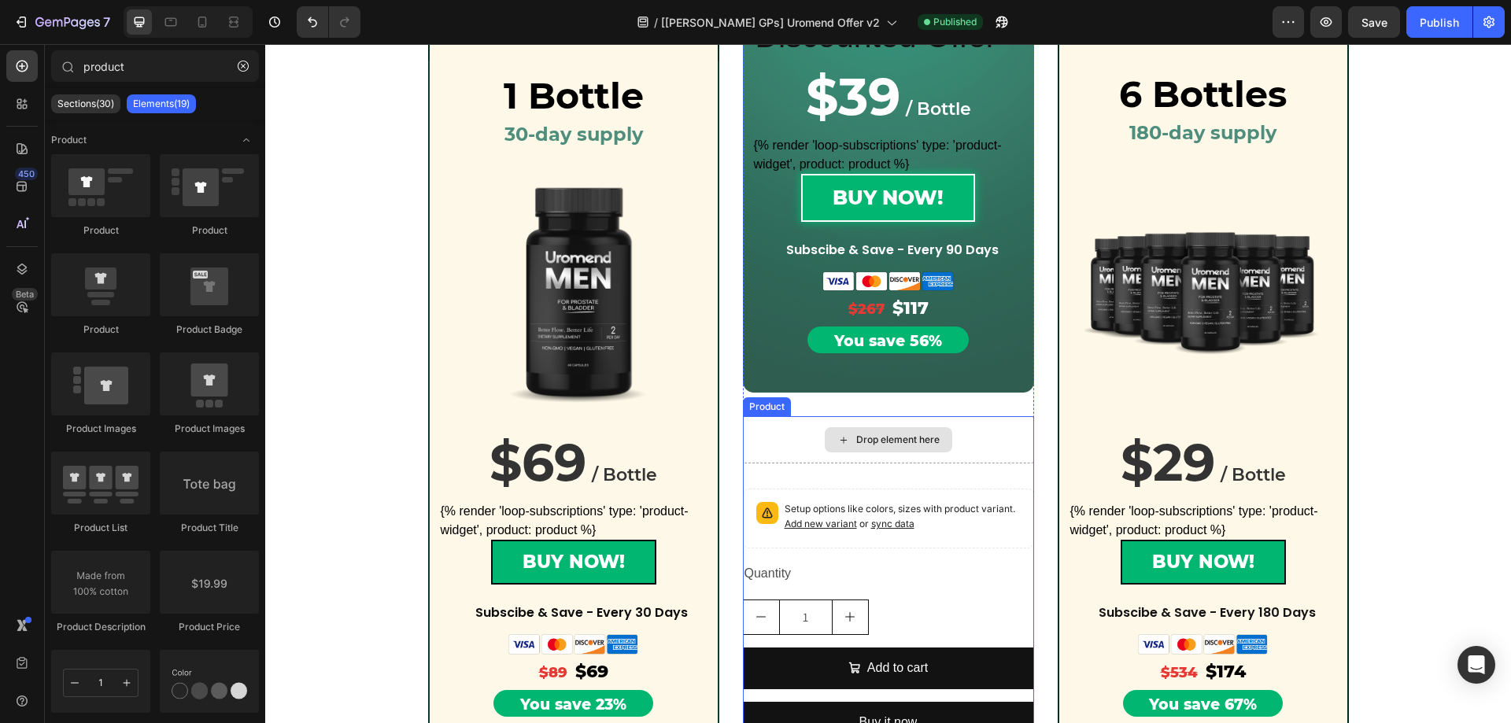
scroll to position [733, 0]
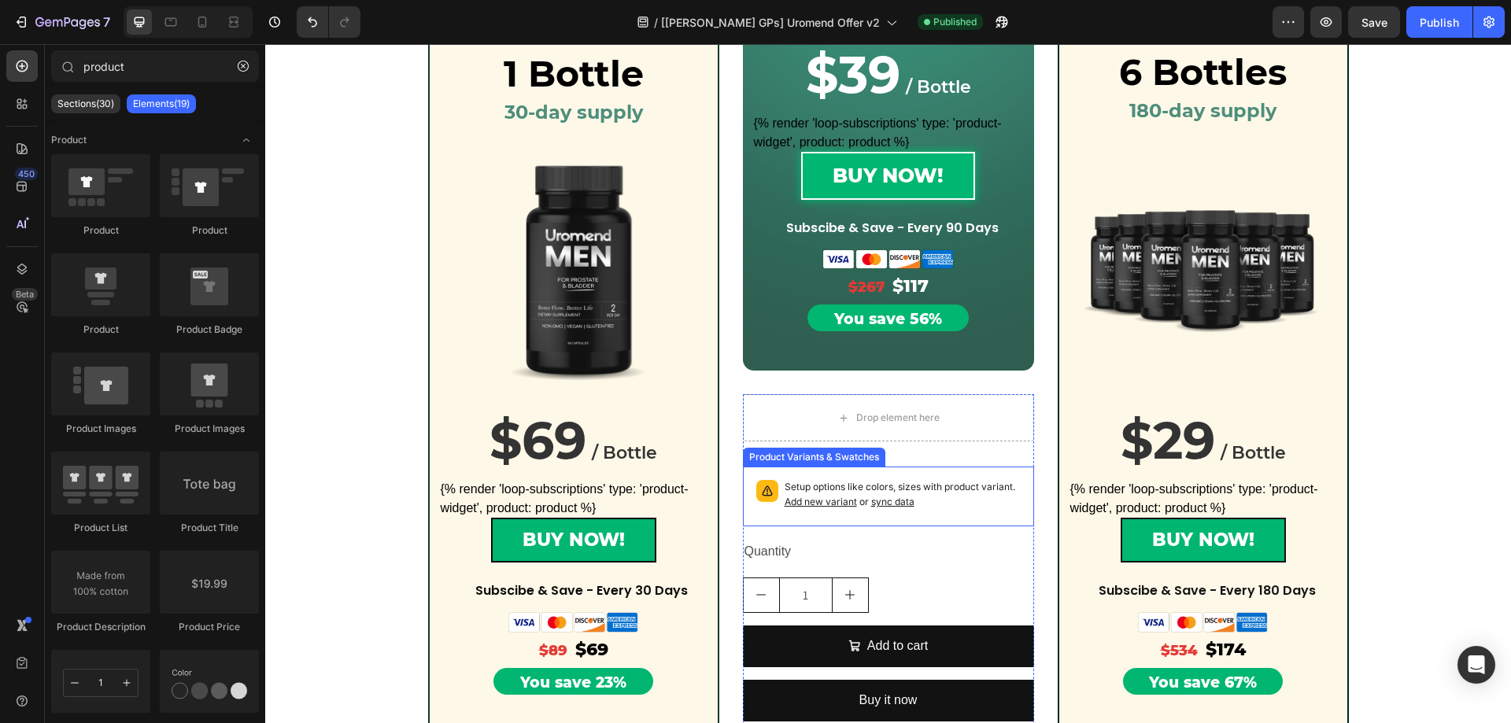
click at [964, 504] on p "Setup options like colors, sizes with product variant. Add new variant or sync …" at bounding box center [903, 495] width 236 height 30
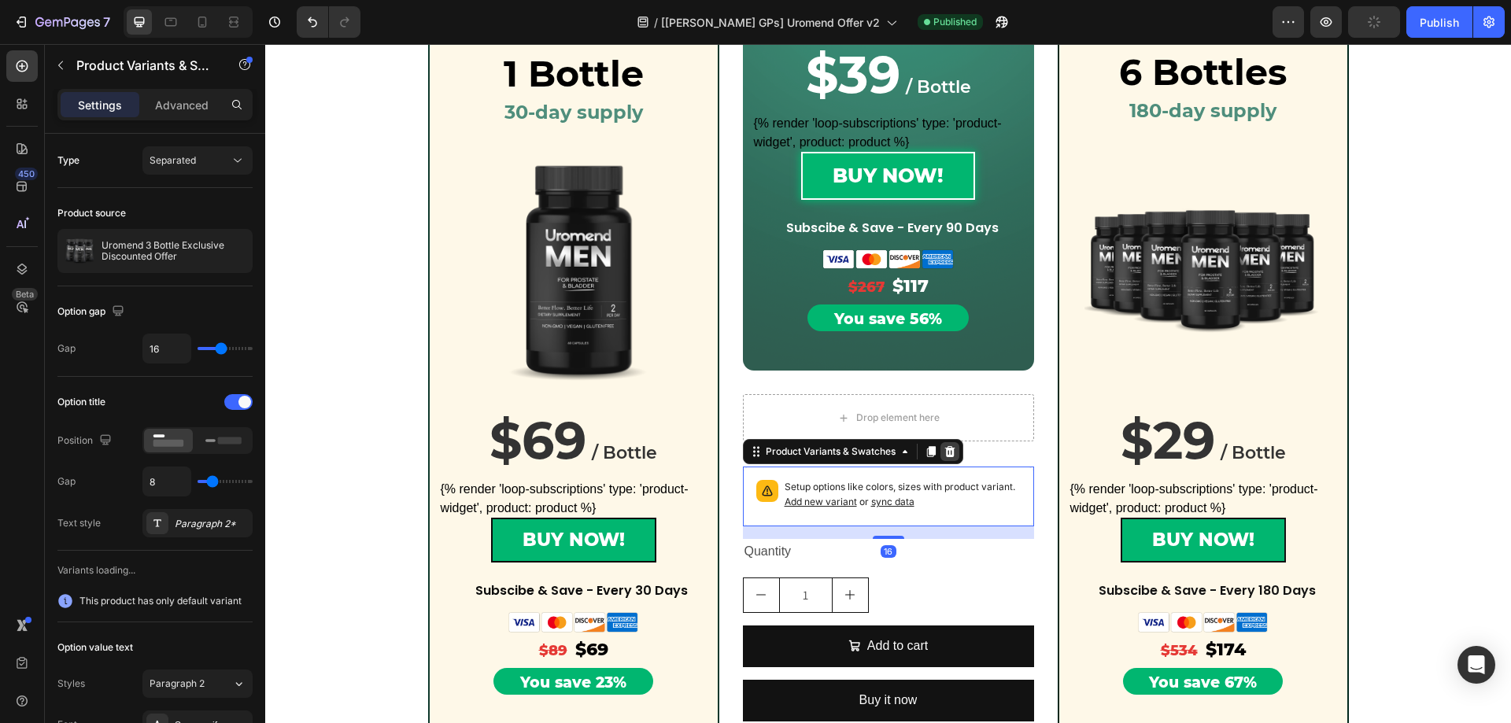
click at [944, 450] on icon at bounding box center [950, 452] width 13 height 13
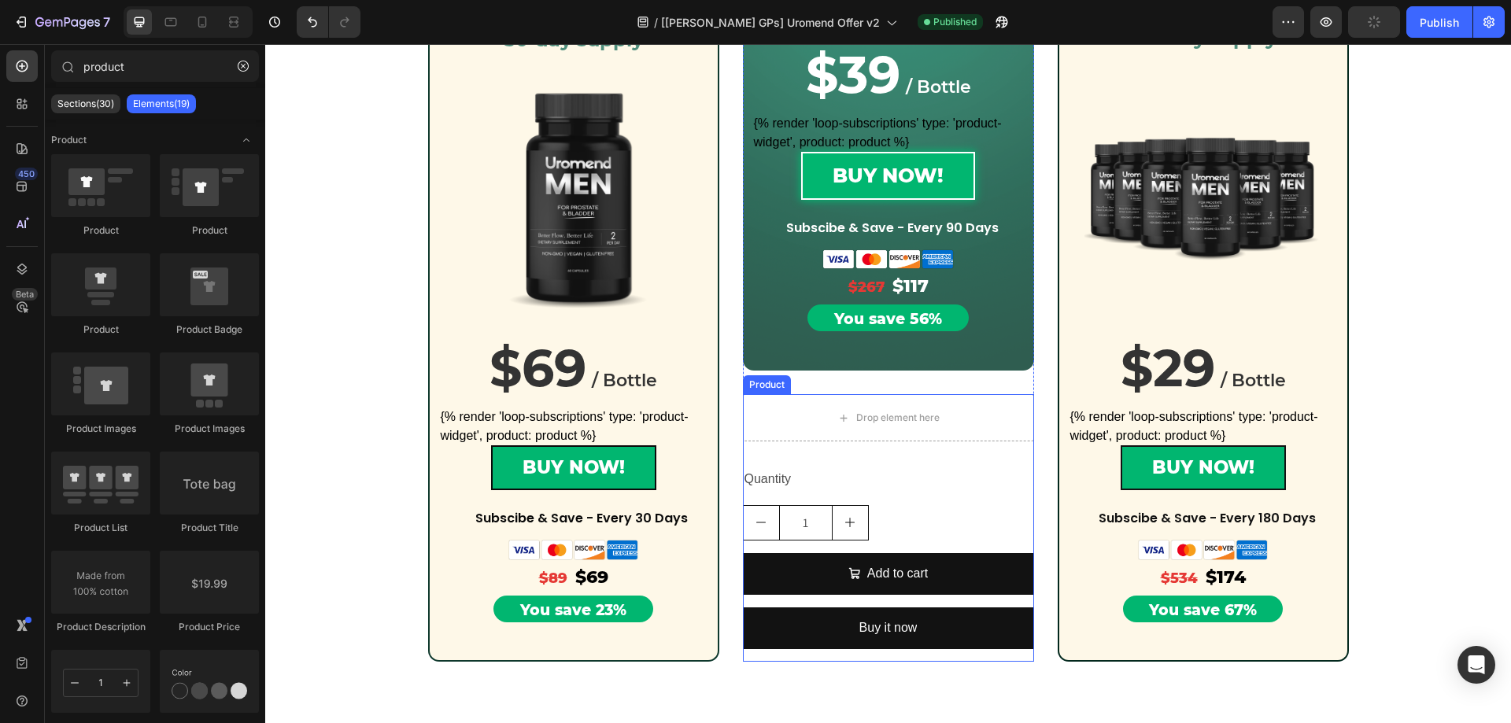
scroll to position [660, 0]
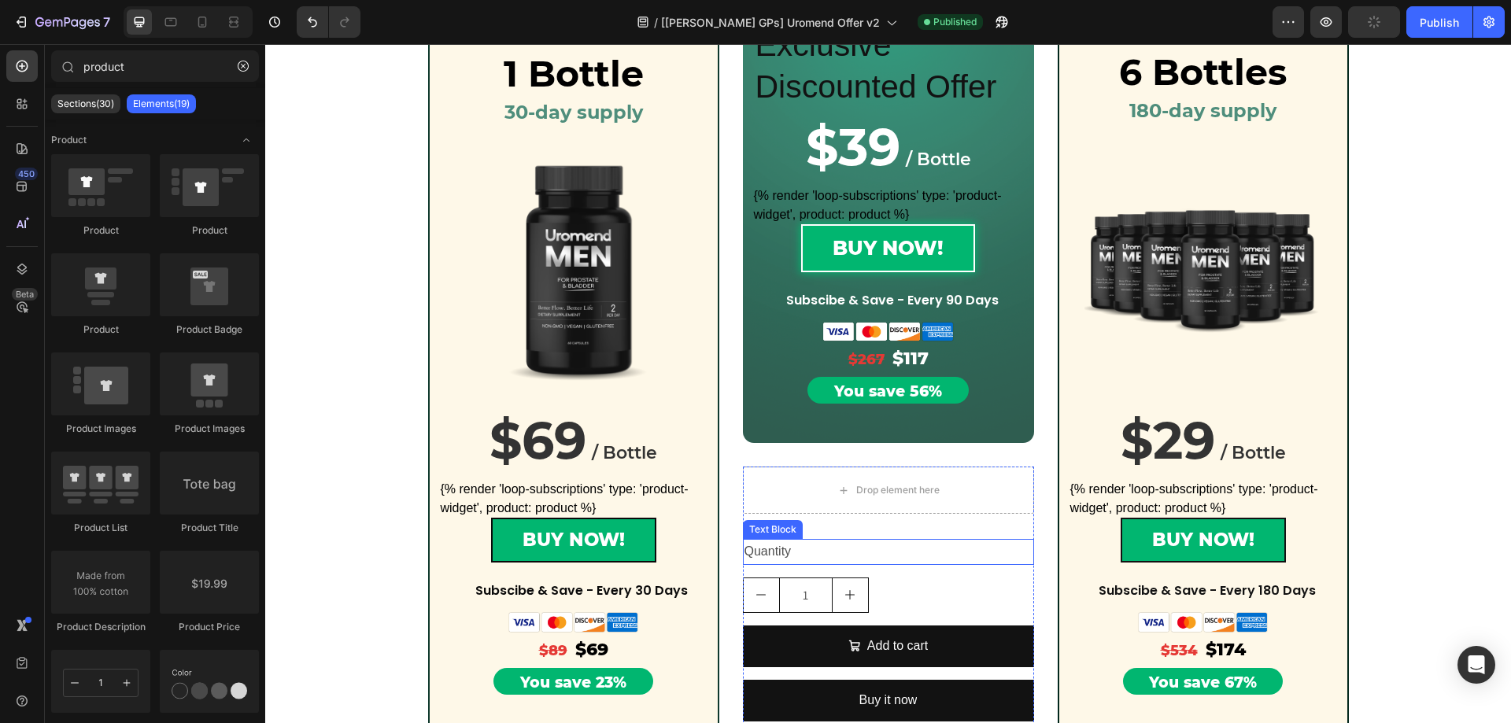
click at [914, 540] on div "Quantity" at bounding box center [888, 552] width 291 height 26
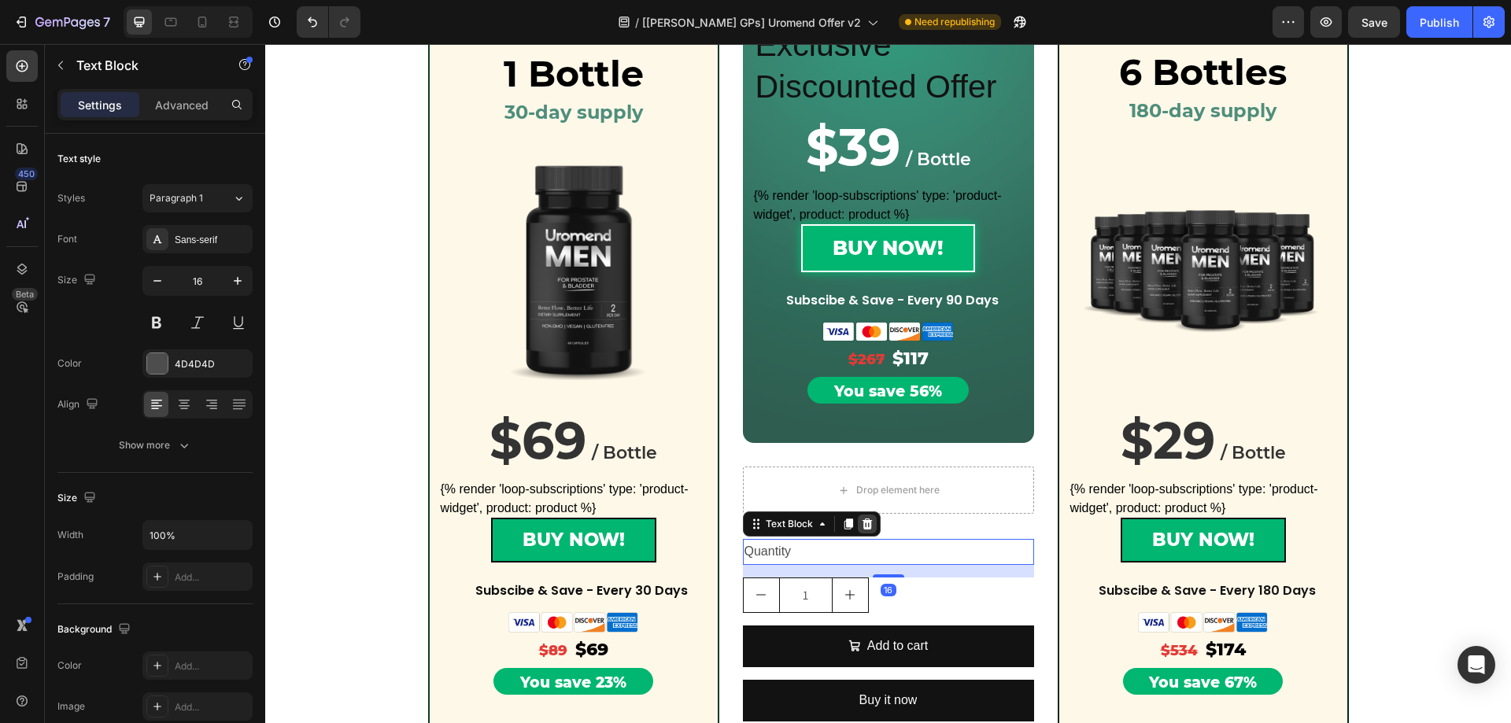
click at [863, 523] on icon at bounding box center [867, 524] width 10 height 11
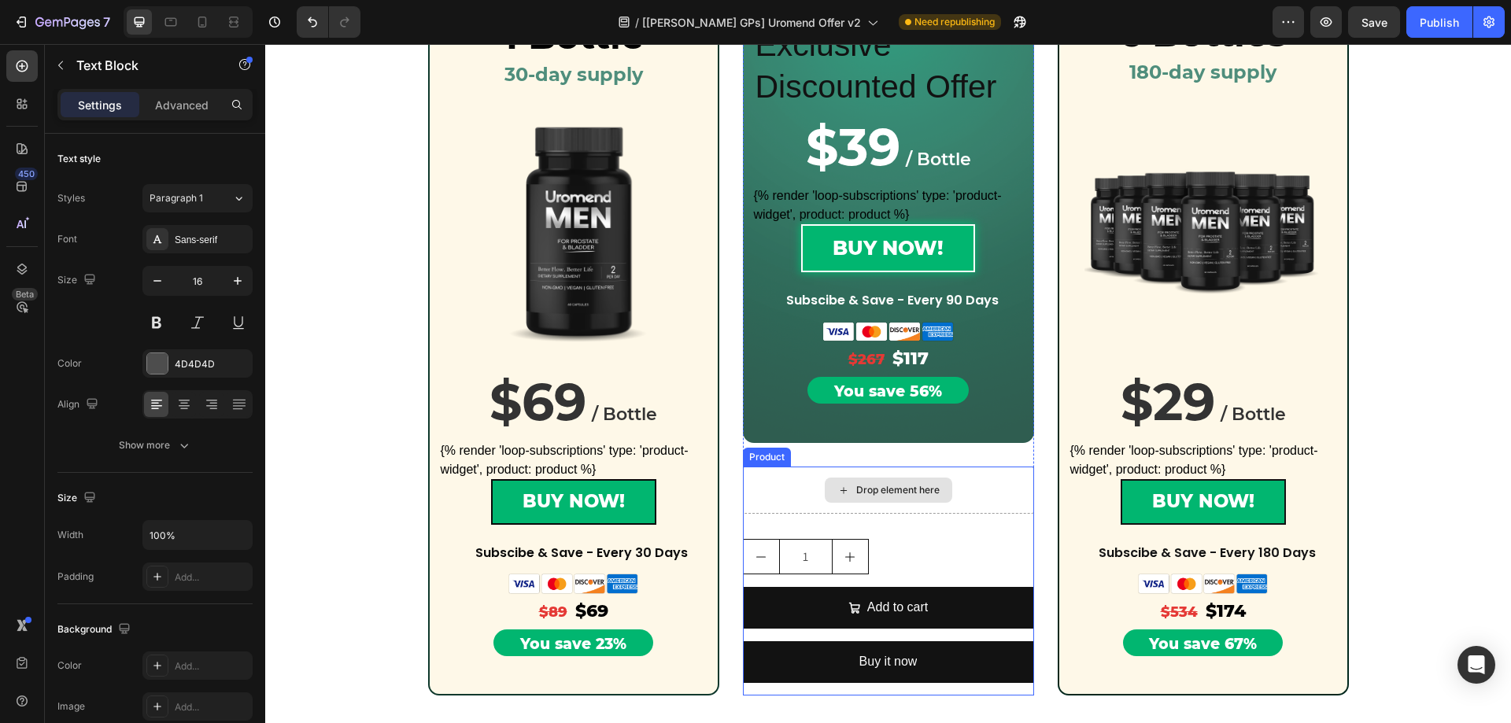
scroll to position [623, 0]
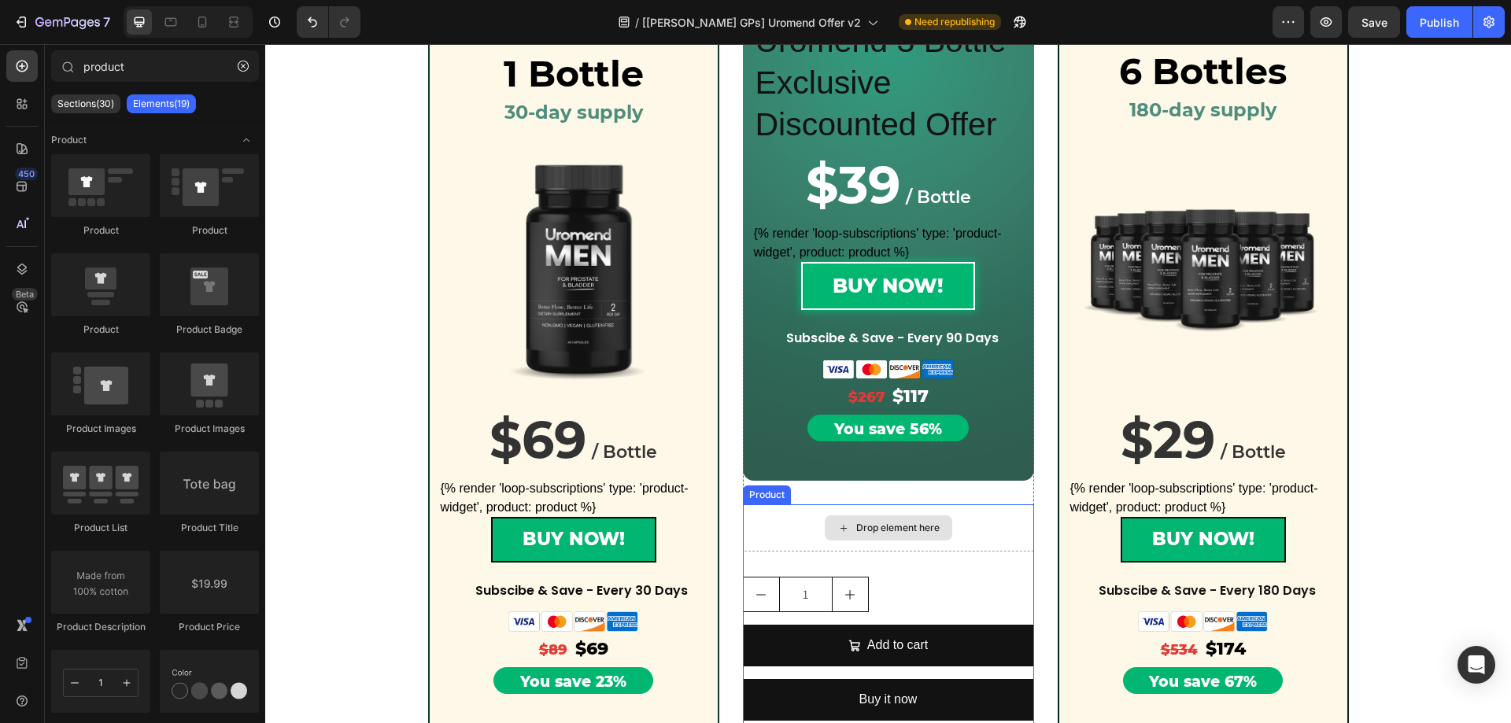
click at [771, 516] on div "Drop element here" at bounding box center [888, 528] width 291 height 47
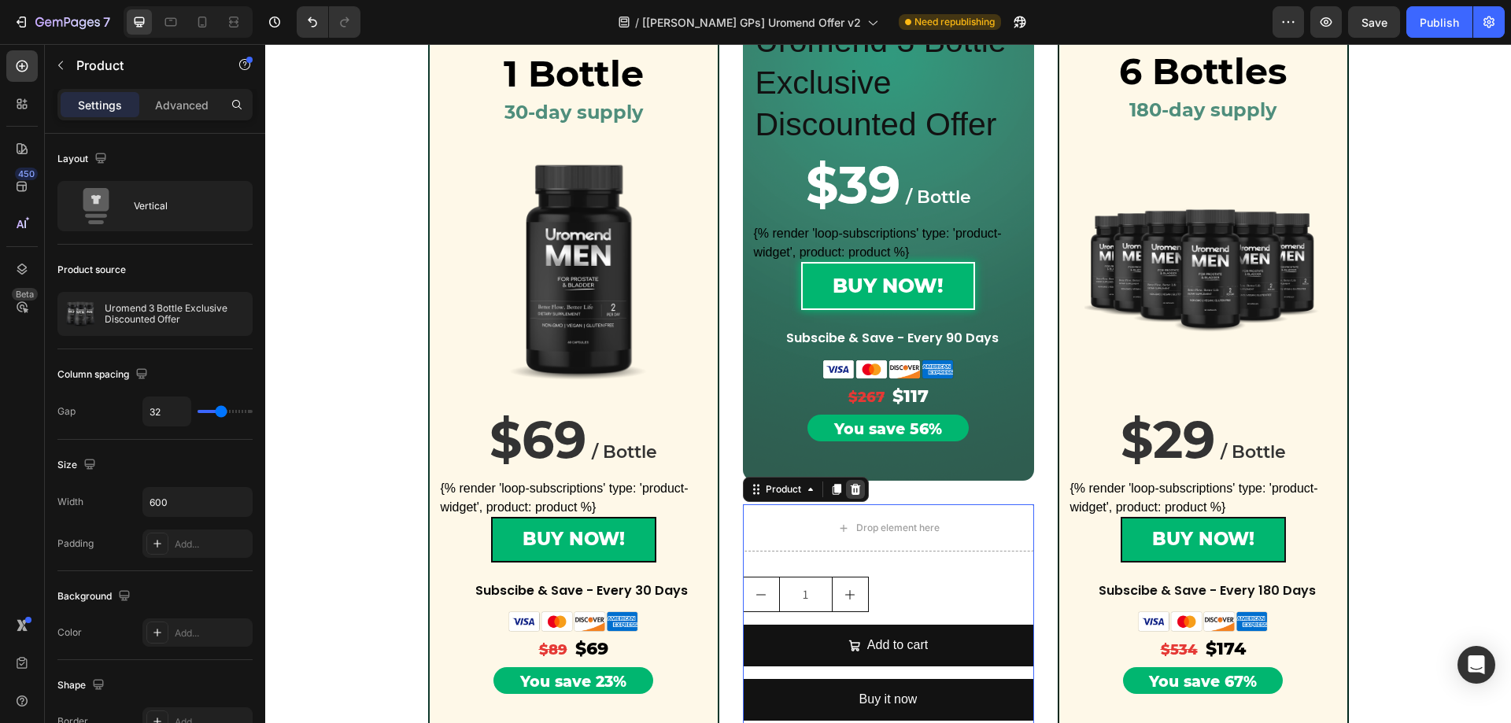
click at [853, 494] on icon at bounding box center [855, 489] width 10 height 11
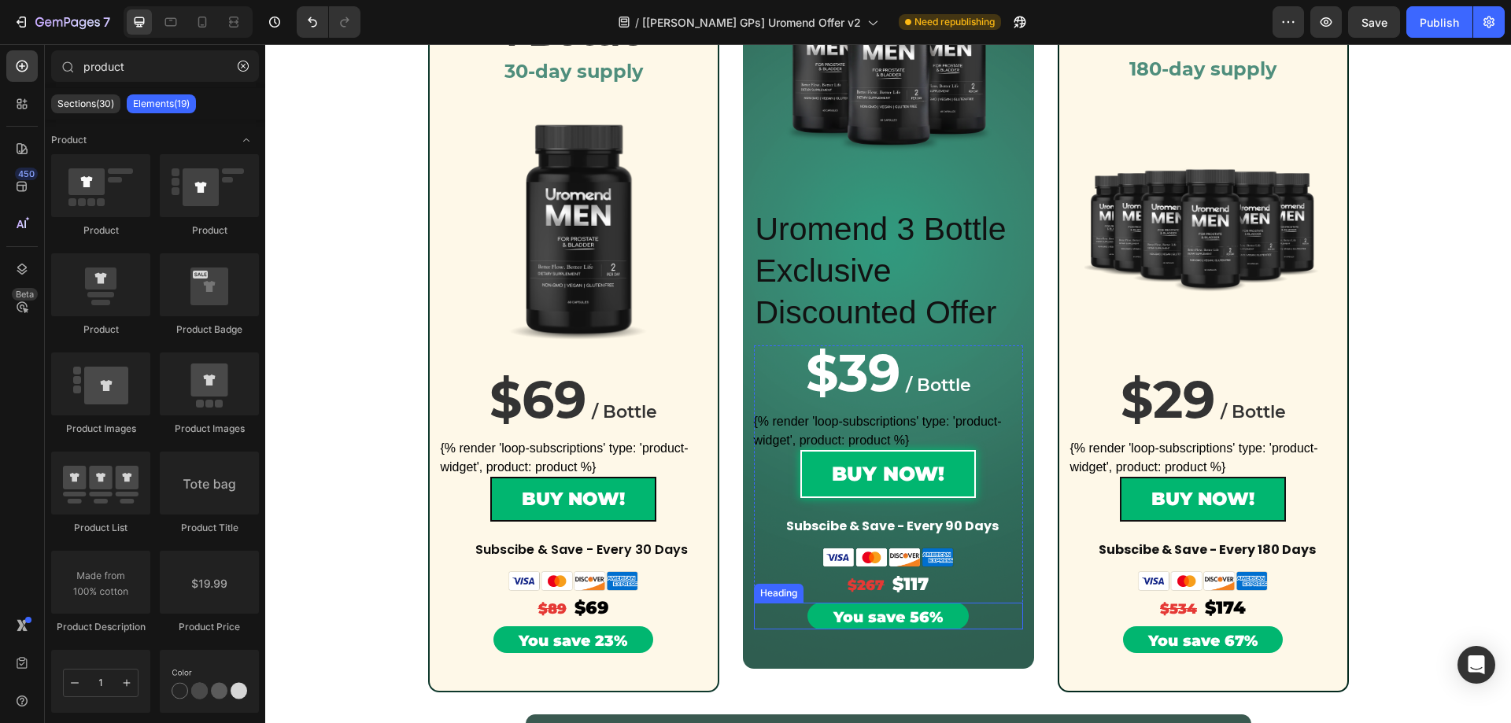
scroll to position [551, 0]
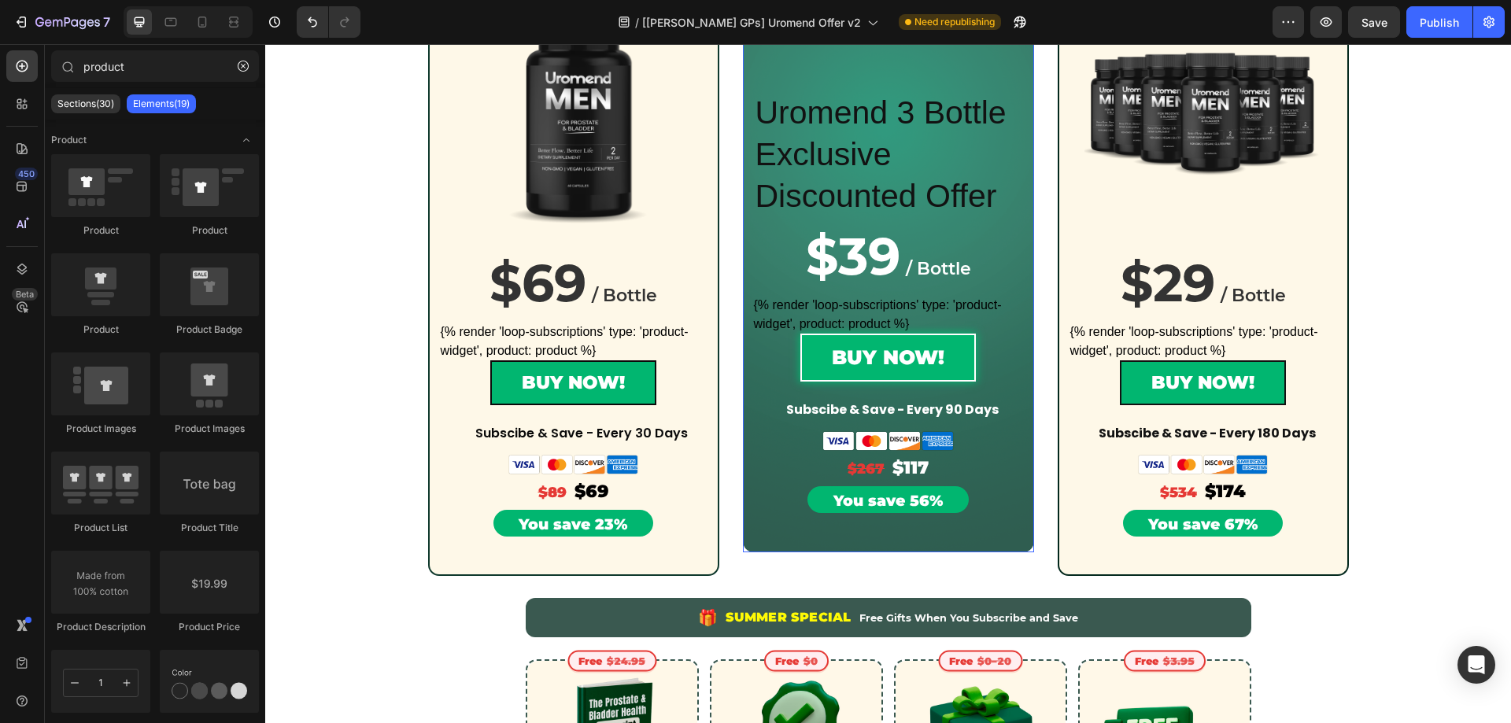
click at [755, 536] on div "3 Bottles Heading 90-day supply Heading Row Product Images Row Row Uromend 3 Bo…" at bounding box center [888, 131] width 291 height 842
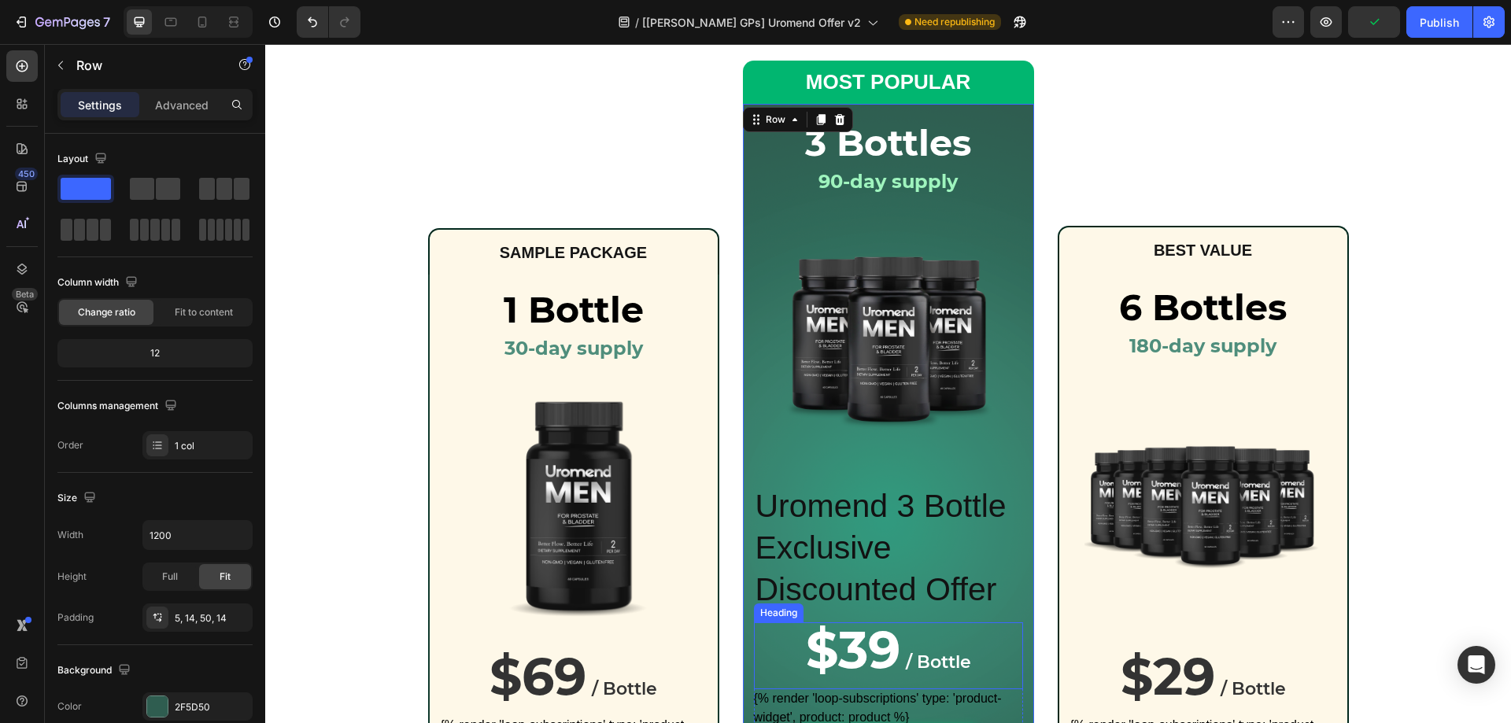
scroll to position [0, 0]
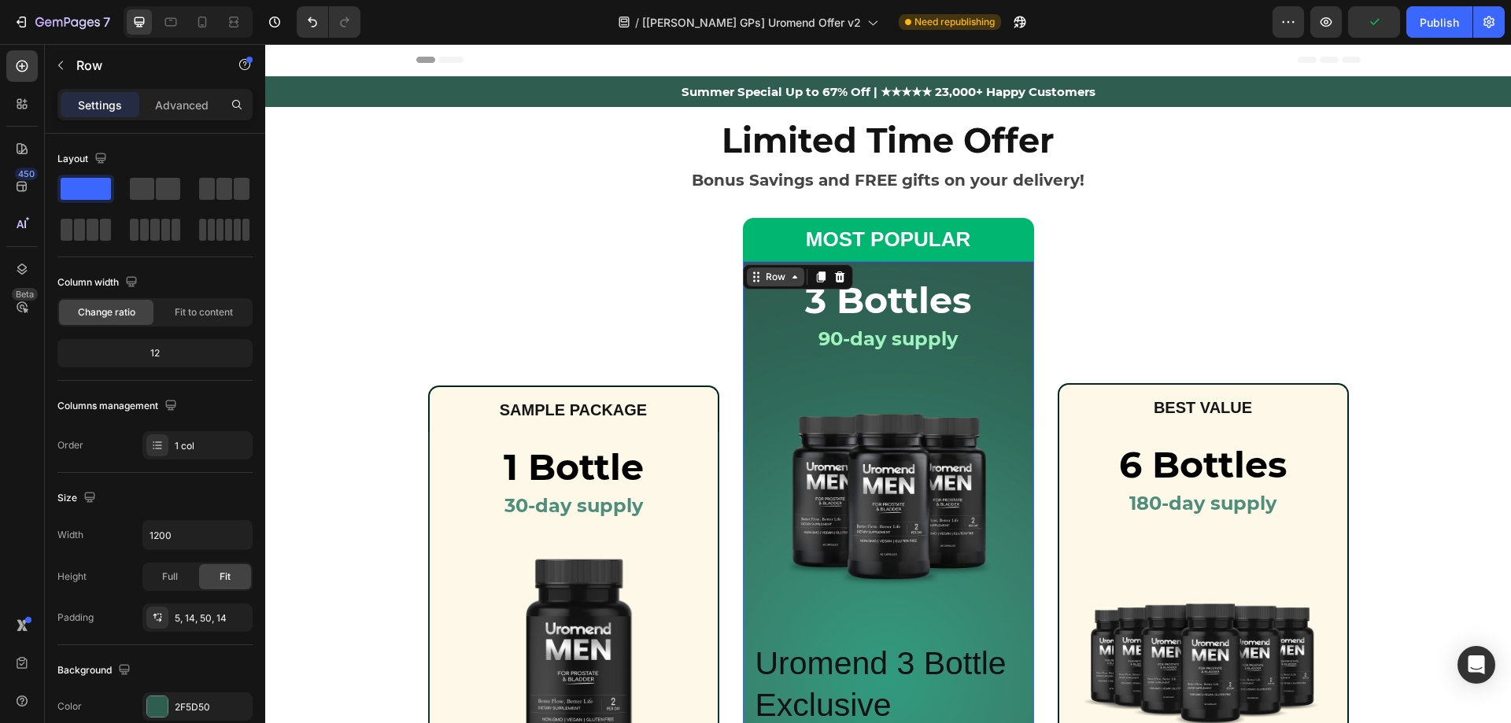
click at [766, 283] on div "Row" at bounding box center [776, 277] width 26 height 14
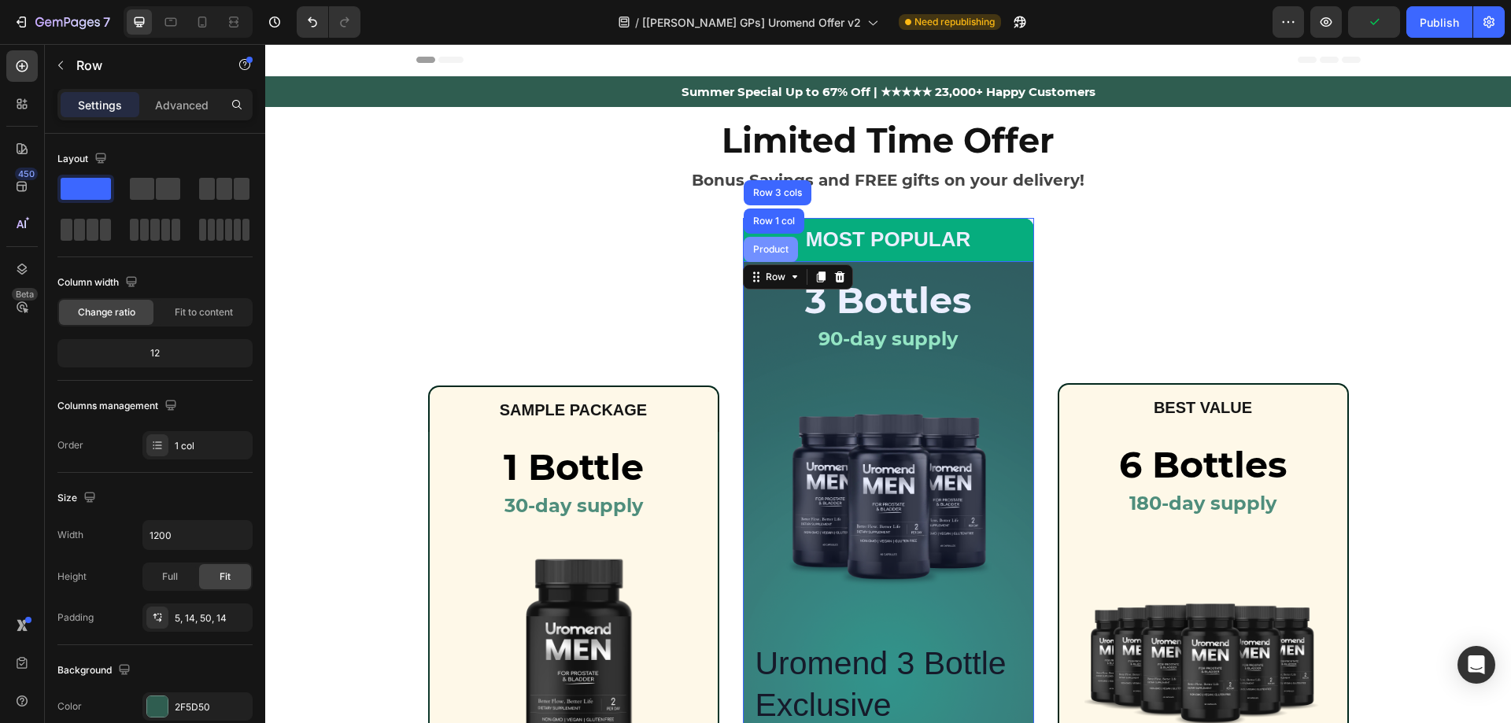
click at [766, 250] on div "Product" at bounding box center [771, 249] width 42 height 9
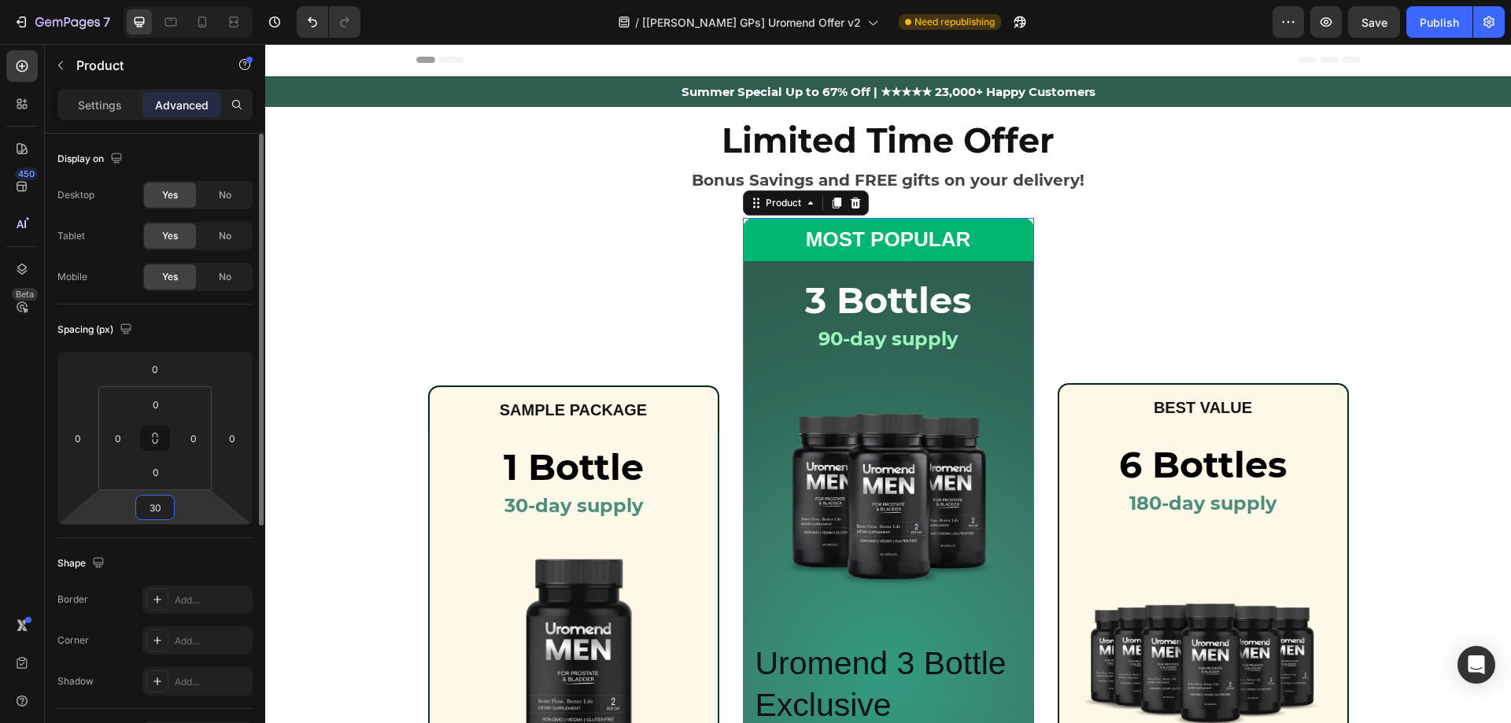
click at [165, 510] on input "30" at bounding box center [154, 508] width 31 height 24
type input "0"
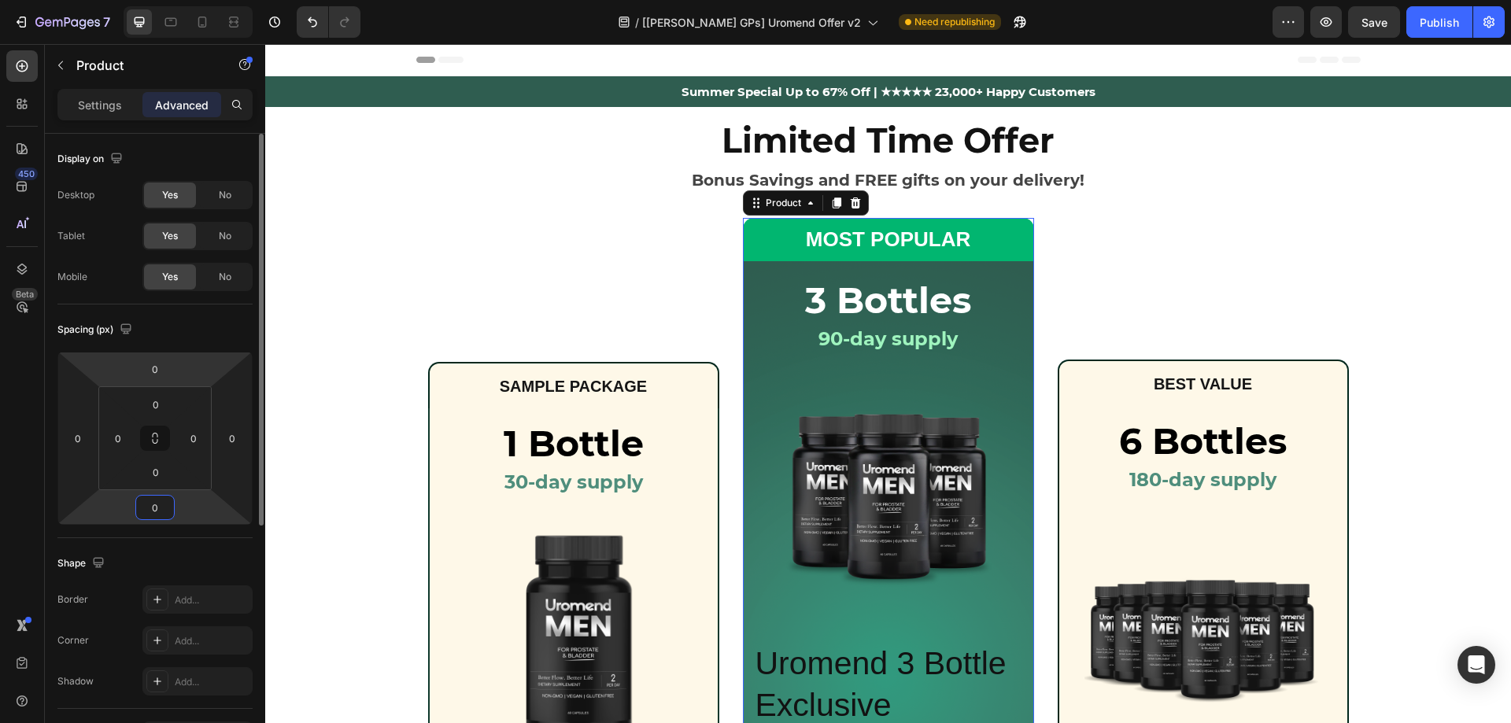
click at [80, 107] on p "Settings" at bounding box center [100, 105] width 44 height 17
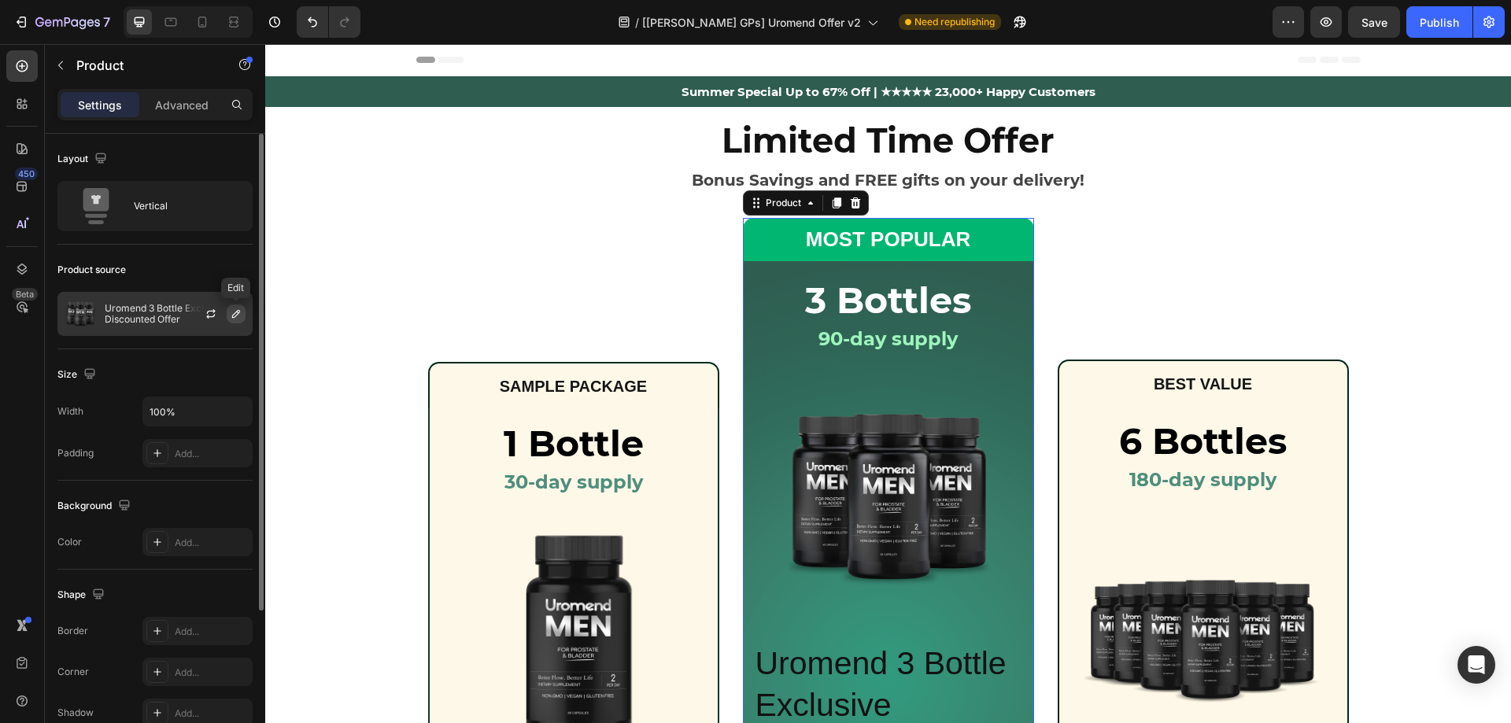
click at [233, 311] on icon "button" at bounding box center [236, 314] width 13 height 13
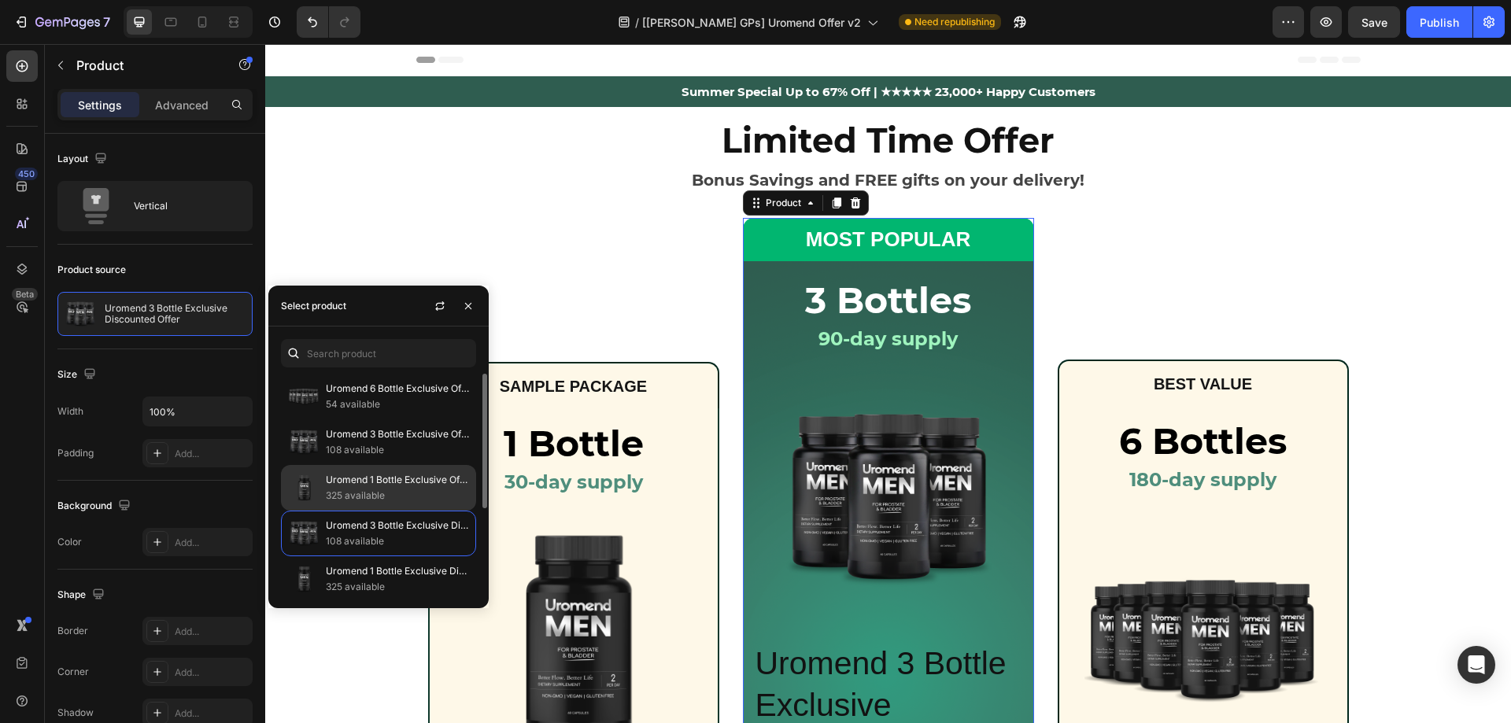
click at [405, 495] on p "325 available" at bounding box center [397, 496] width 143 height 16
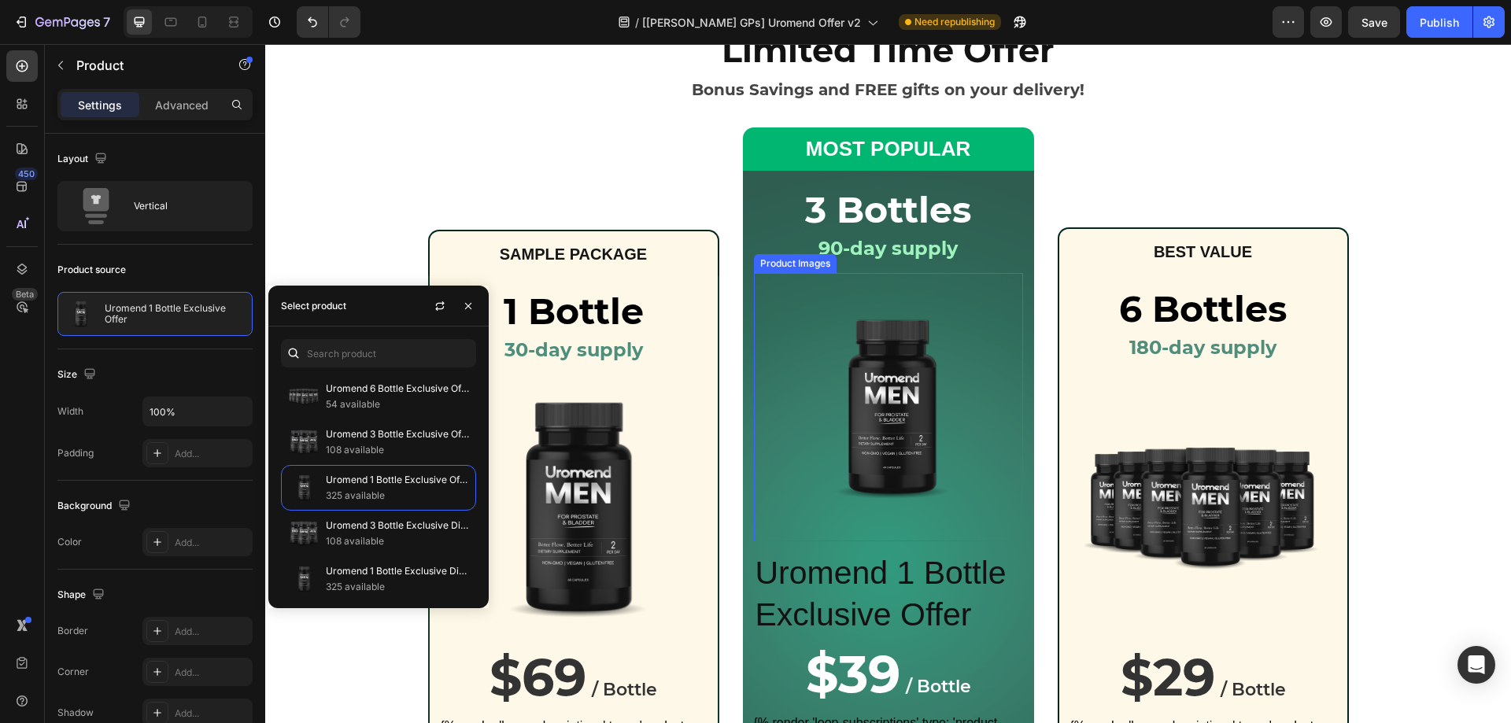
scroll to position [157, 0]
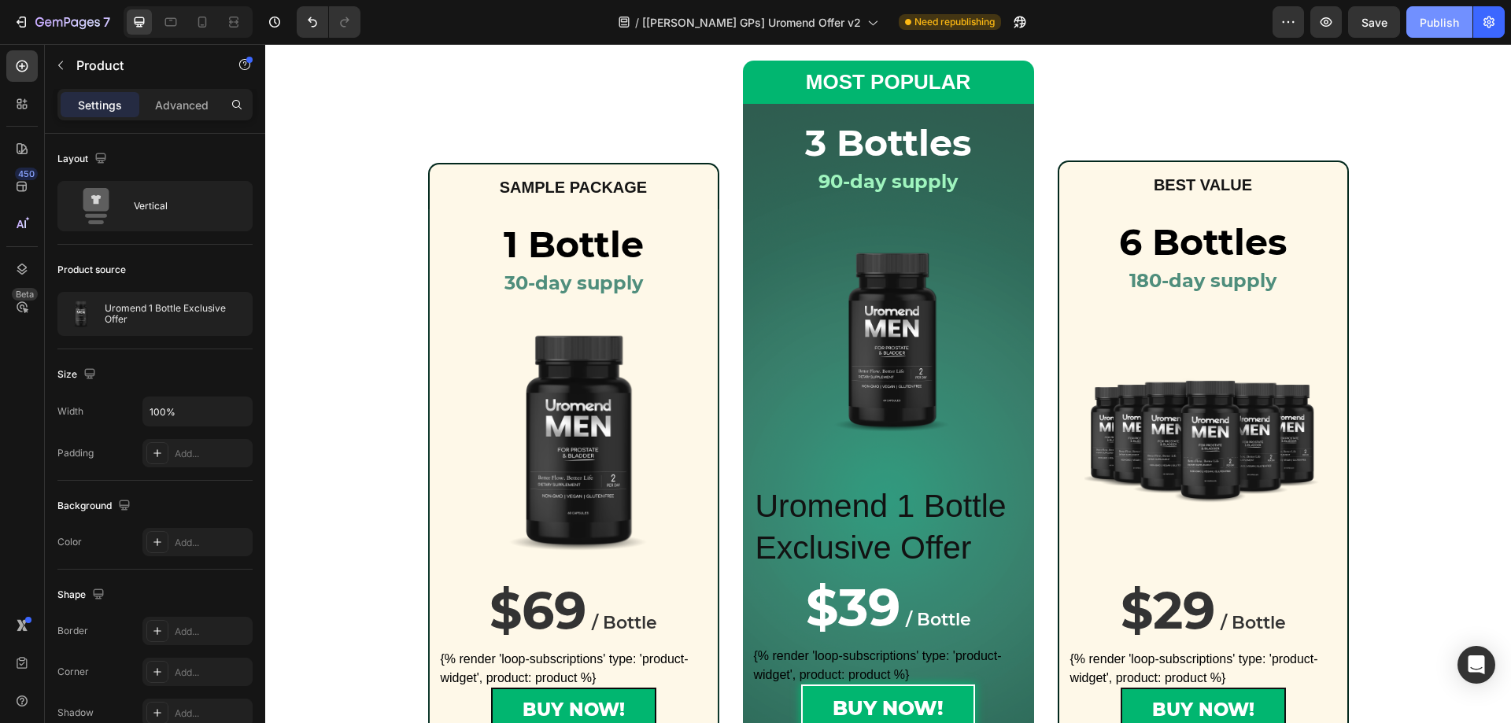
drag, startPoint x: 1441, startPoint y: 22, endPoint x: 1128, endPoint y: 34, distance: 313.5
click at [1441, 22] on div "Publish" at bounding box center [1439, 22] width 39 height 17
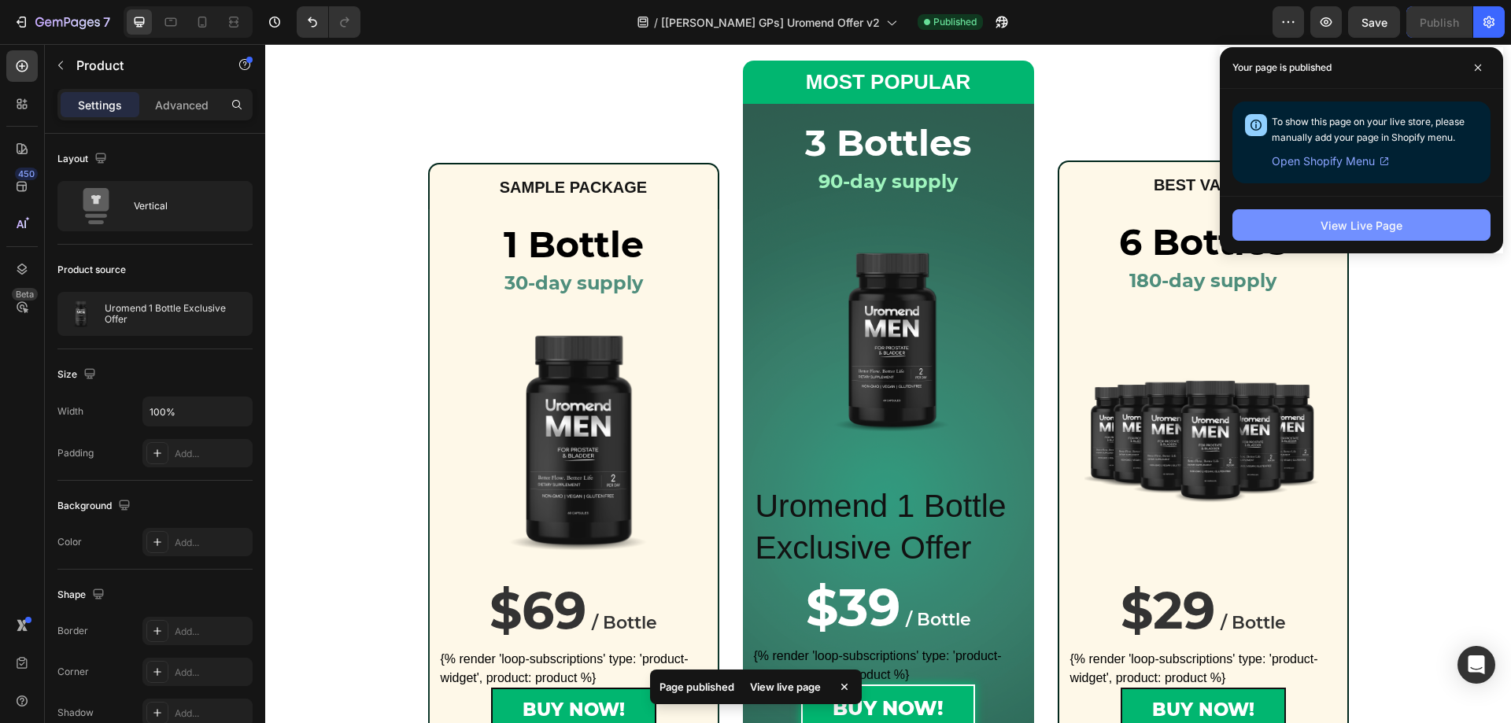
click at [1362, 235] on button "View Live Page" at bounding box center [1362, 224] width 258 height 31
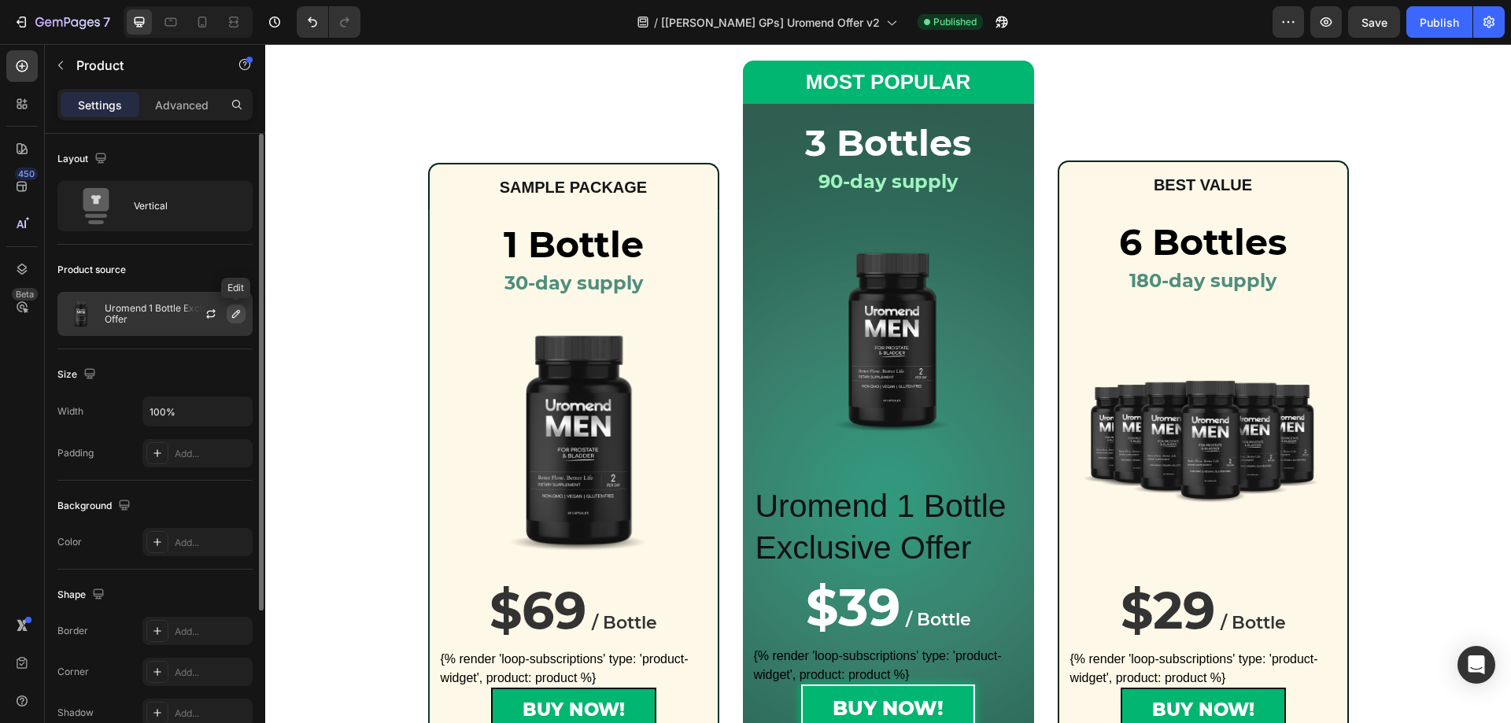
click at [234, 311] on icon "button" at bounding box center [236, 314] width 13 height 13
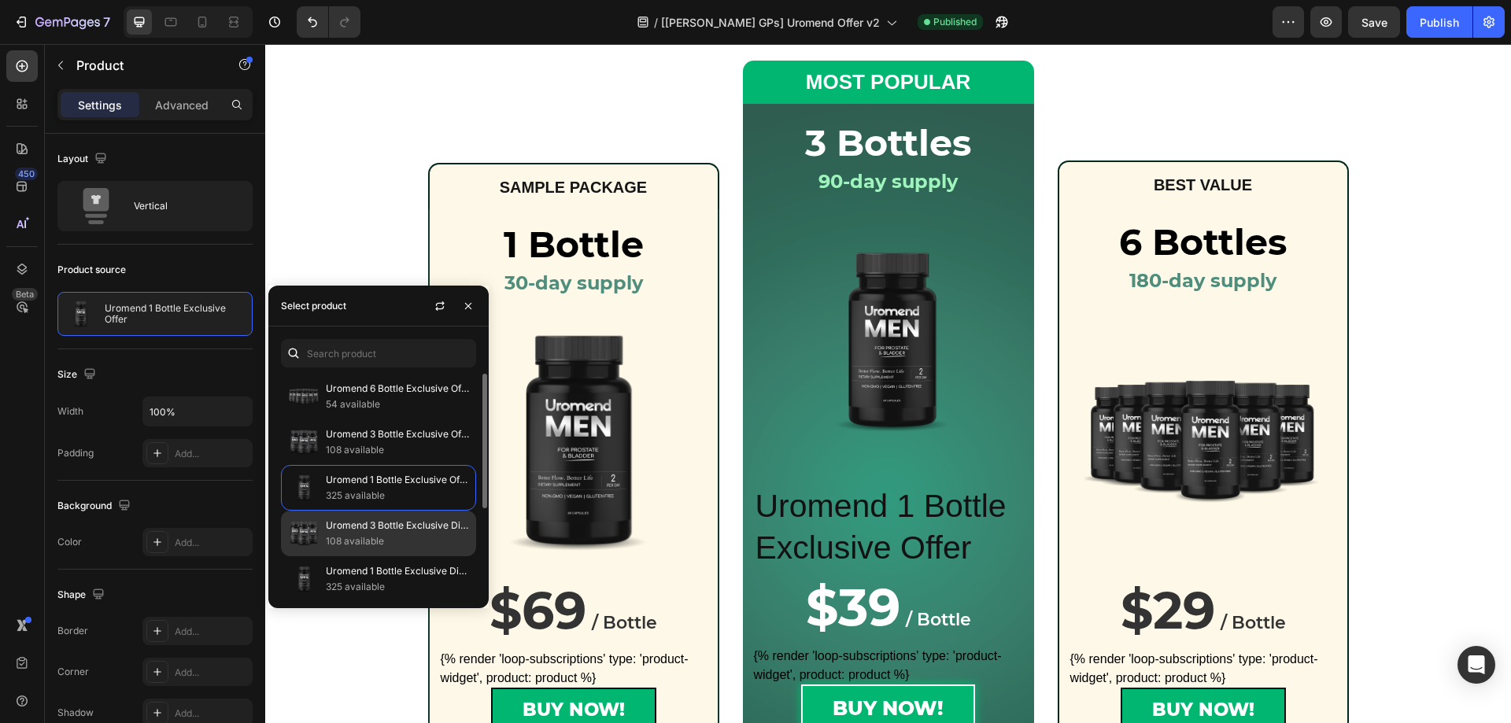
click at [438, 531] on p "Uromend 3 Bottle Exclusive Discounted Offer" at bounding box center [397, 526] width 143 height 16
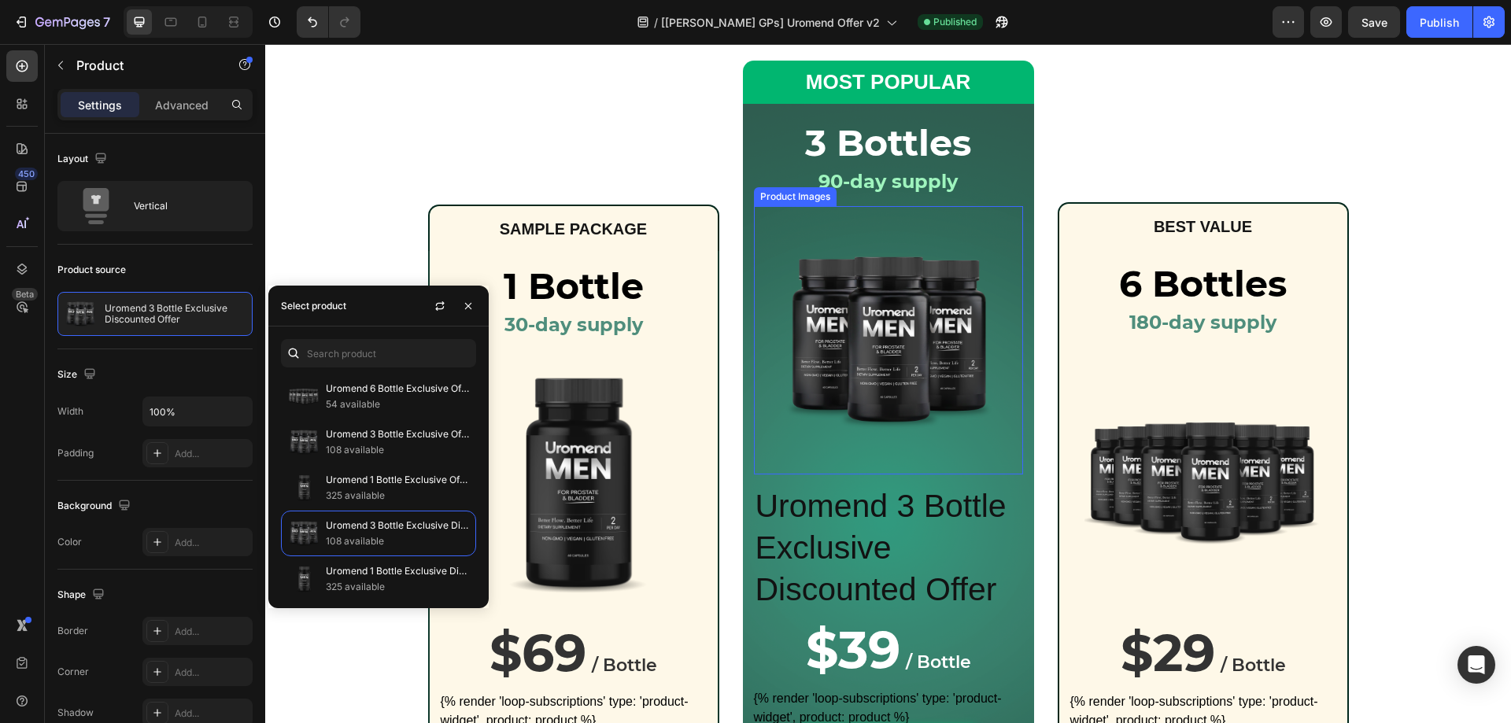
scroll to position [199, 0]
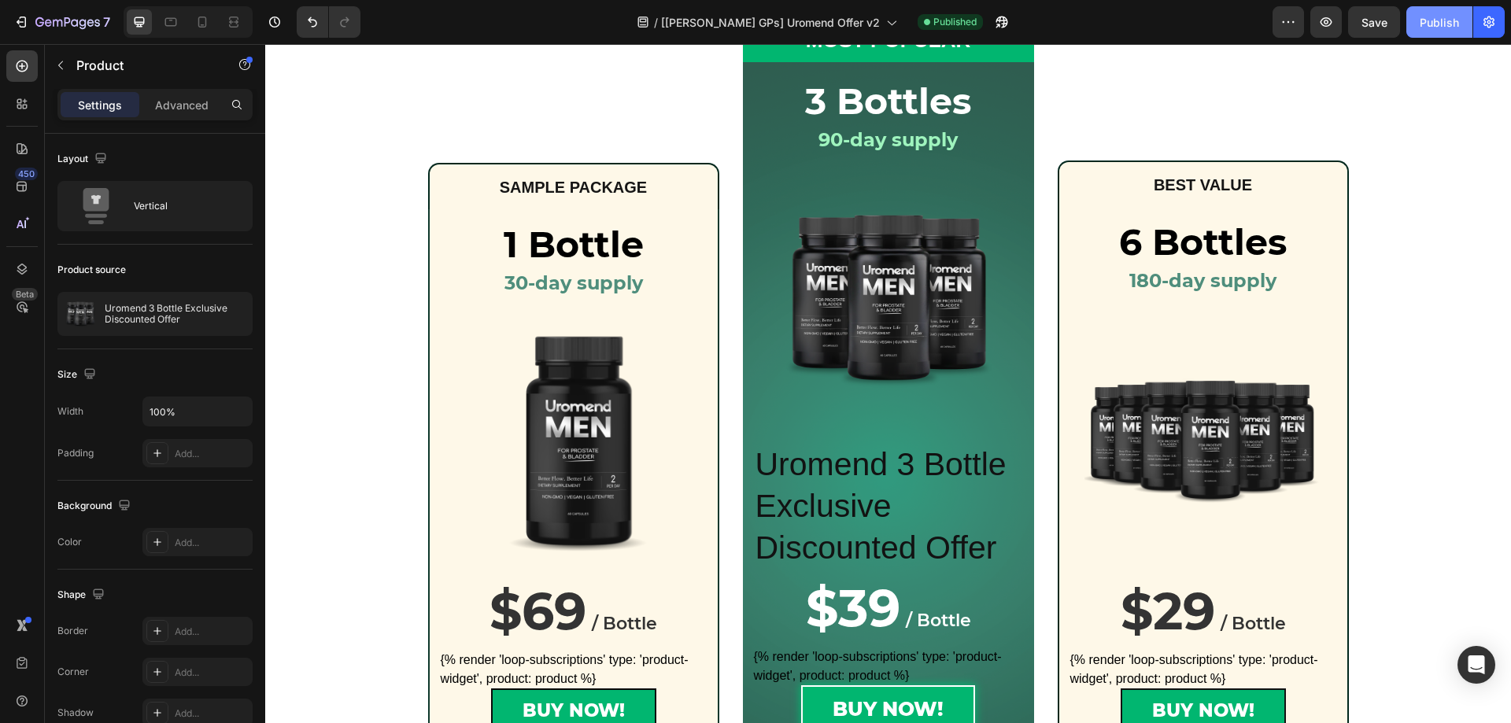
click at [1445, 20] on div "Publish" at bounding box center [1439, 22] width 39 height 17
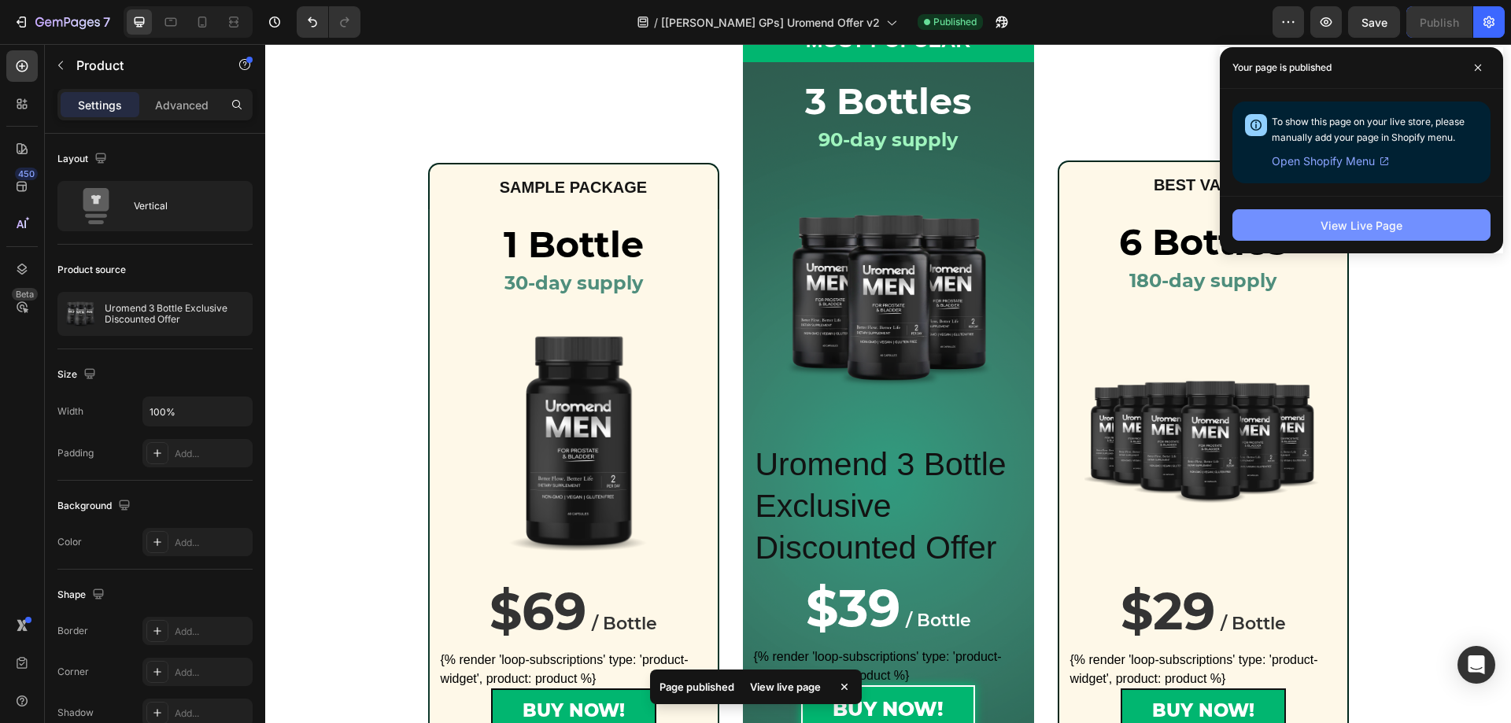
click at [1313, 235] on button "View Live Page" at bounding box center [1362, 224] width 258 height 31
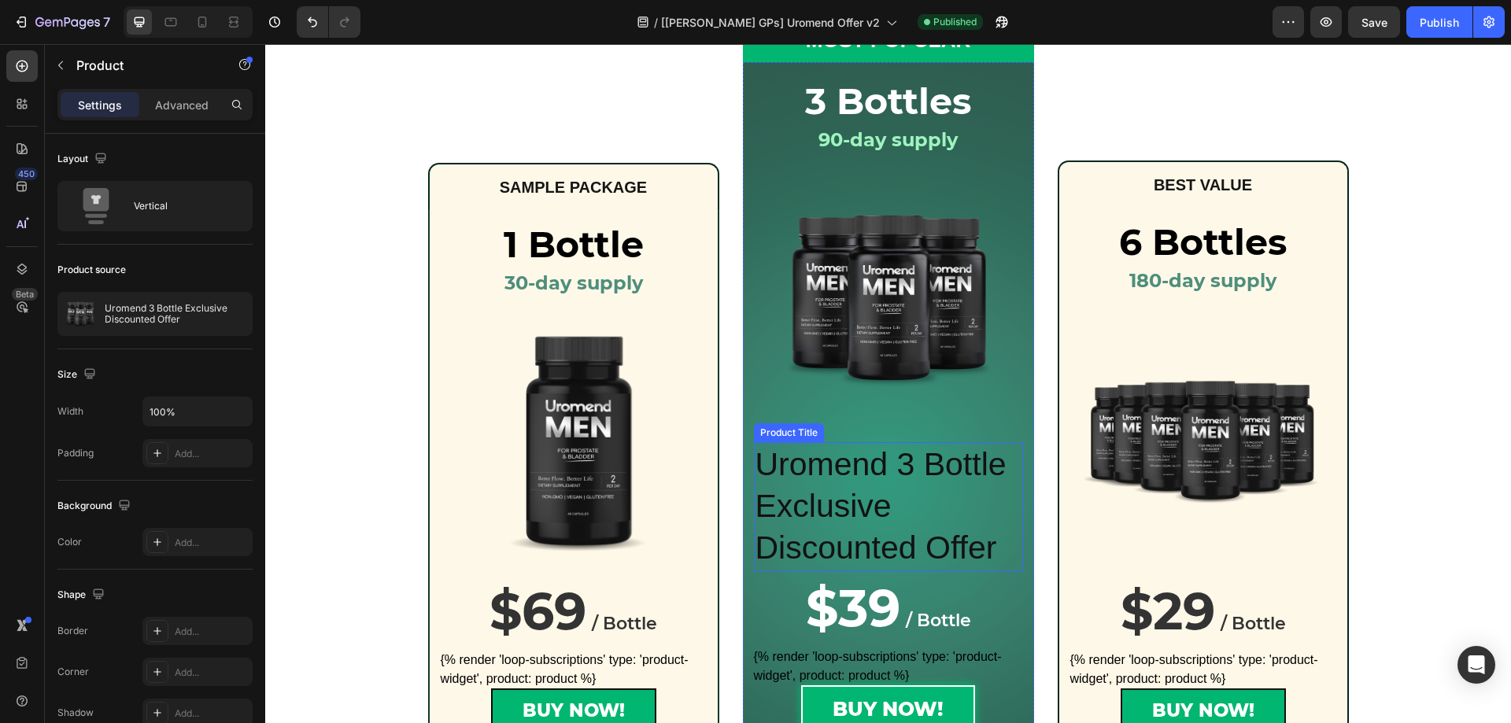
click at [801, 524] on h2 "Uromend 3 Bottle Exclusive Discounted Offer" at bounding box center [888, 506] width 269 height 129
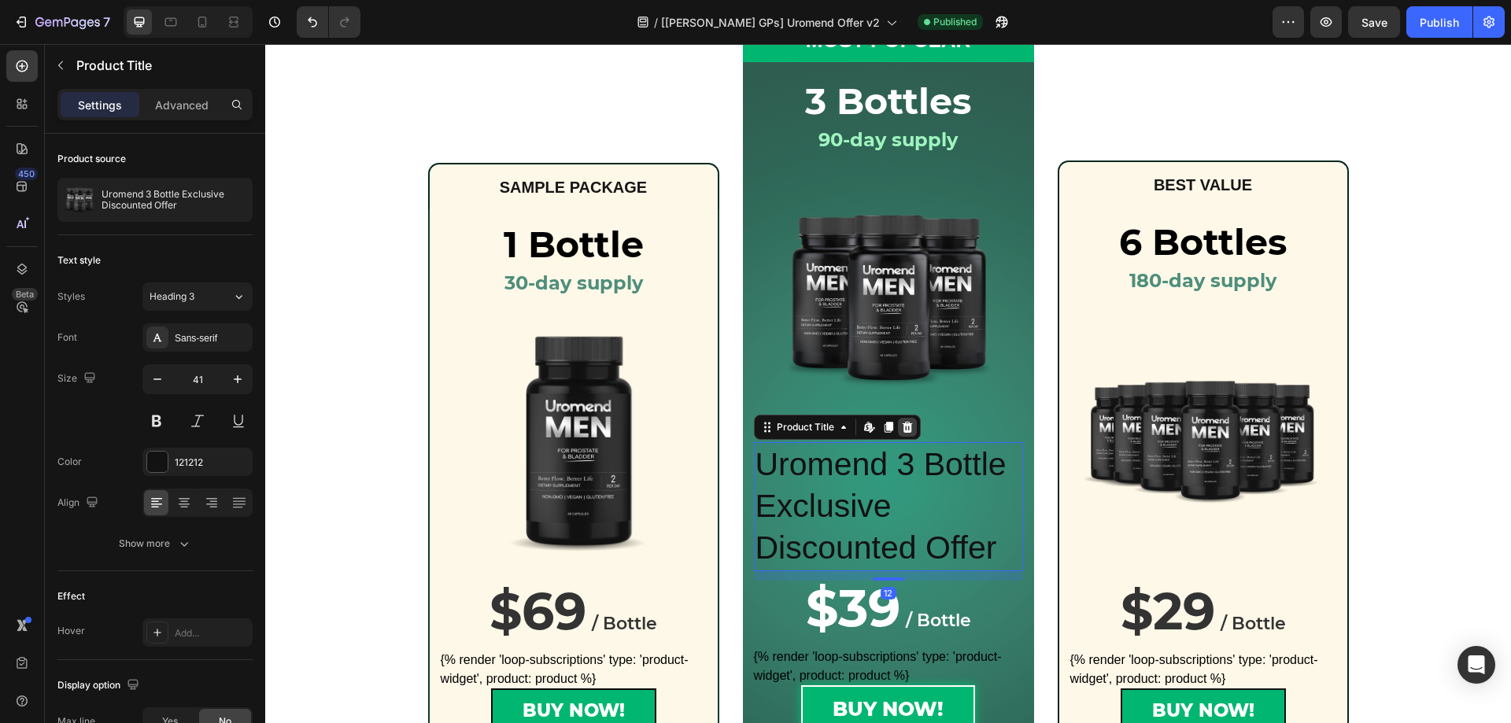
click at [901, 425] on icon at bounding box center [907, 427] width 13 height 13
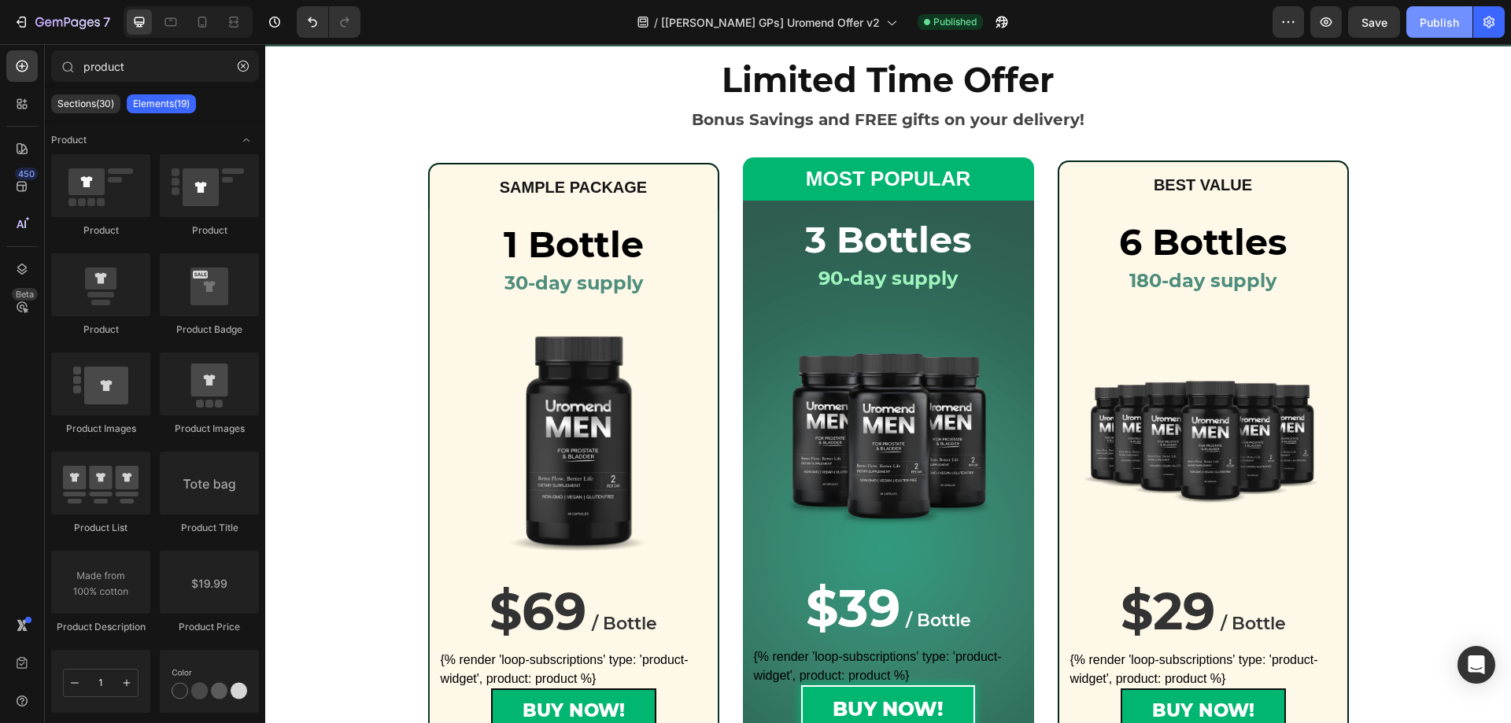
click at [1455, 17] on div "Publish" at bounding box center [1439, 22] width 39 height 17
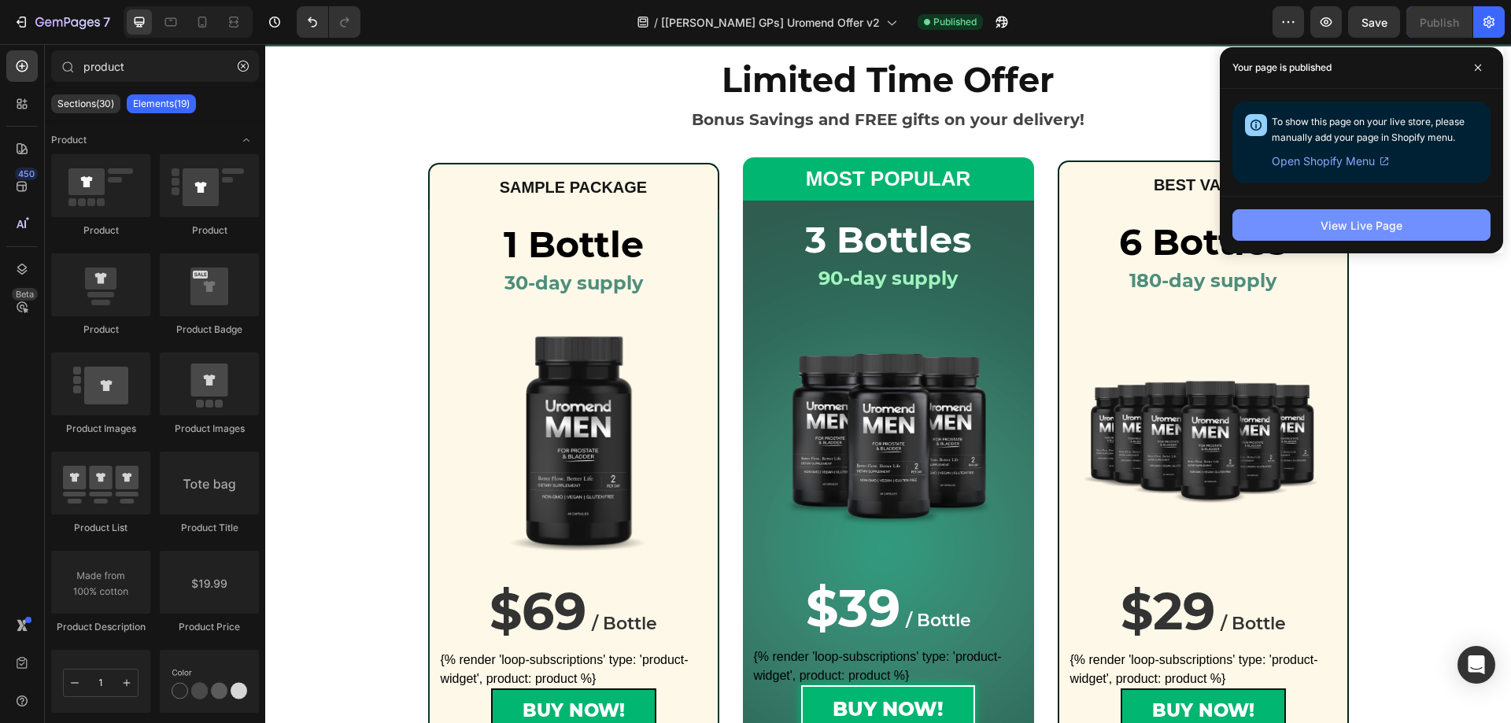
click at [1332, 224] on div "View Live Page" at bounding box center [1362, 225] width 82 height 17
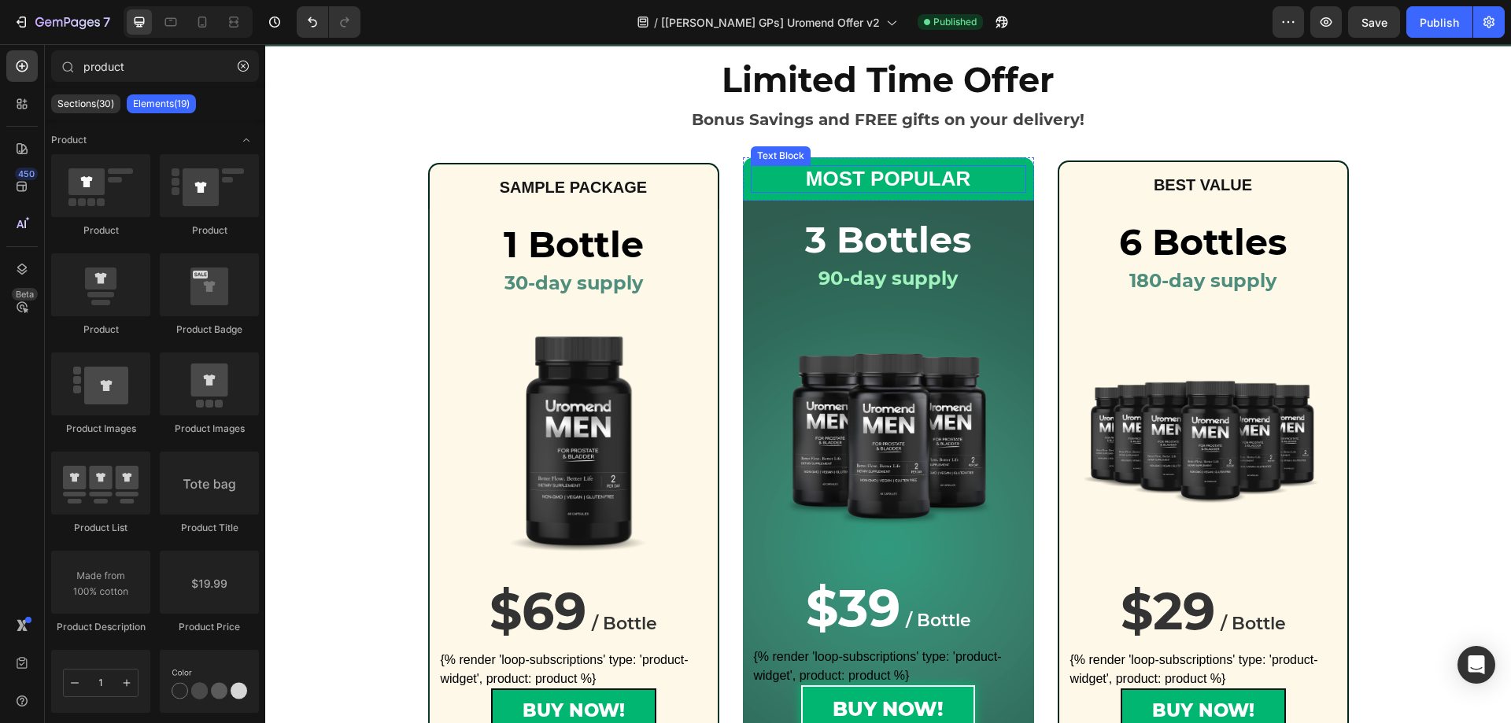
click at [767, 177] on p "MOST POPULAR" at bounding box center [889, 179] width 272 height 24
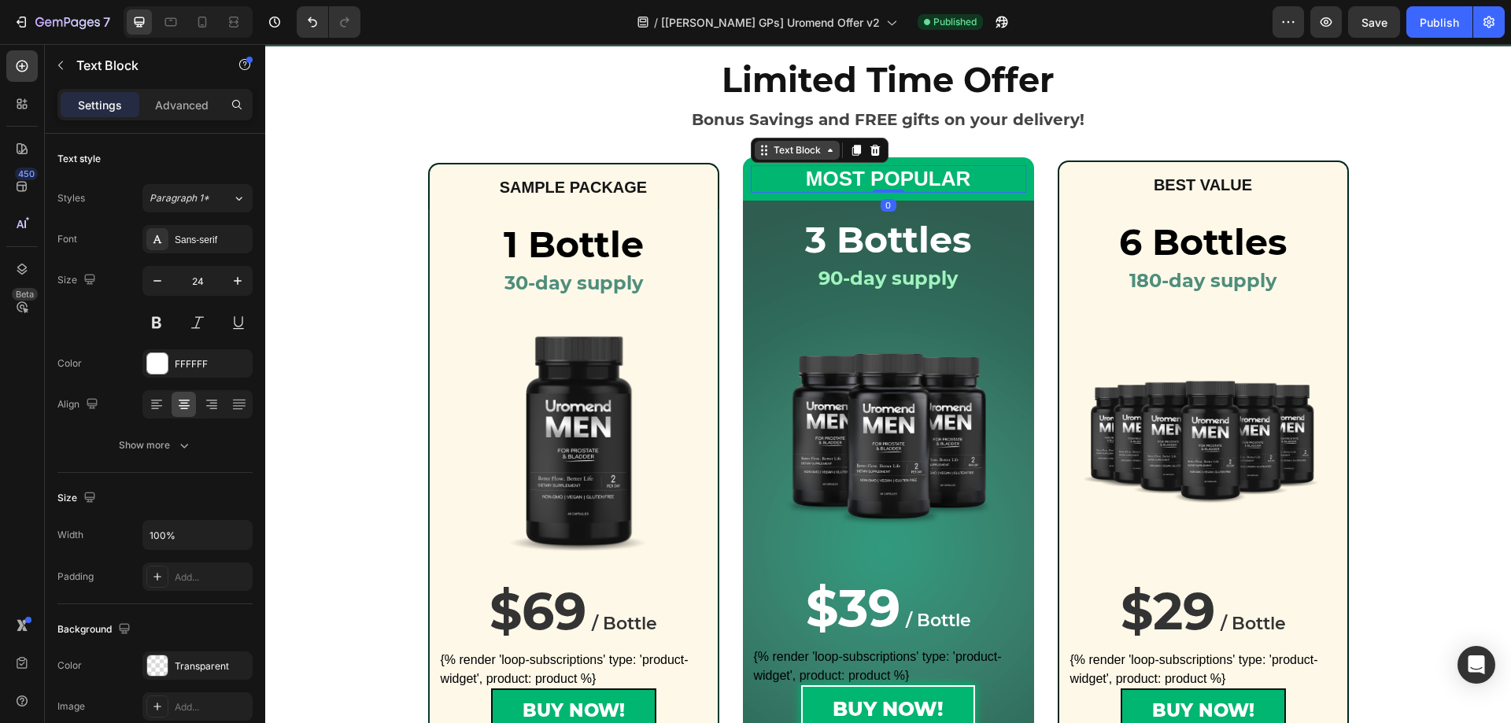
click at [771, 154] on div "Text Block" at bounding box center [798, 150] width 54 height 14
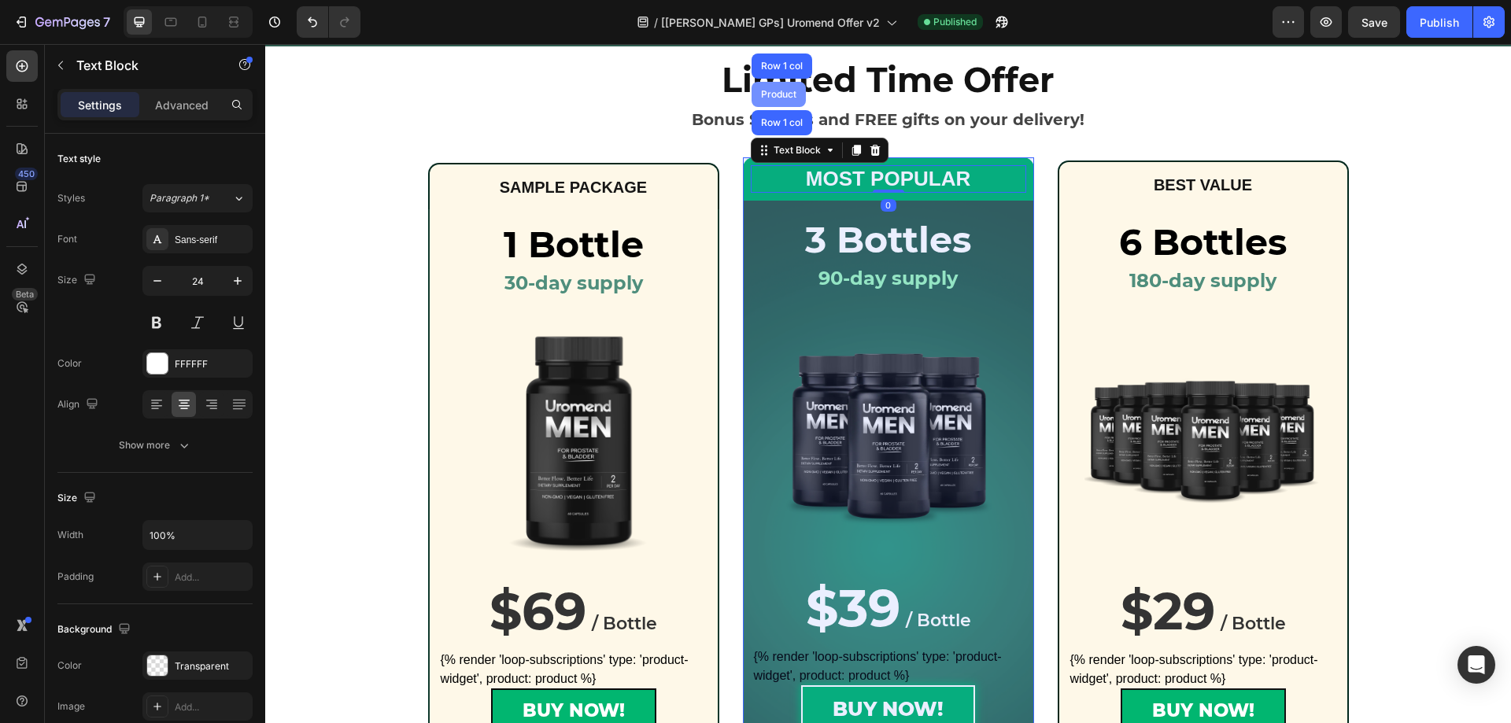
click at [782, 92] on div "Product" at bounding box center [779, 94] width 42 height 9
